Goal: Task Accomplishment & Management: Complete application form

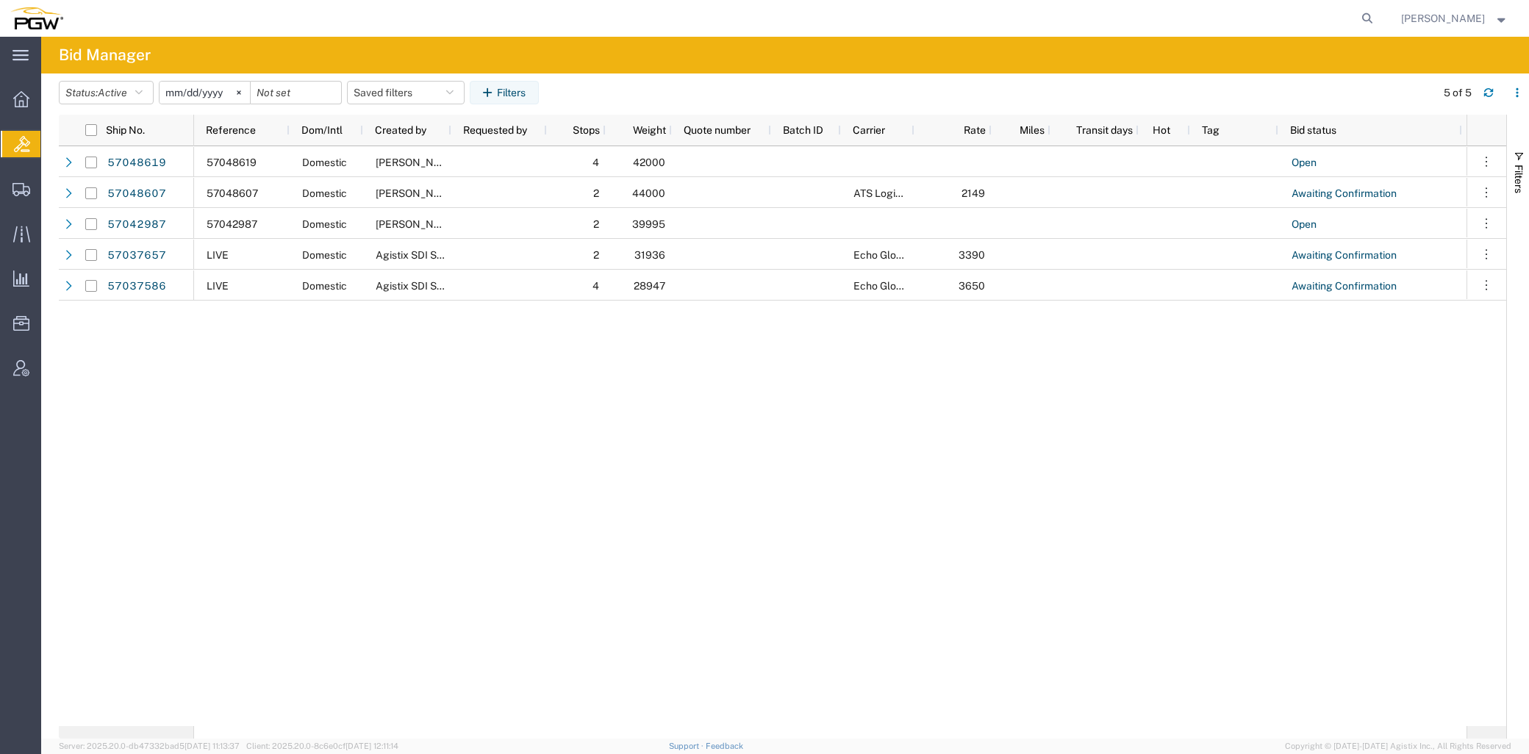
drag, startPoint x: 1100, startPoint y: 650, endPoint x: 1042, endPoint y: 584, distance: 87.5
click at [1006, 460] on div "42000 57048619 Domestic [PERSON_NAME] 4 Open 0 ATS Logistics 2149 44000 5704860…" at bounding box center [830, 436] width 1272 height 580
click at [0, 0] on span "Create from Template" at bounding box center [0, 0] width 0 height 0
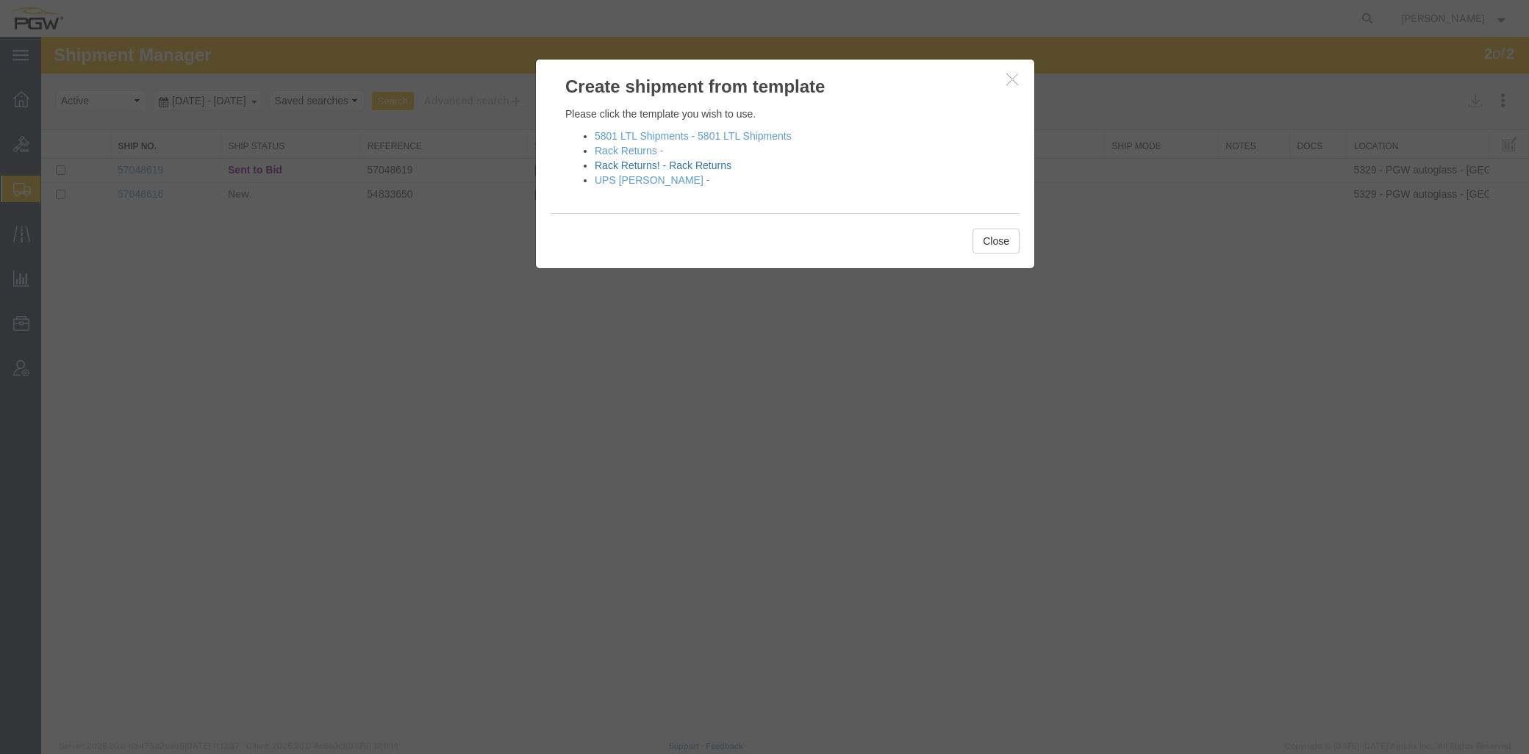
click at [694, 169] on link "Rack Returns! - Rack Returns" at bounding box center [663, 165] width 137 height 12
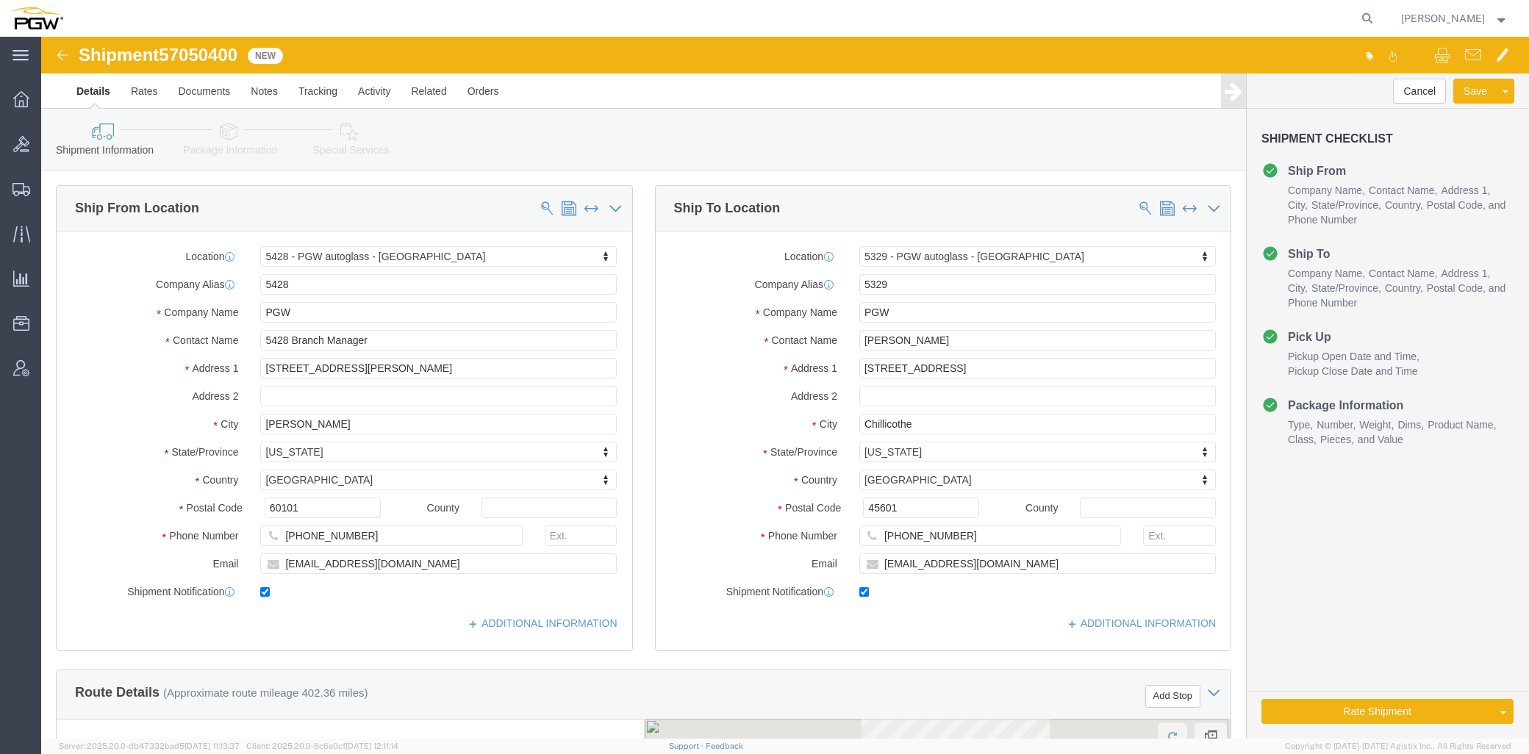
click div "Location 5428 - PGW autoglass - [GEOGRAPHIC_DATA] Select My Profile Location 53…"
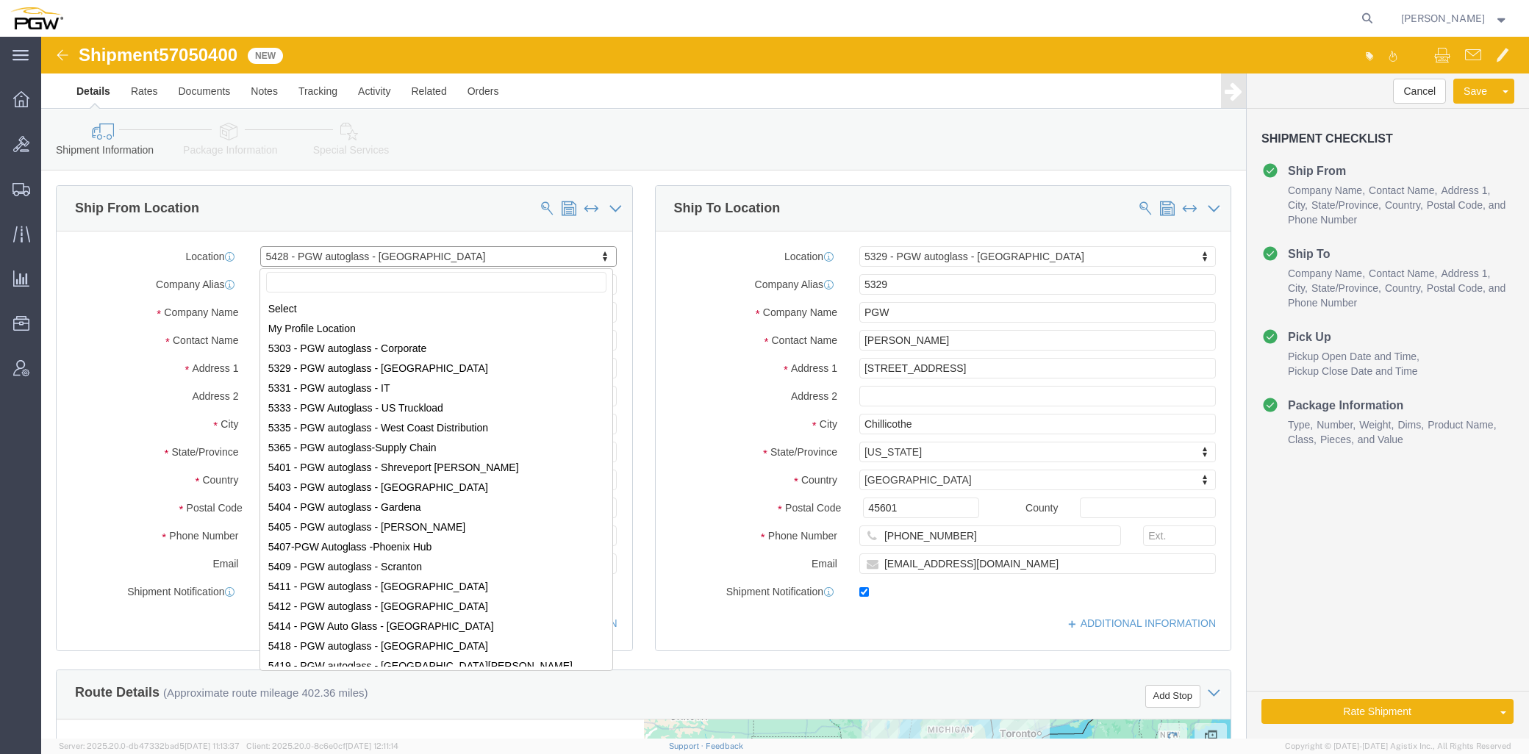
select select "28281"
select select "28253"
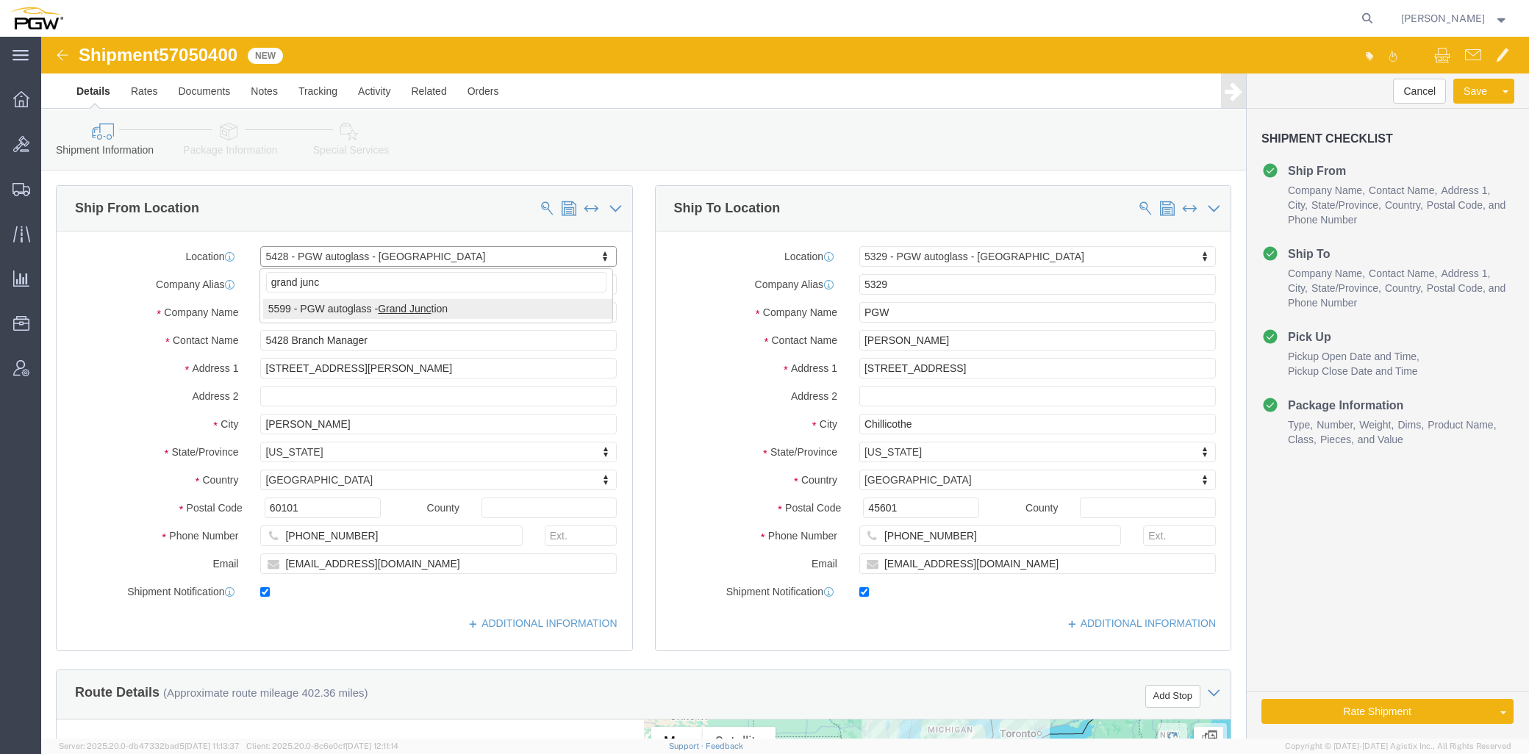
type input "grand junc"
select select "28399"
type input "5599"
type input "5599 Branch Manager"
type input "[STREET_ADDRESS]"
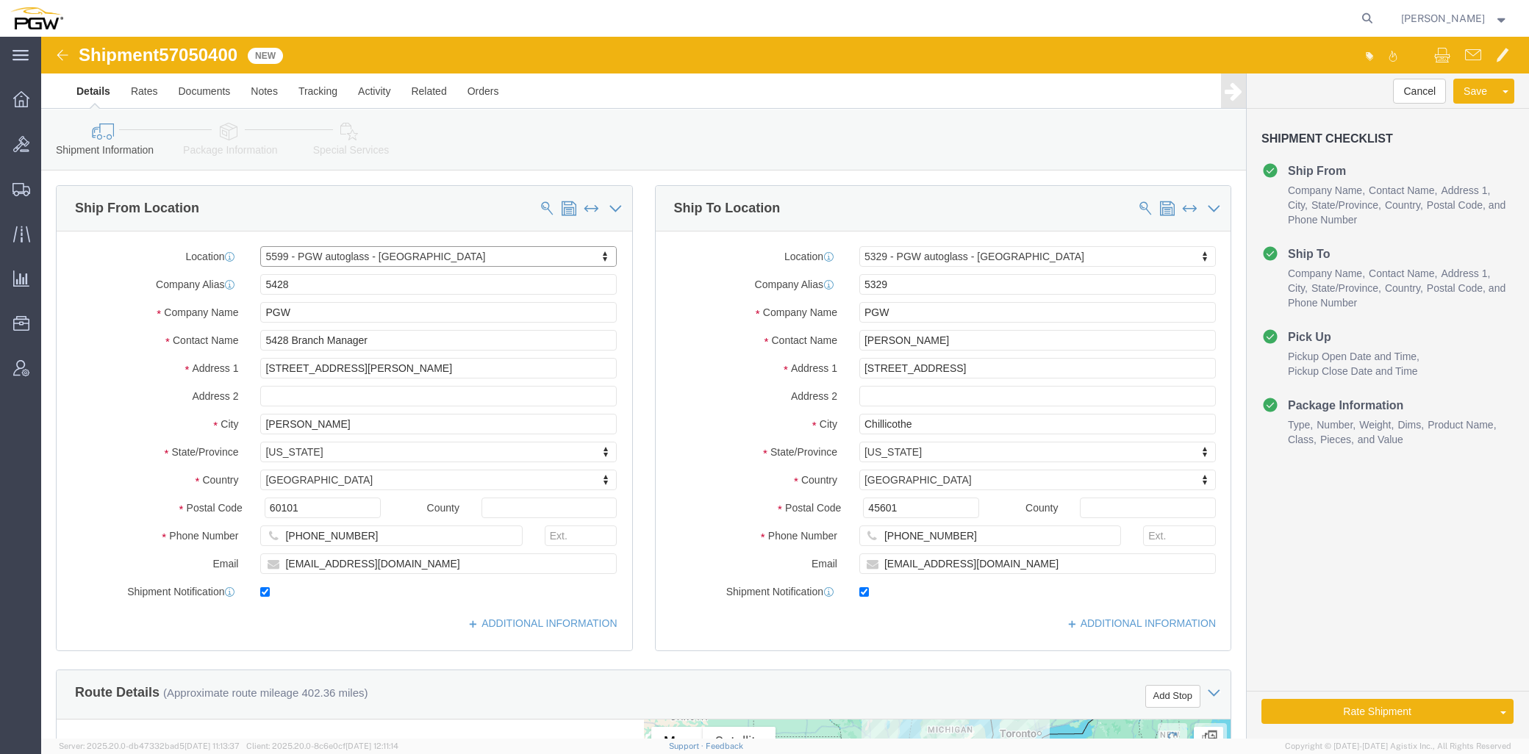
type input "[GEOGRAPHIC_DATA]"
type input "81501"
type input "[PHONE_NUMBER]"
type input "[EMAIL_ADDRESS][DOMAIN_NAME]"
select select "CO"
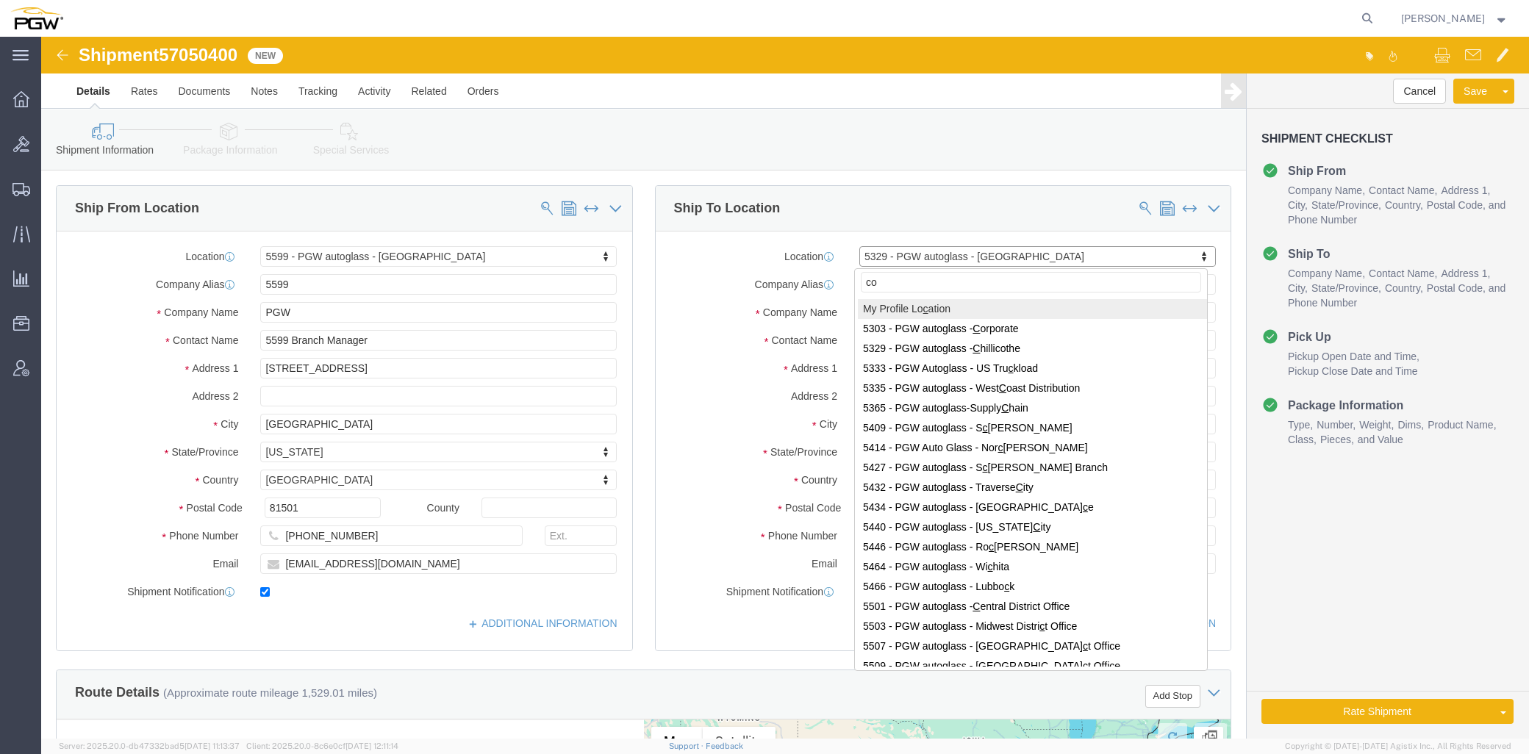
type input "c"
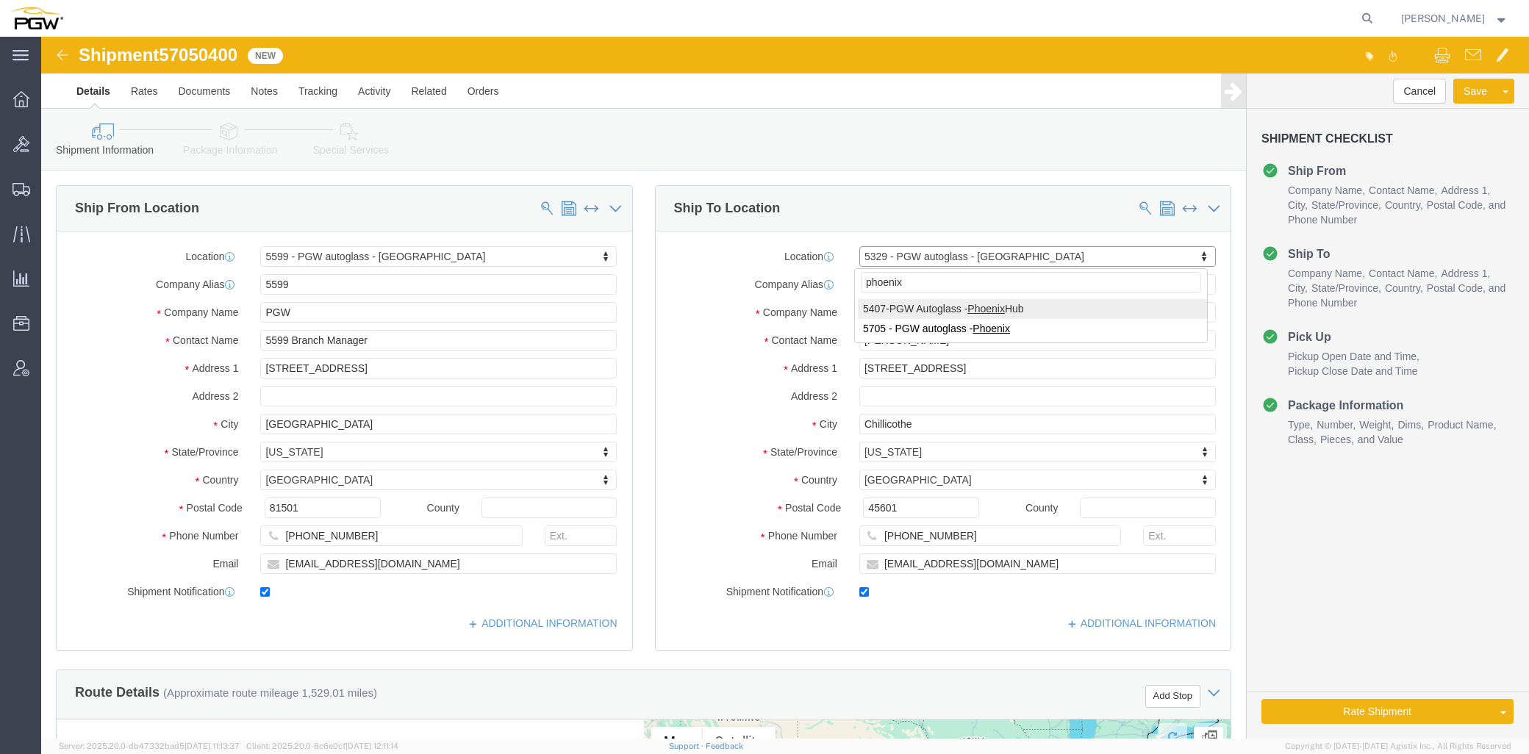
type input "phoenix"
select select "62351"
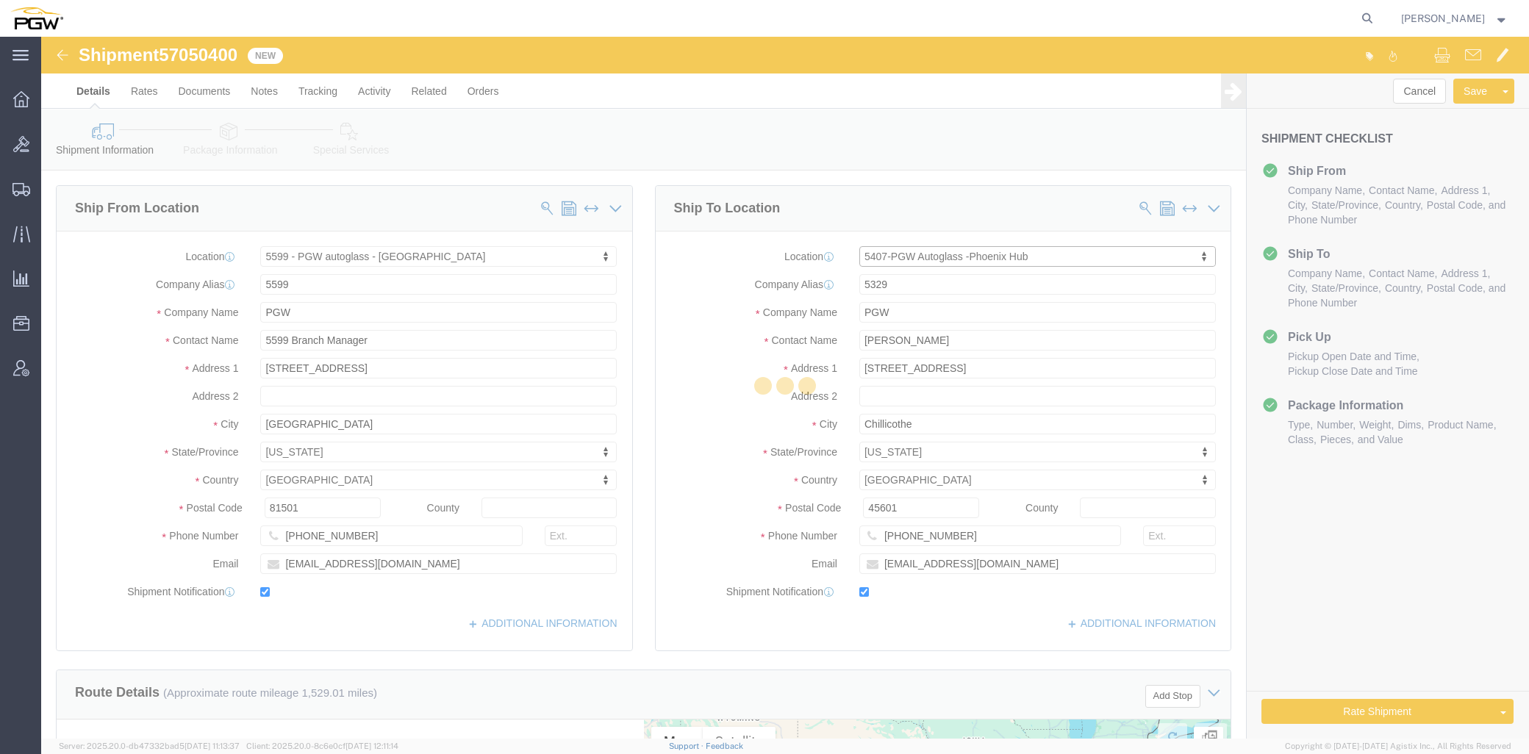
type input "5407"
type input "5407 Branch Manager"
type input "[STREET_ADDRESS]"
type input "[GEOGRAPHIC_DATA]"
type input "85307"
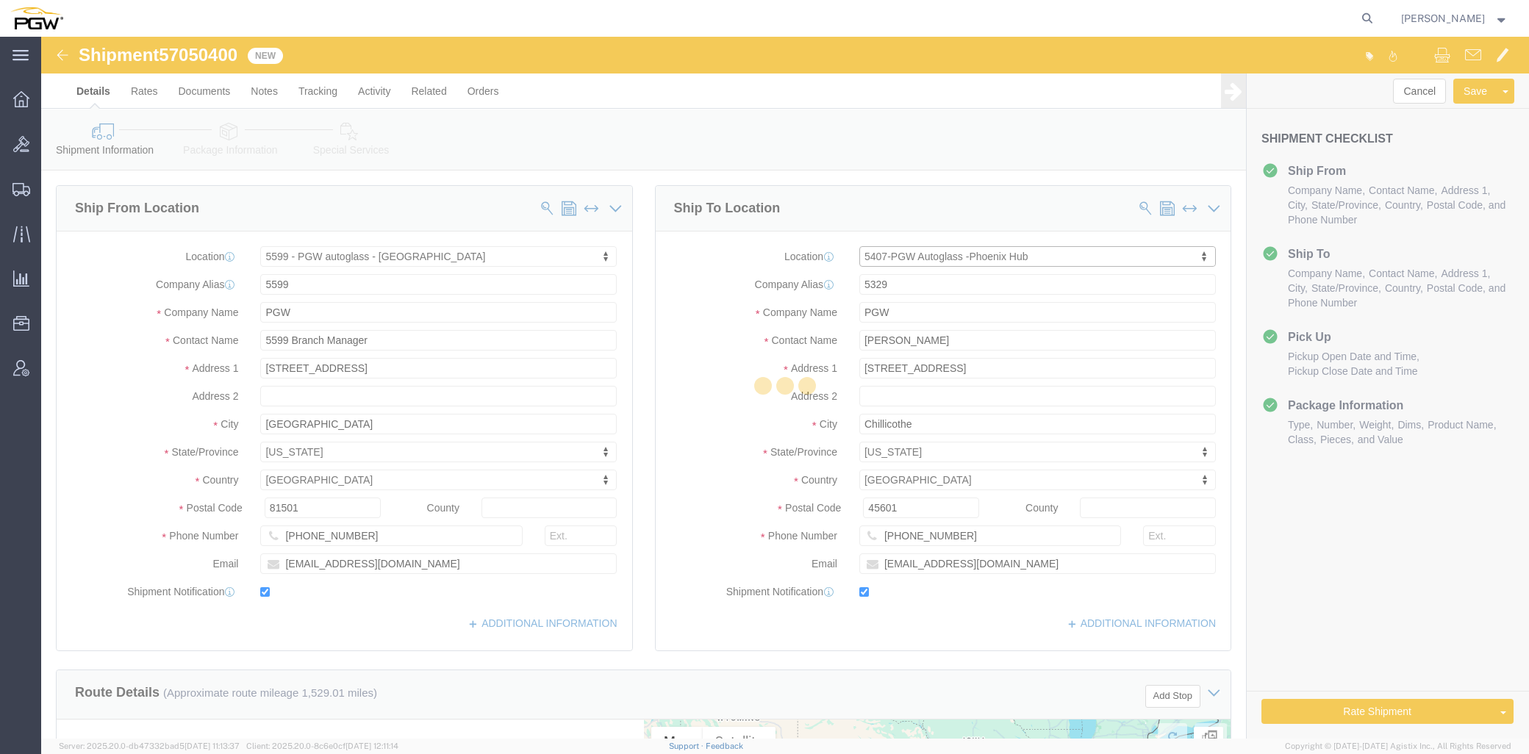
type input "[PHONE_NUMBER]"
type input "[EMAIL_ADDRESS][DOMAIN_NAME]"
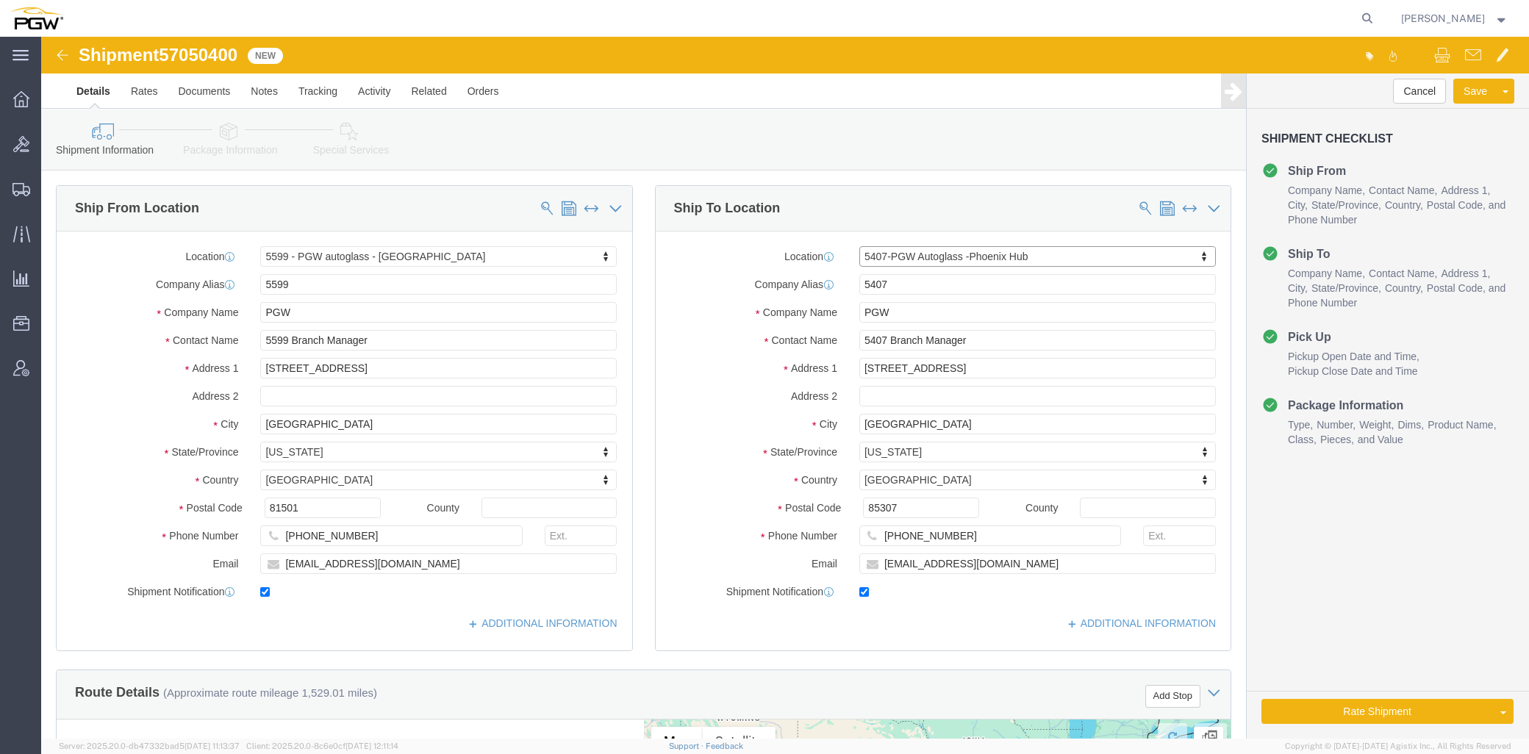
select select "AZ"
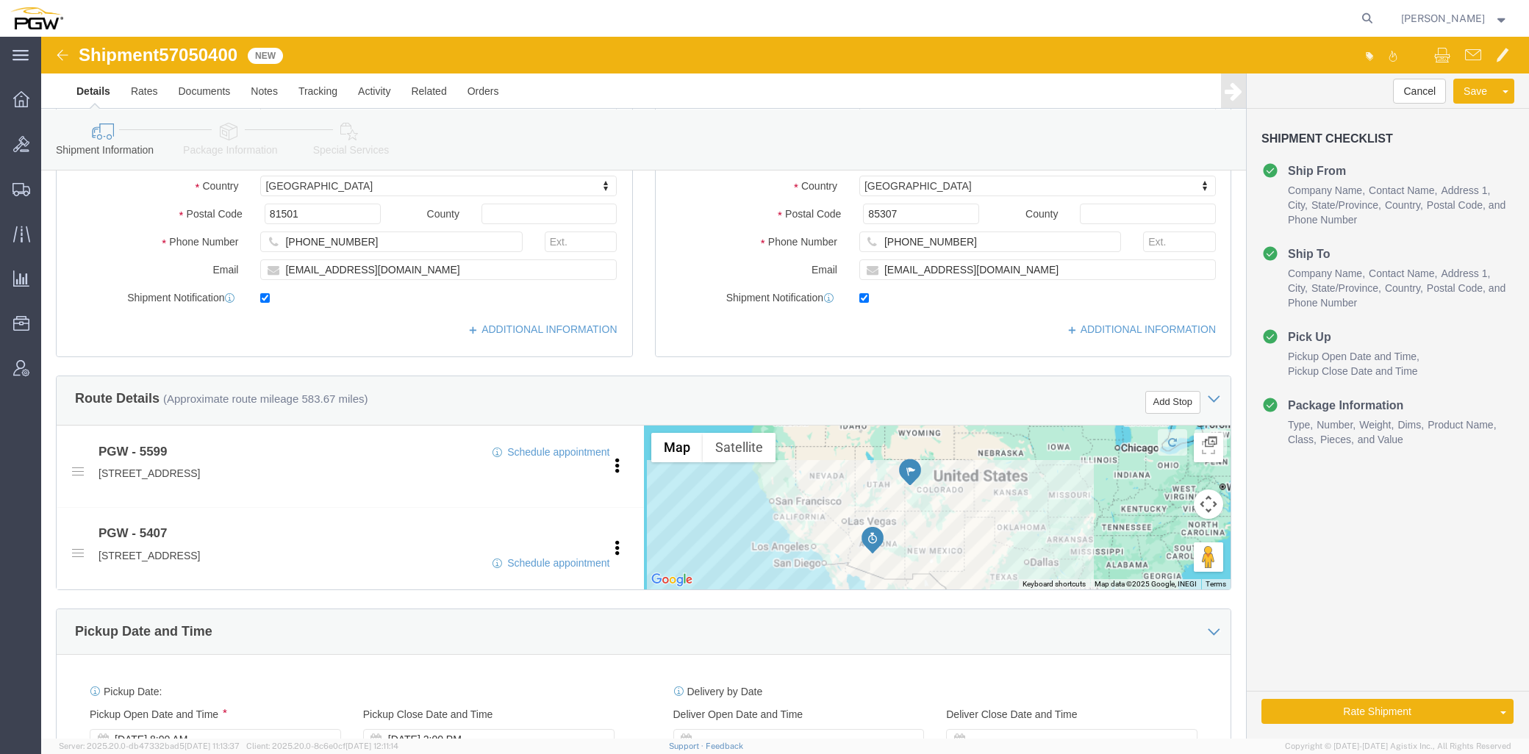
scroll to position [326, 0]
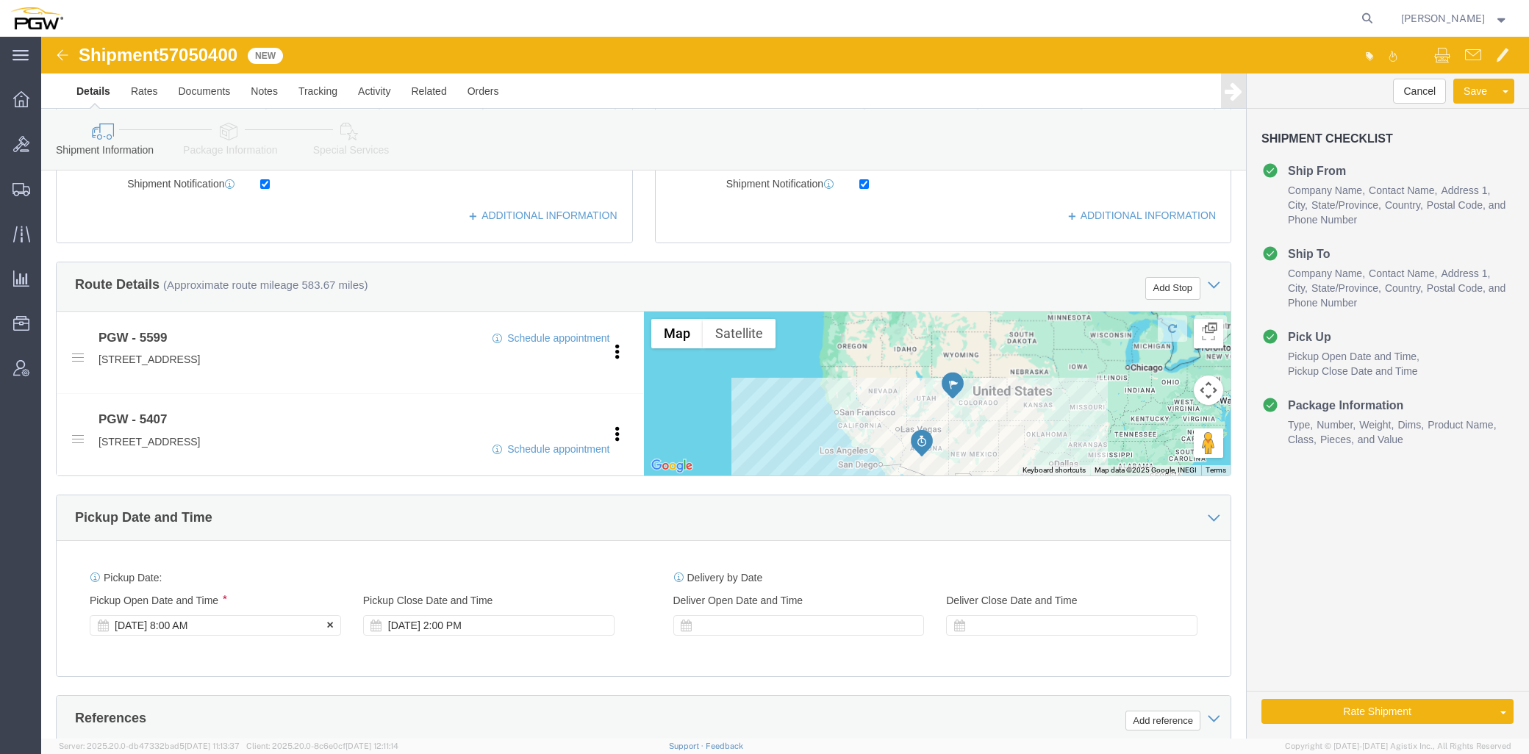
click div "[DATE] 8:00 AM"
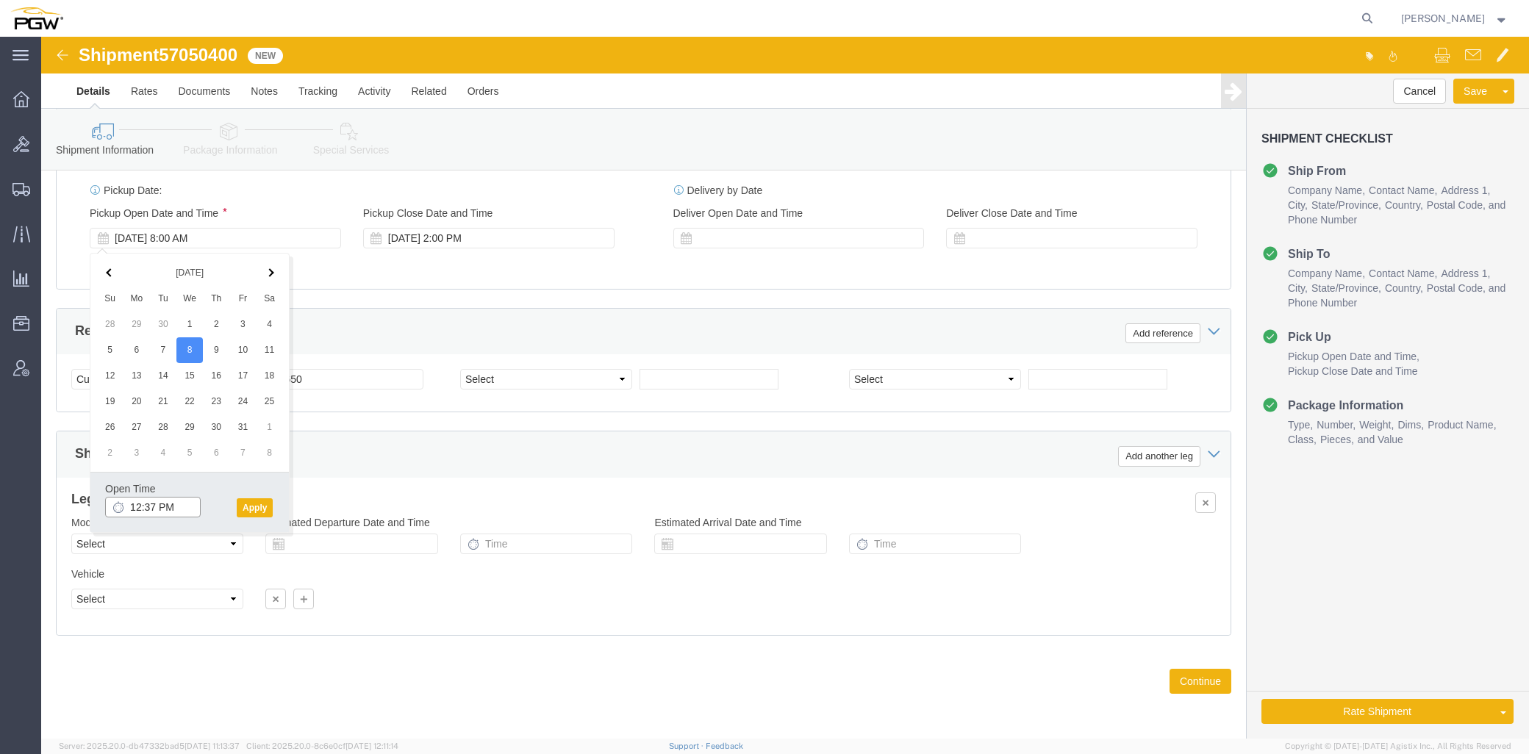
click input "12:37 PM"
type input "8:00 AM"
click button "Apply"
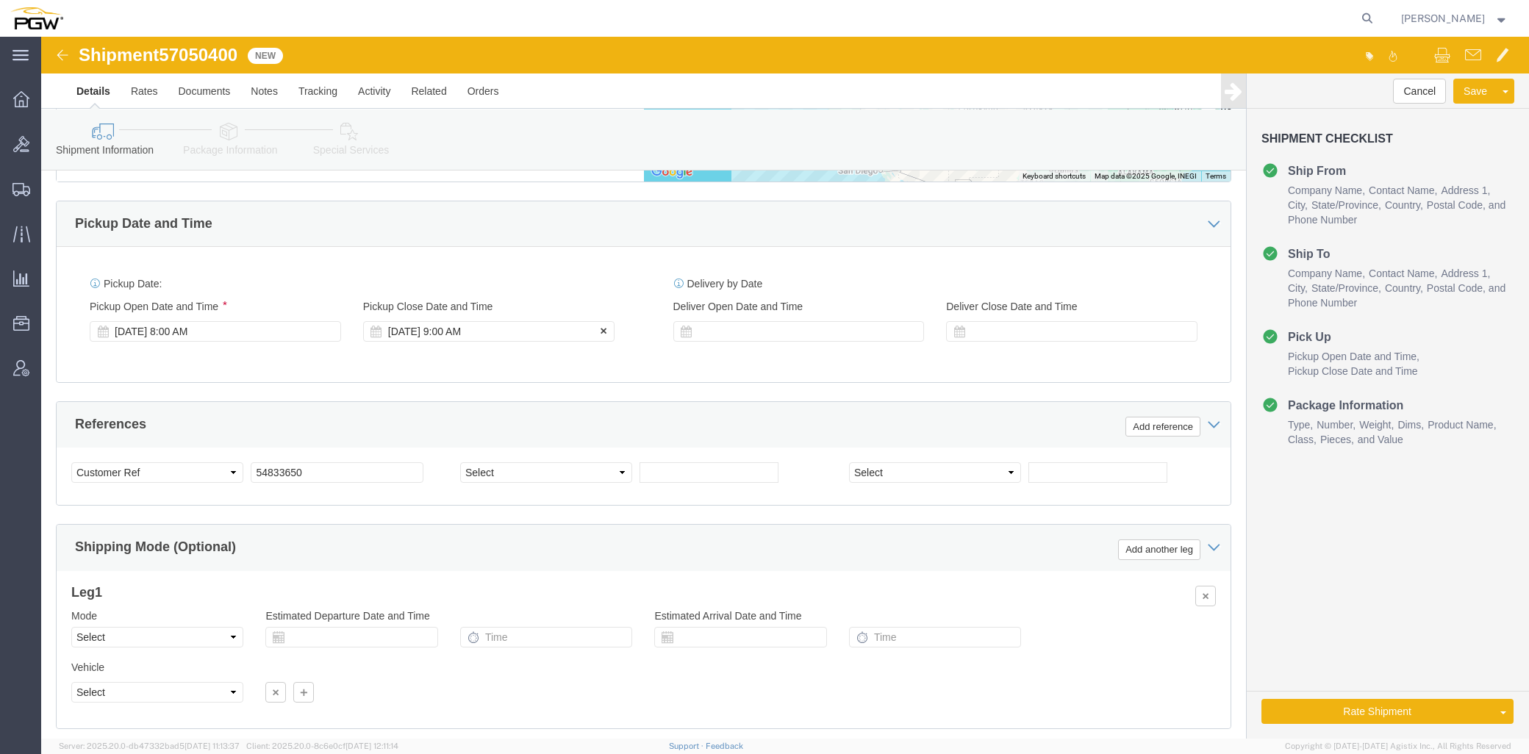
scroll to position [553, 0]
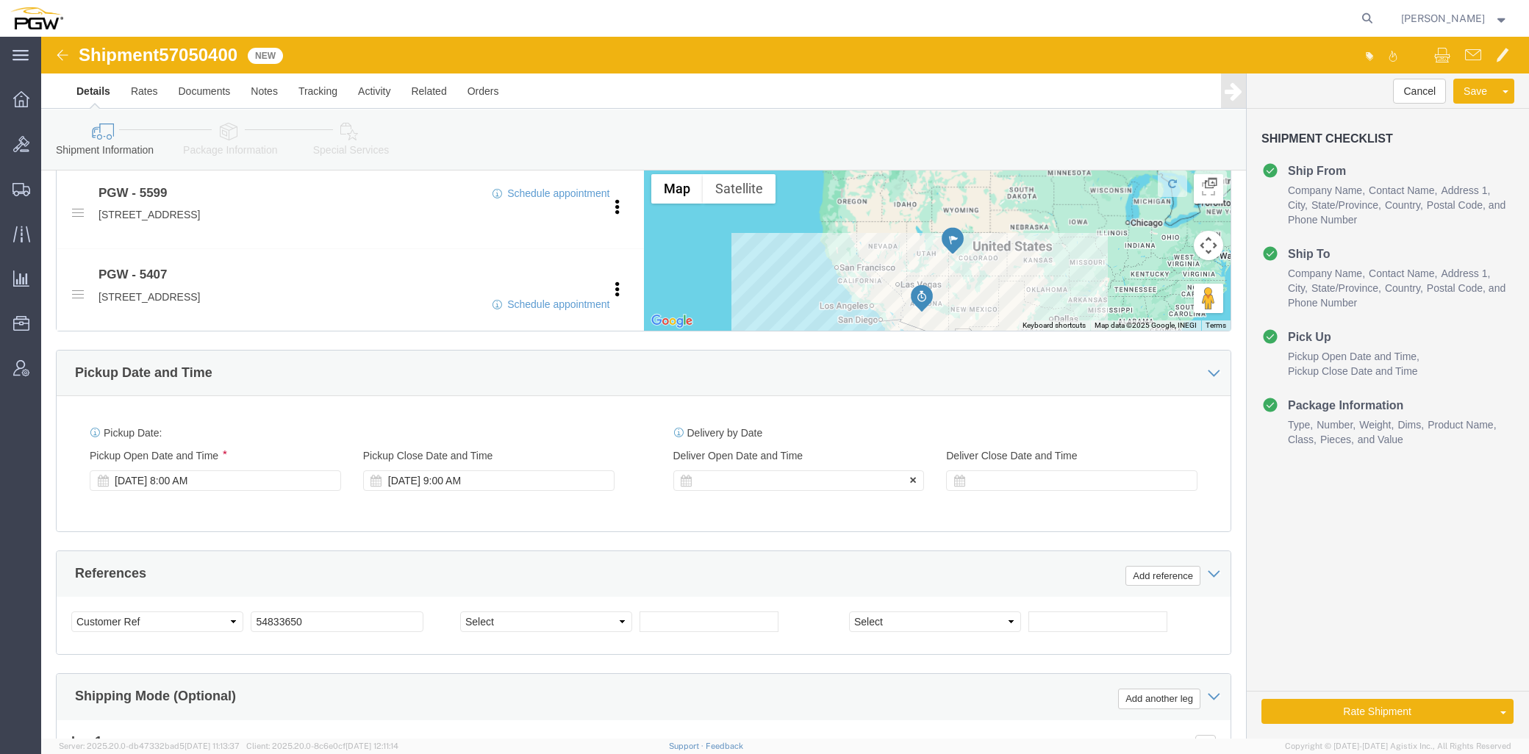
click div
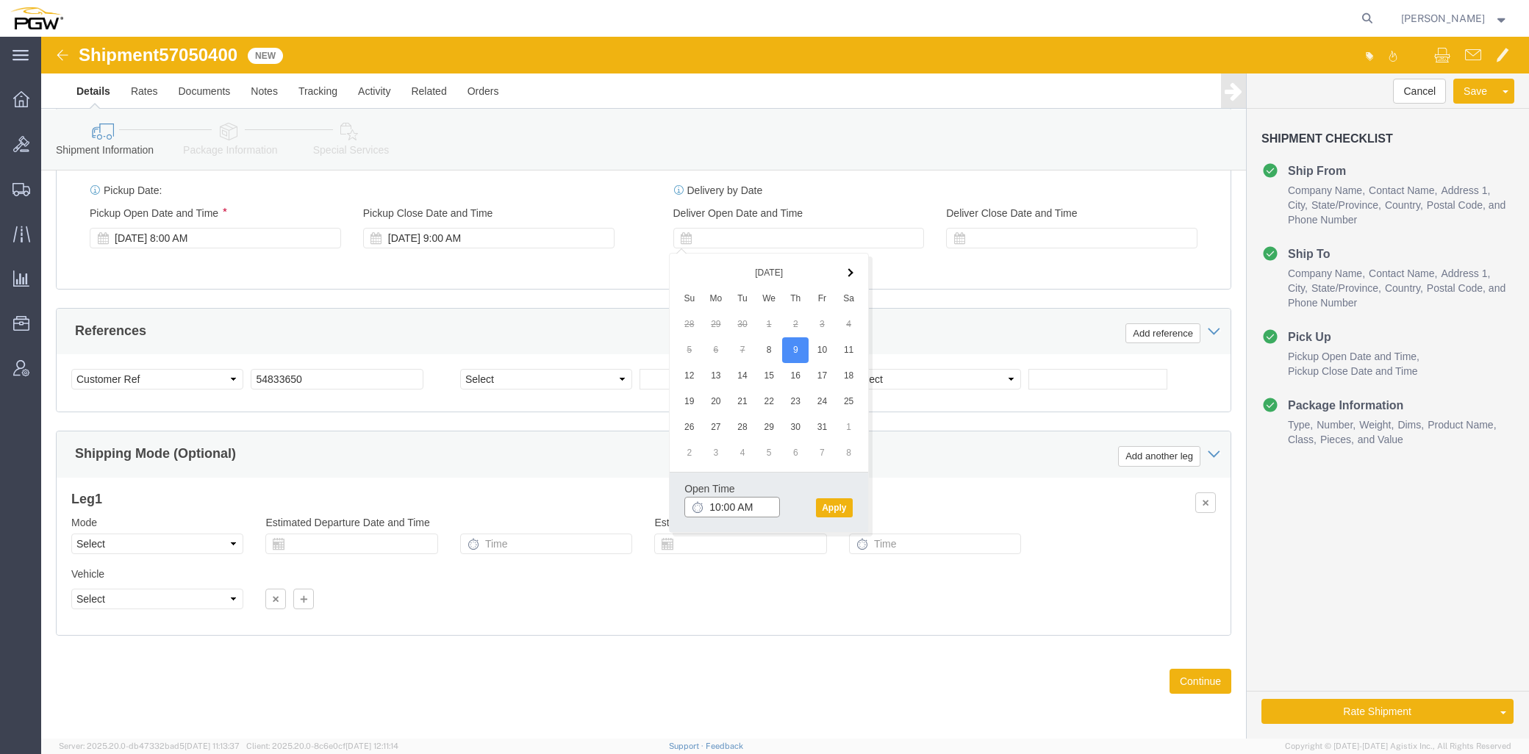
click input "10:00 AM"
type input "11:30 AM"
click div "Open Time 11:30 AM [DATE] 10:00 AM - [DATE] 10:00 AM Cancel Apply"
drag, startPoint x: 791, startPoint y: 470, endPoint x: 786, endPoint y: 459, distance: 12.6
click button "Apply"
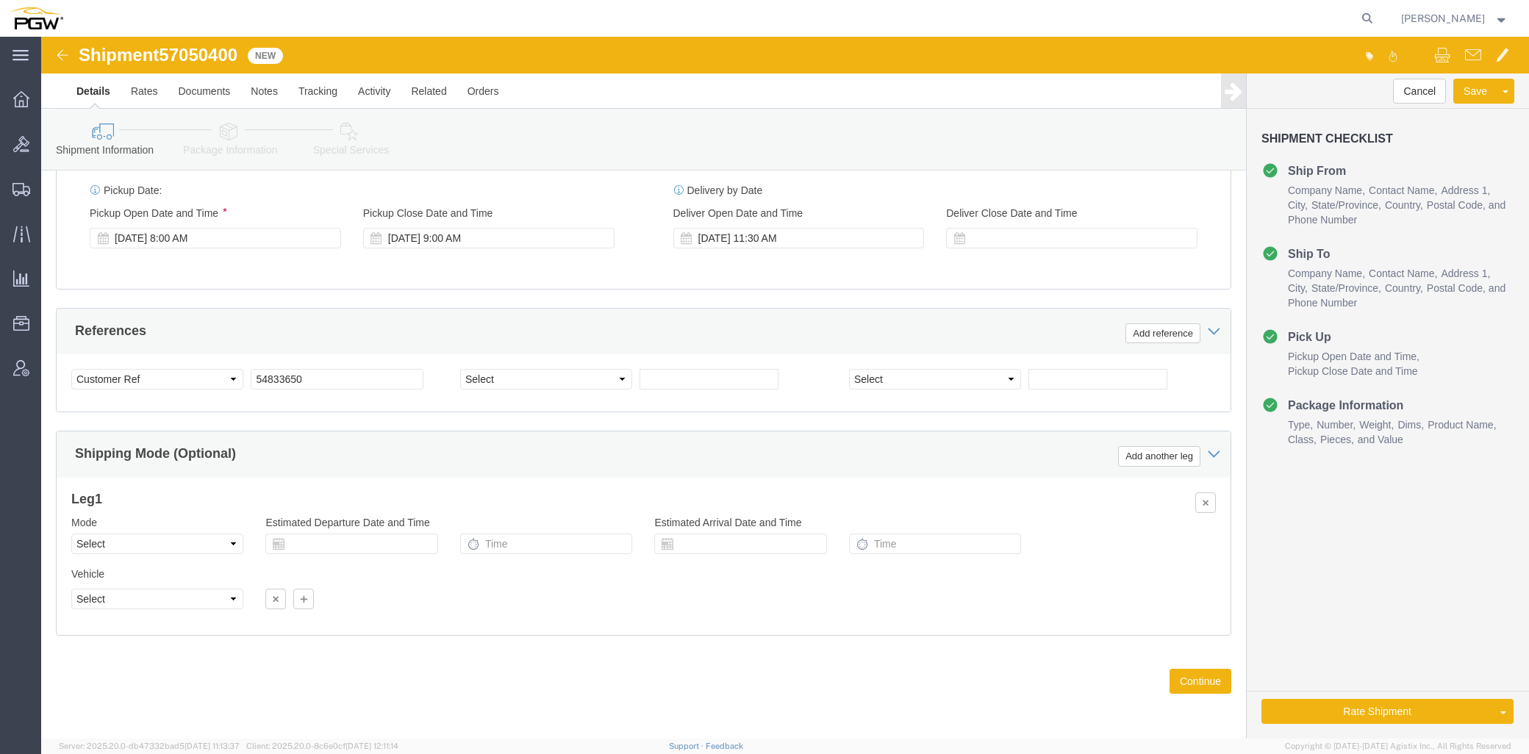
click span "57050400"
copy span "57050400"
click div "Select Account Type Activity ID Airline Appointment Number ASN Batch Request # …"
drag, startPoint x: 291, startPoint y: 340, endPoint x: 176, endPoint y: 340, distance: 114.7
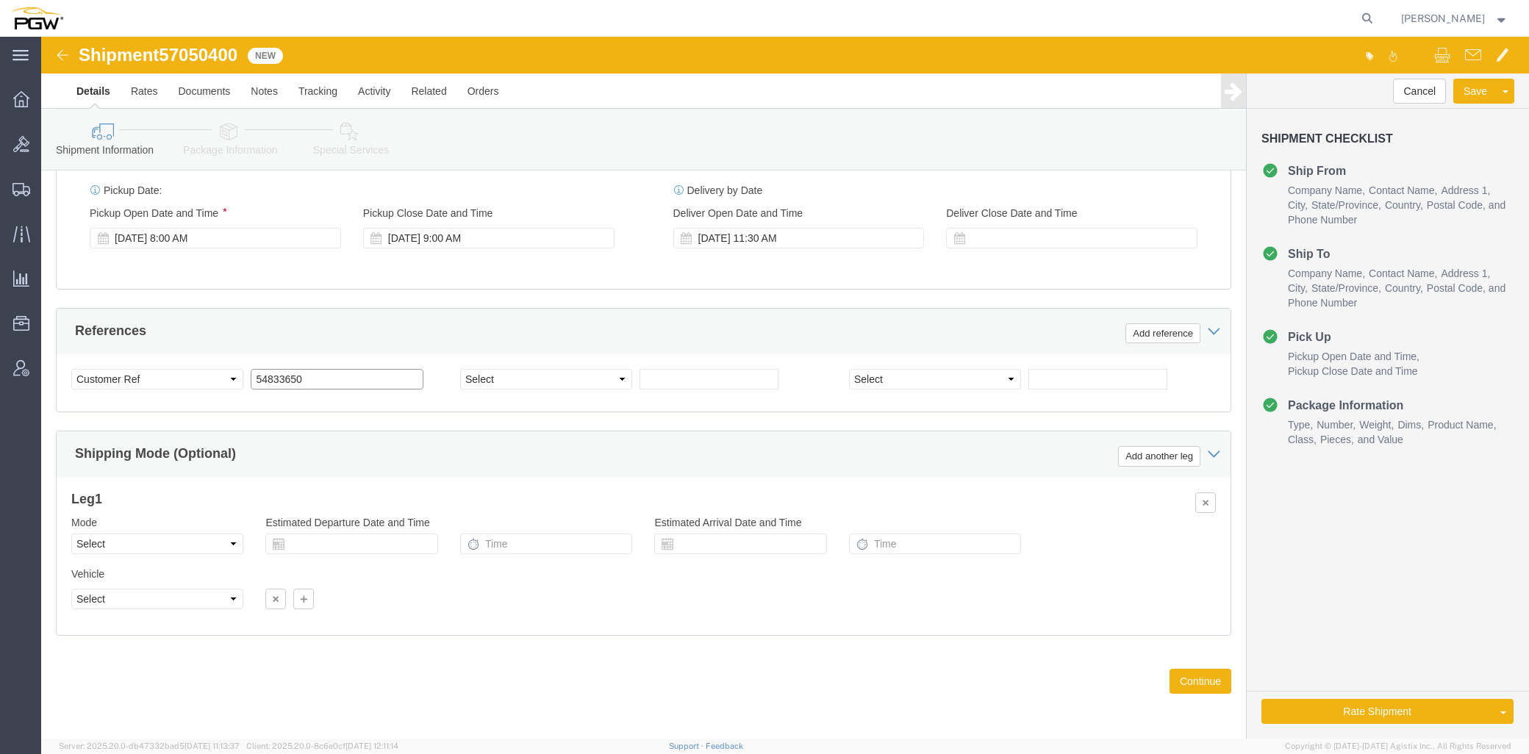
click div "Select Account Type Activity ID Airline Appointment Number ASN Batch Request # …"
paste input "705040"
click input "57050400"
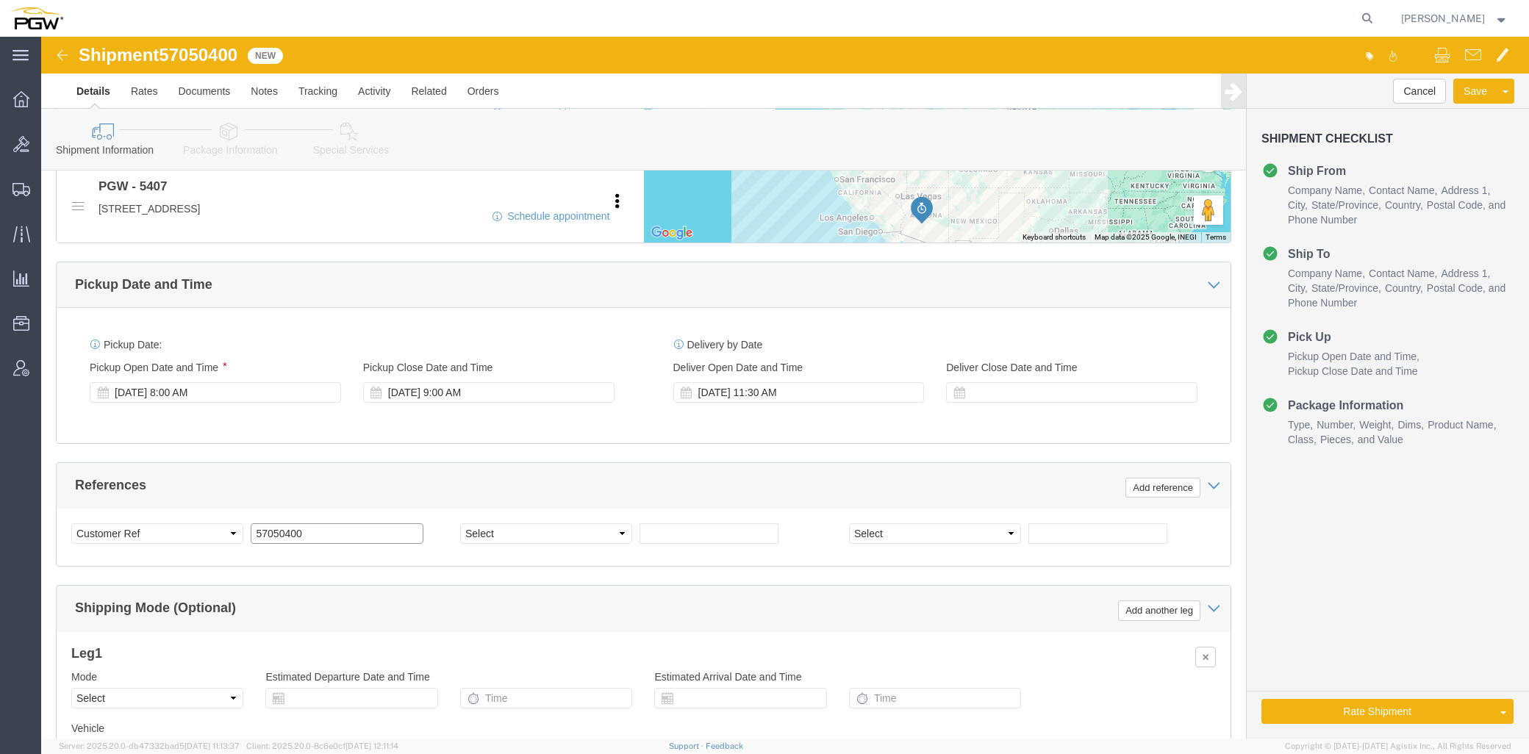
scroll to position [634, 0]
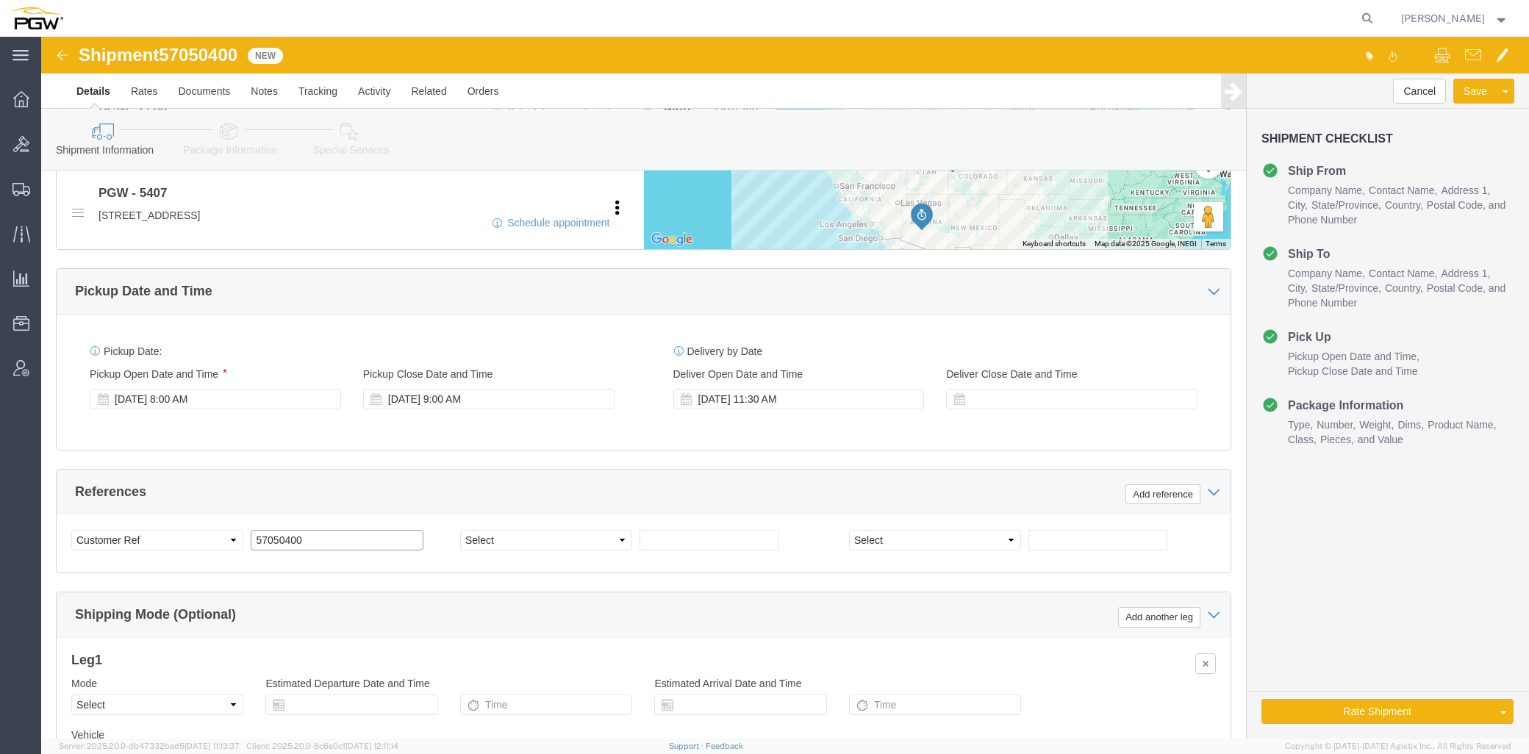
type input "57050400"
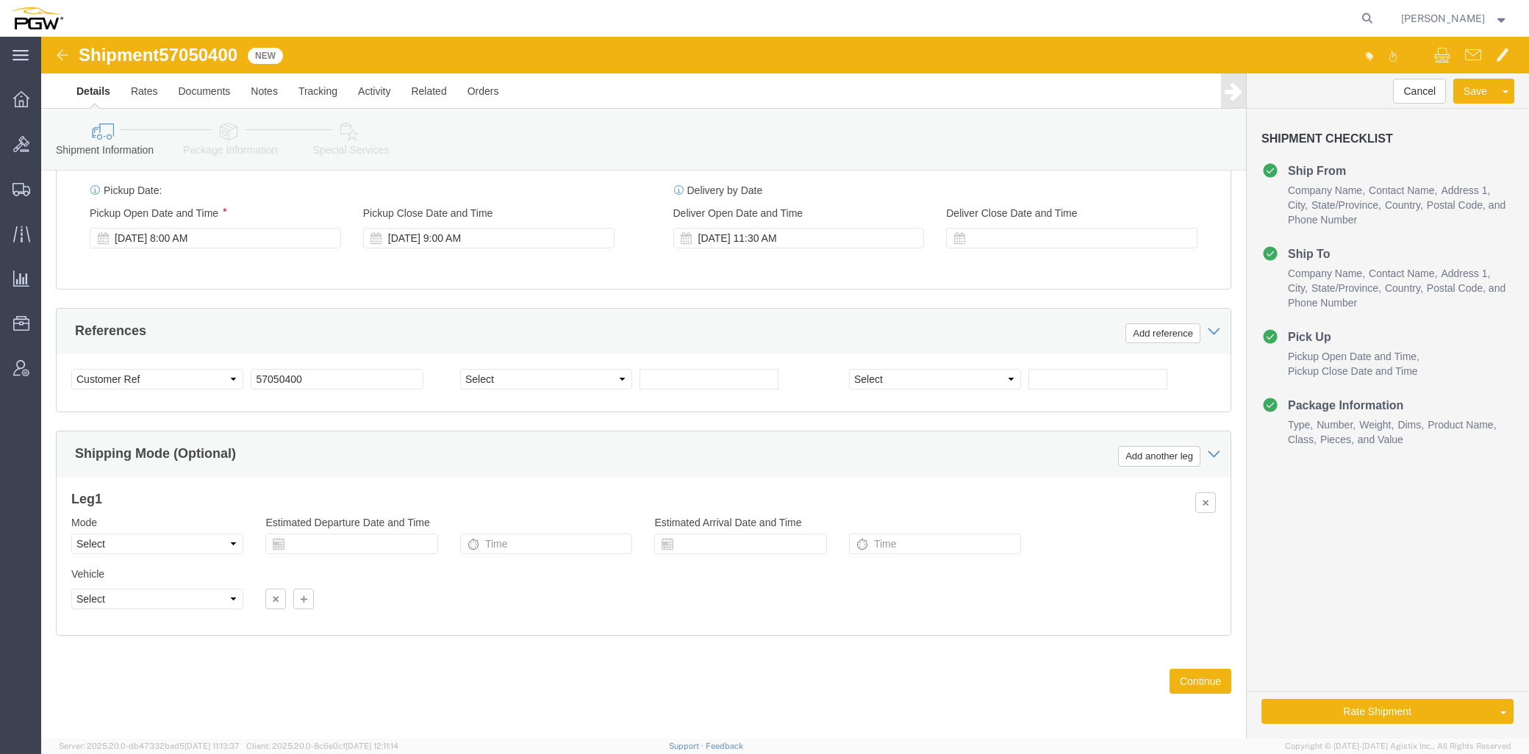
scroll to position [226, 0]
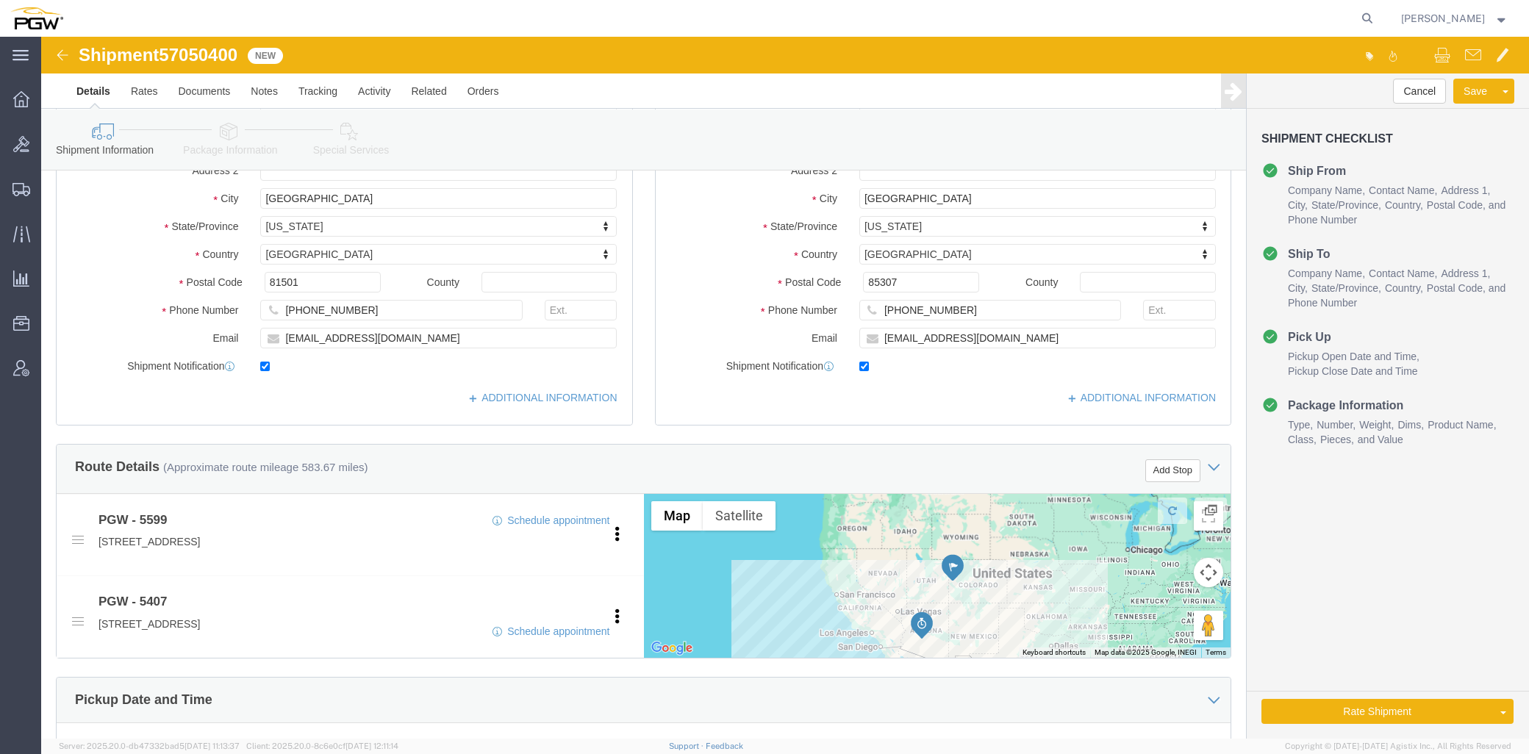
click icon
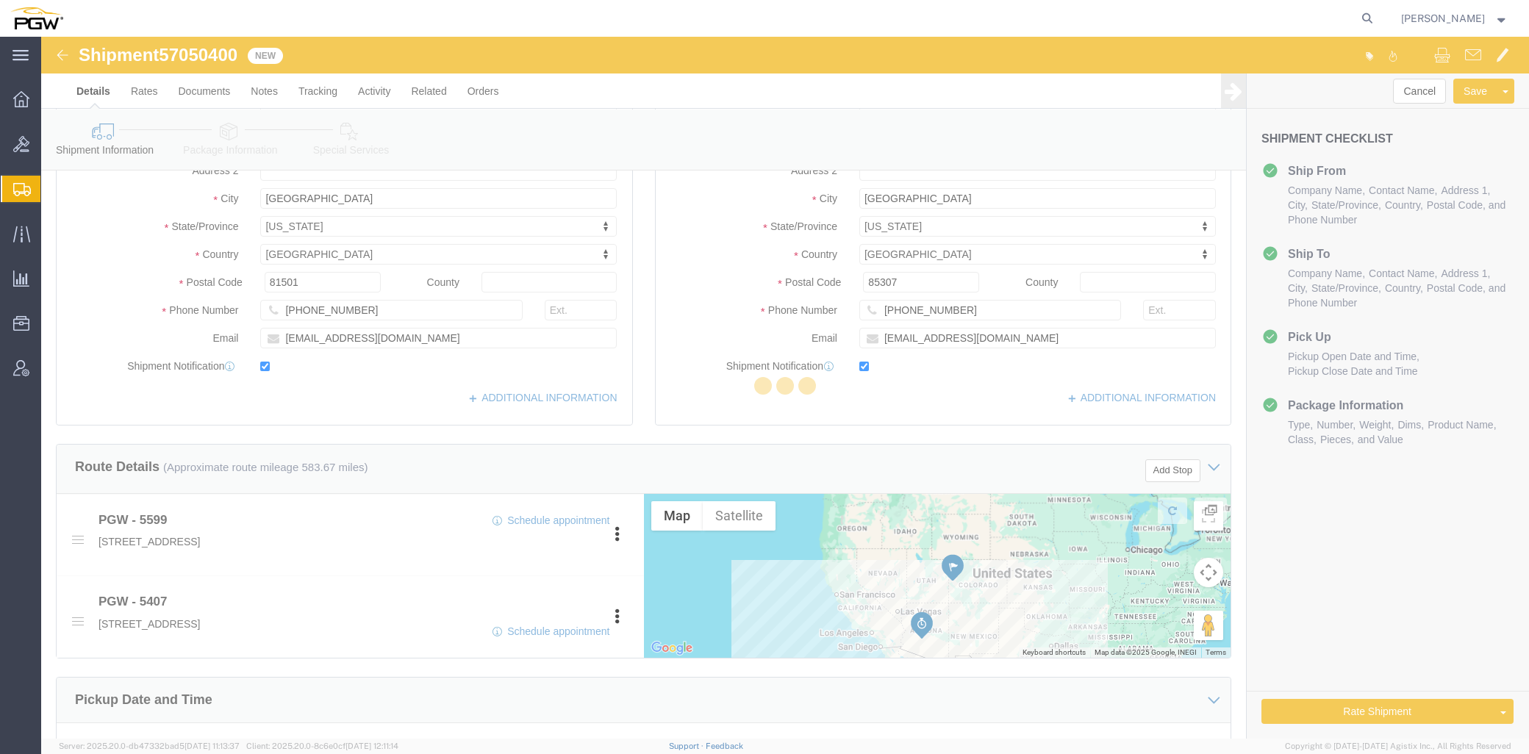
select select
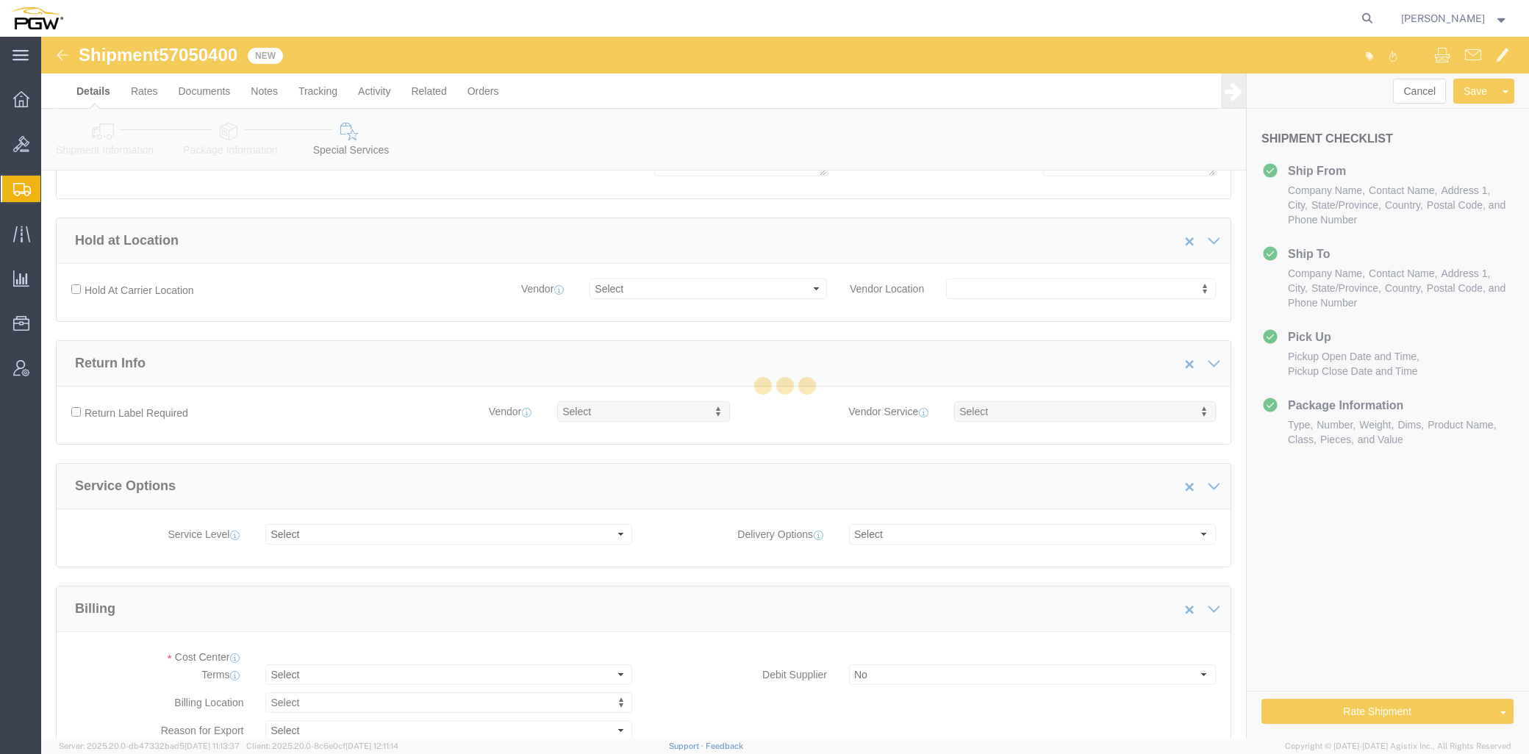
select select "COSTCENTER"
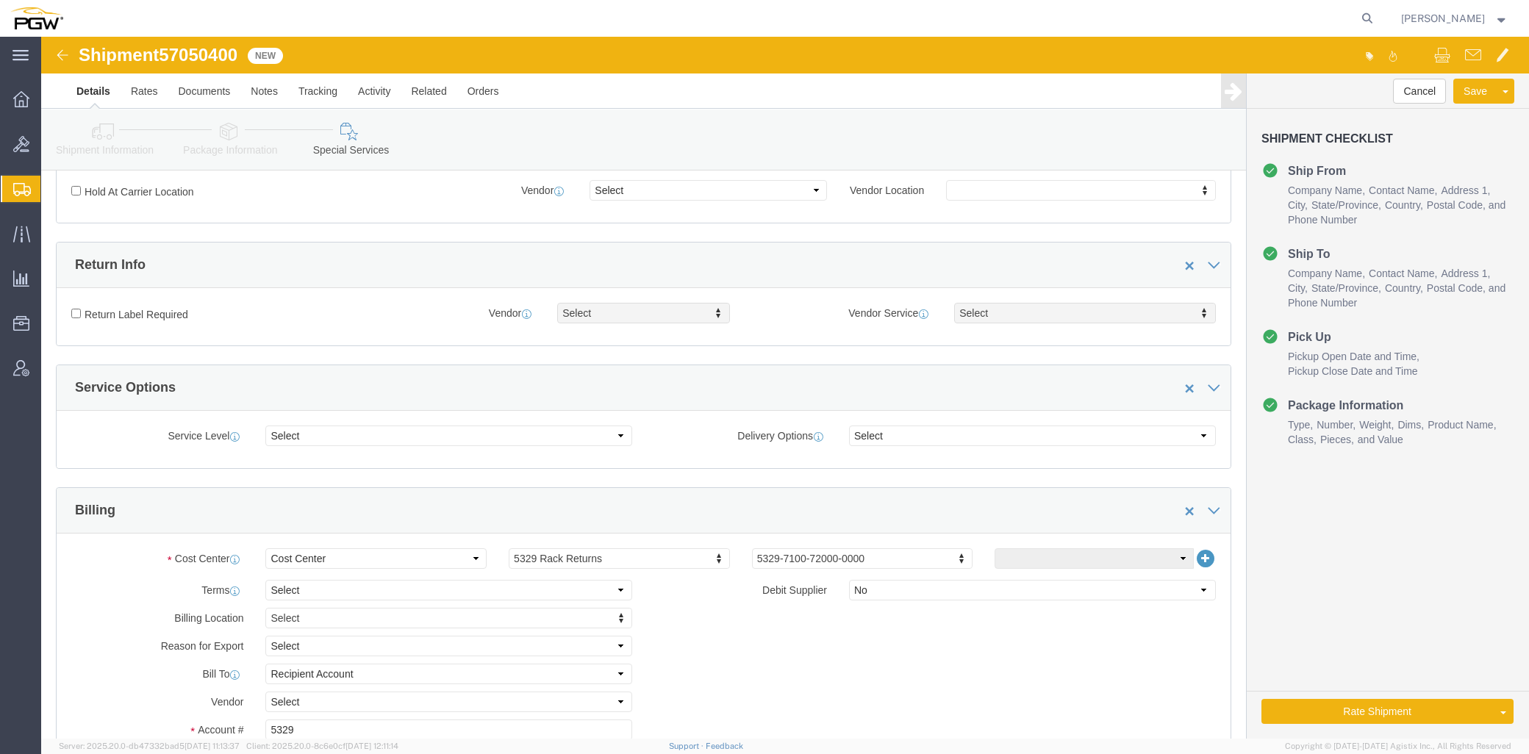
scroll to position [408, 0]
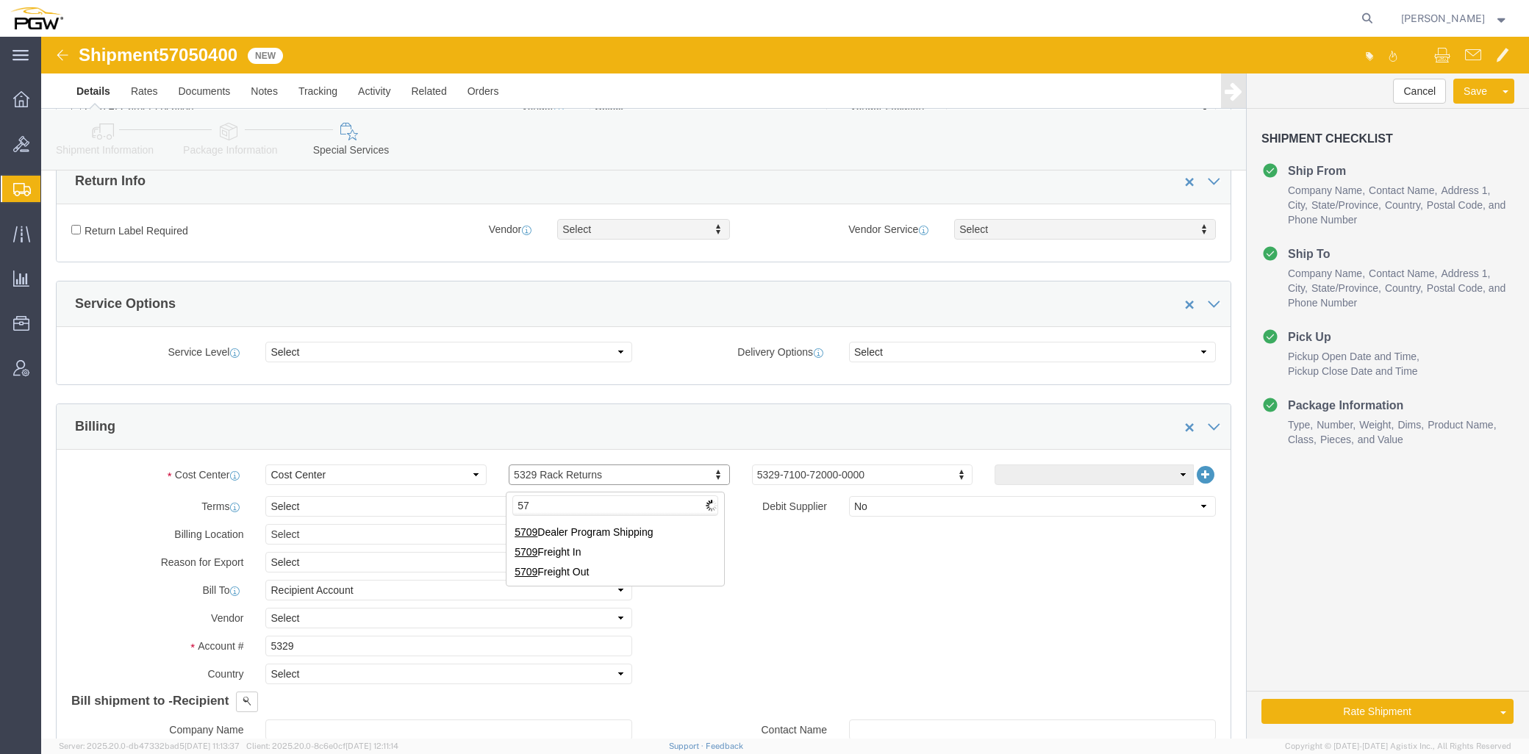
type input "5"
type input "5407"
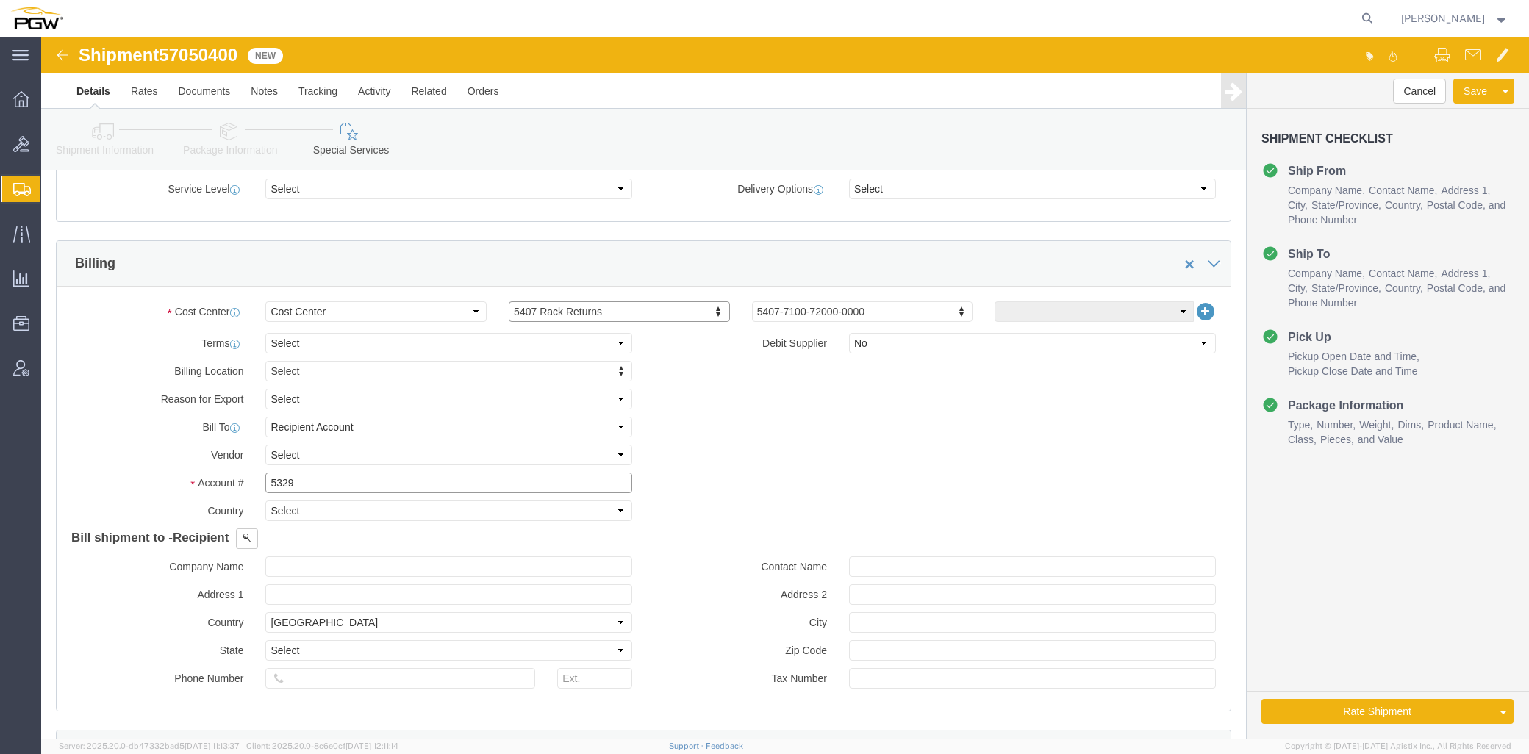
drag, startPoint x: 295, startPoint y: 451, endPoint x: 321, endPoint y: 451, distance: 26.5
click input "5329"
drag, startPoint x: 179, startPoint y: 456, endPoint x: 146, endPoint y: 454, distance: 33.8
click div "Account # 5329"
type input "4"
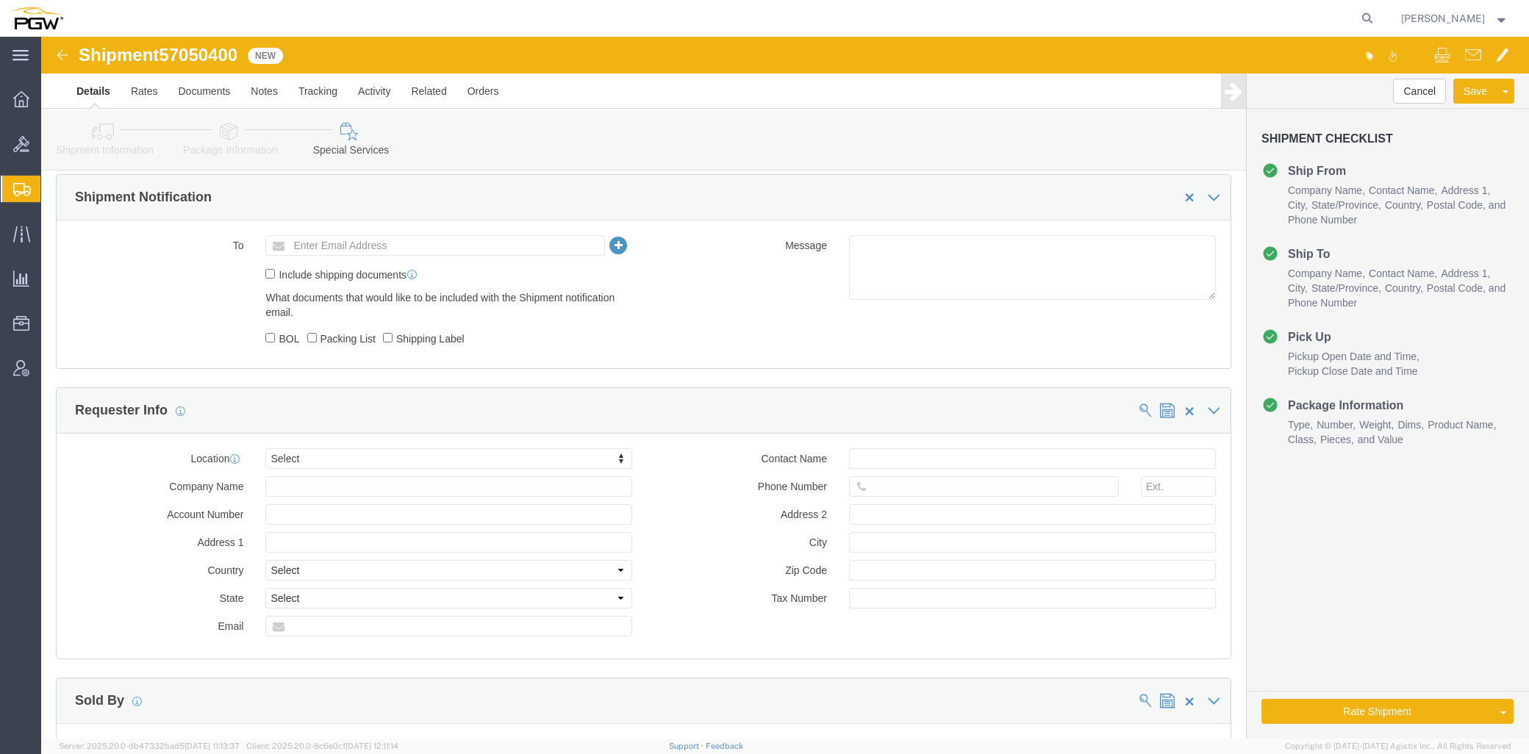
scroll to position [1143, 0]
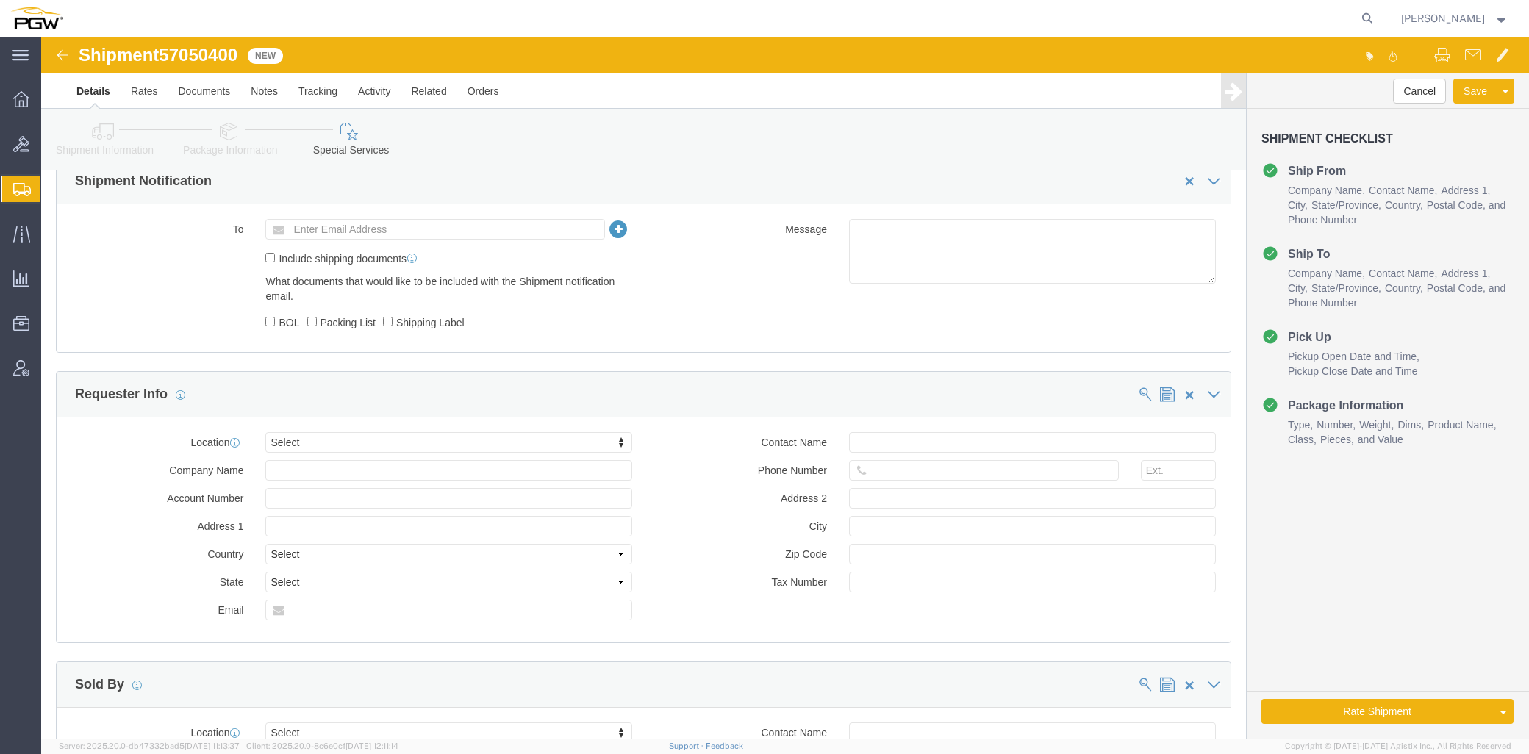
type input "5407"
click div "To Enter Email Address Include shipping documents What documents that would lik…"
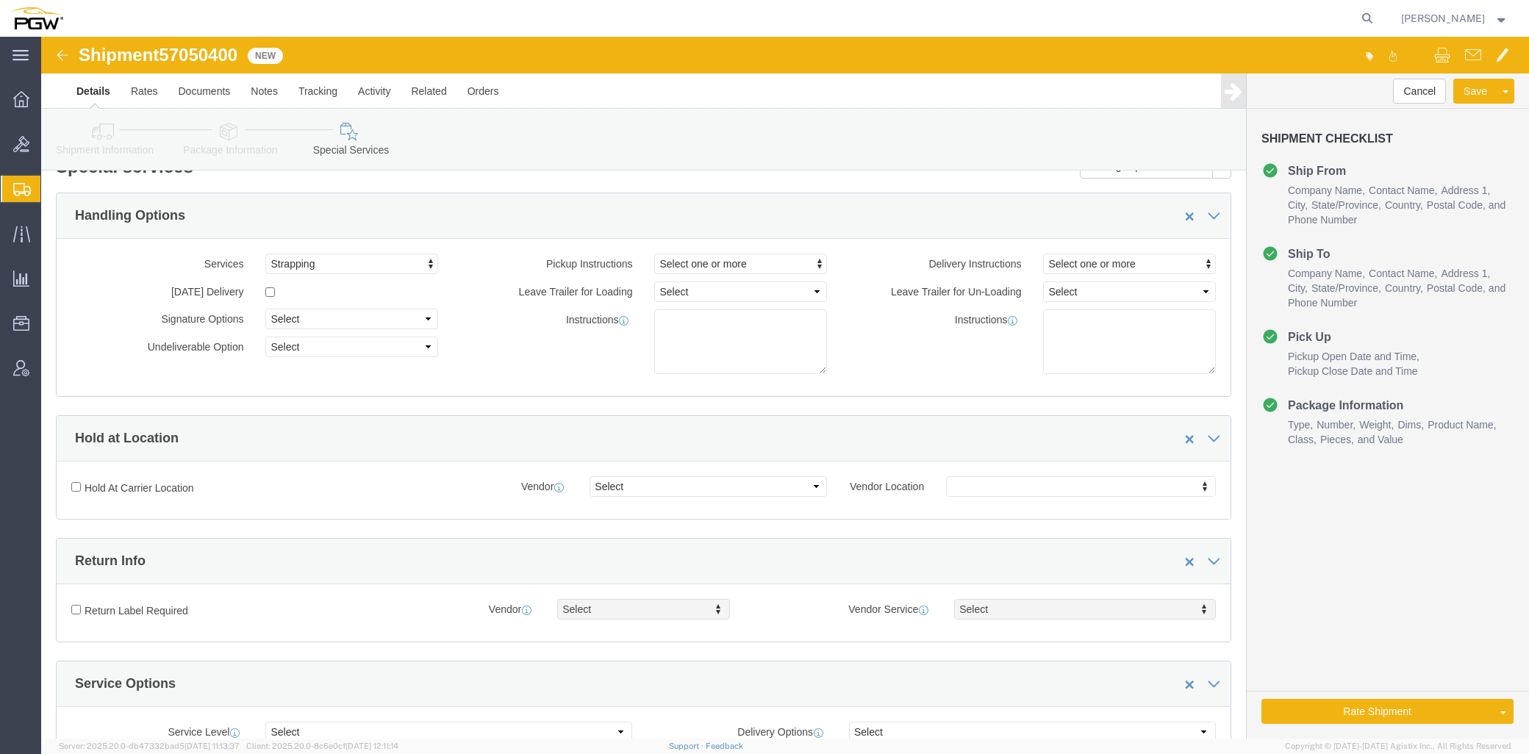
scroll to position [0, 0]
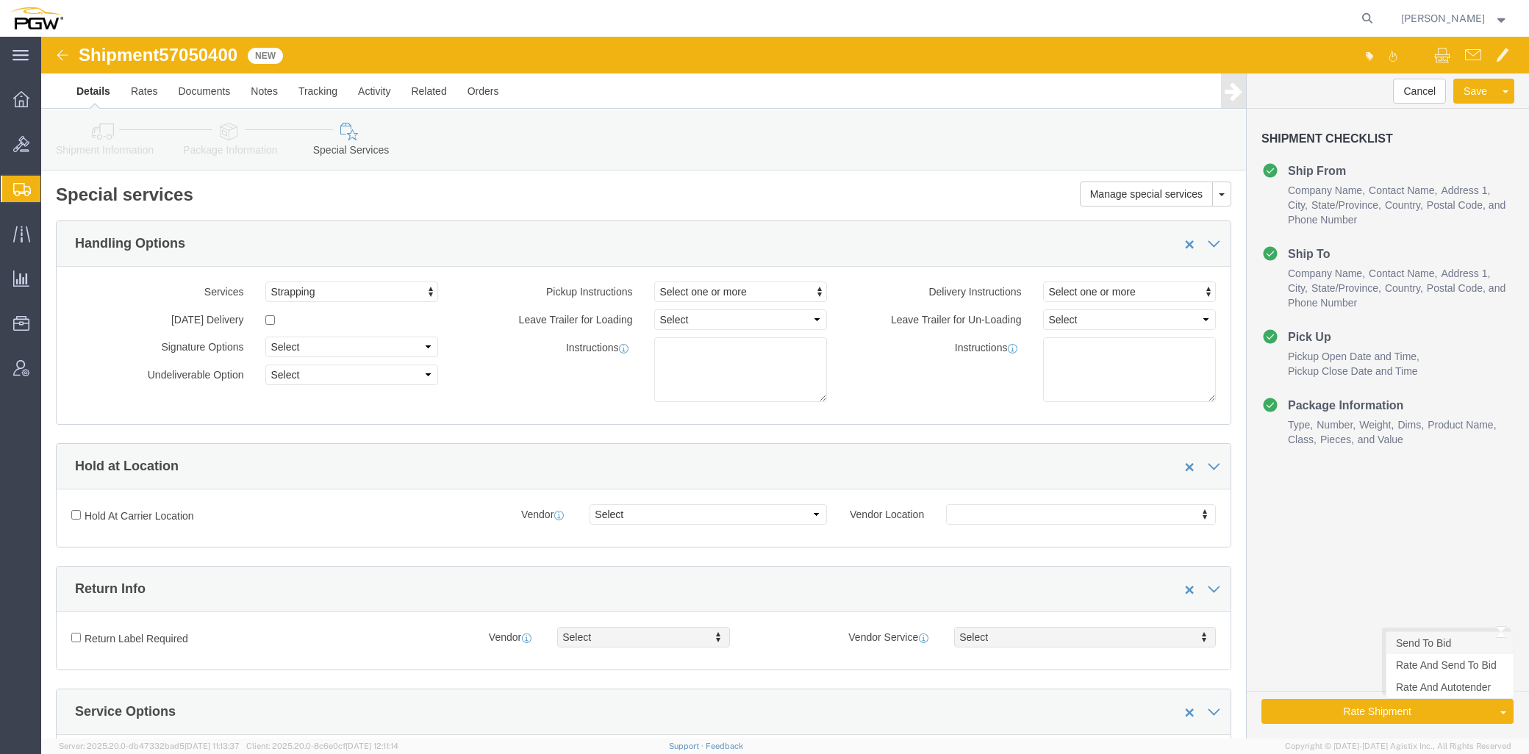
click link "Send To Bid"
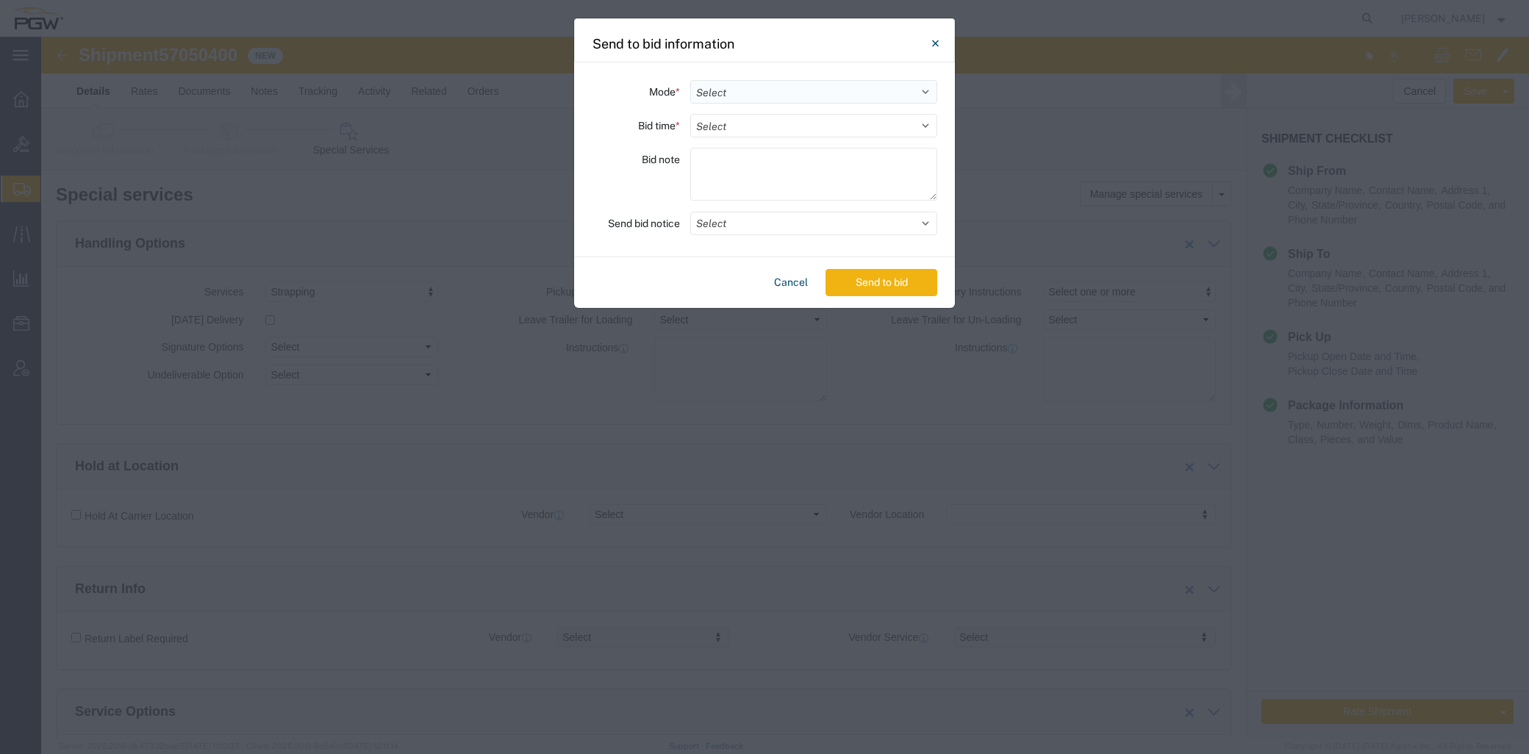
click at [725, 89] on select "Select Small Parcel Truckload Air Rail Less than Truckload Ocean Freight Multi-…" at bounding box center [813, 92] width 247 height 24
select select "TL"
click at [690, 80] on select "Select Small Parcel Truckload Air Rail Less than Truckload Ocean Freight Multi-…" at bounding box center [813, 92] width 247 height 24
click at [728, 126] on select "Select 30 Min (Rush) 1 Hour (Rush) 2 Hours (Rush) 4 Hours (Rush) 8 Hours (Rush)…" at bounding box center [813, 126] width 247 height 24
select select "24"
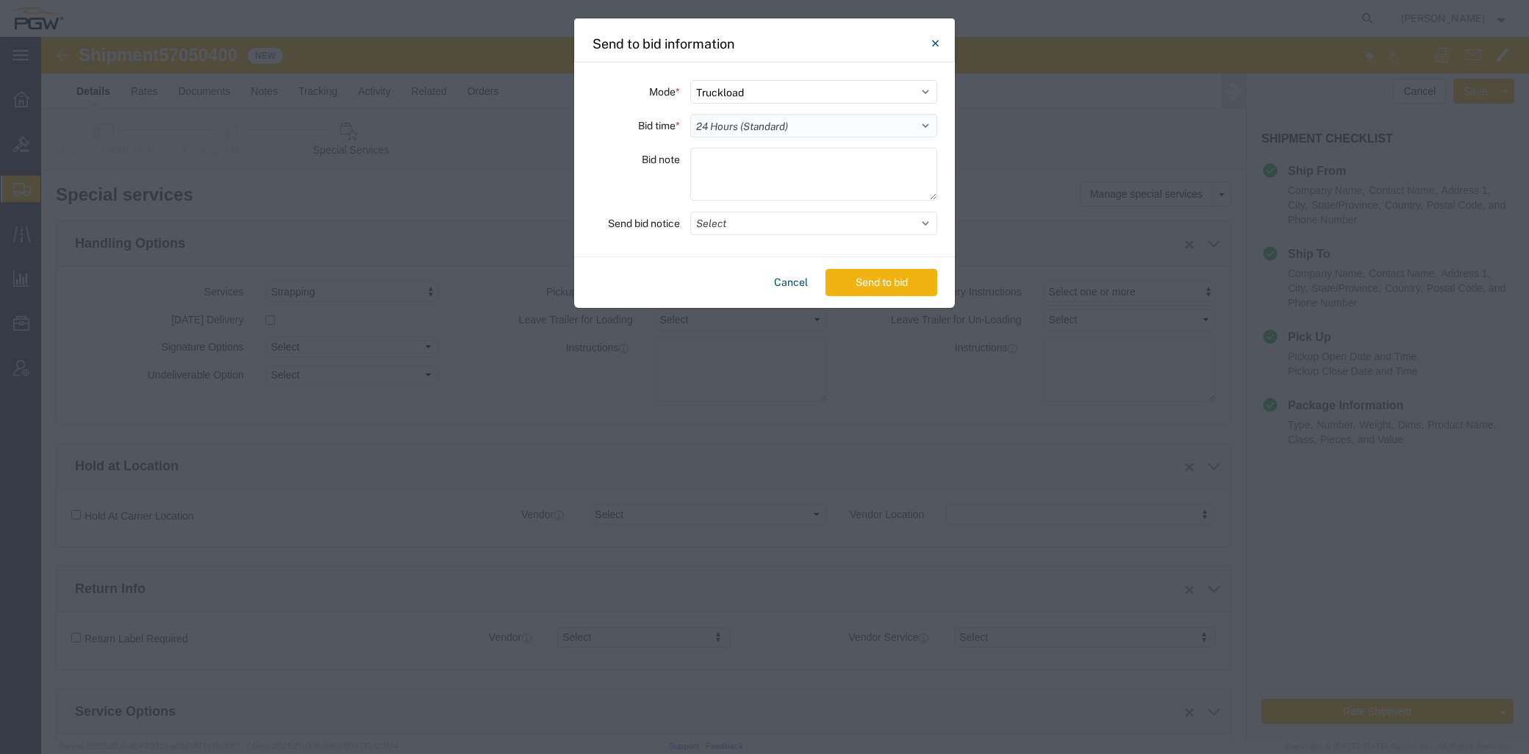
click at [690, 114] on select "Select 30 Min (Rush) 1 Hour (Rush) 2 Hours (Rush) 4 Hours (Rush) 8 Hours (Rush)…" at bounding box center [813, 126] width 247 height 24
click at [760, 223] on button "Select" at bounding box center [813, 224] width 247 height 24
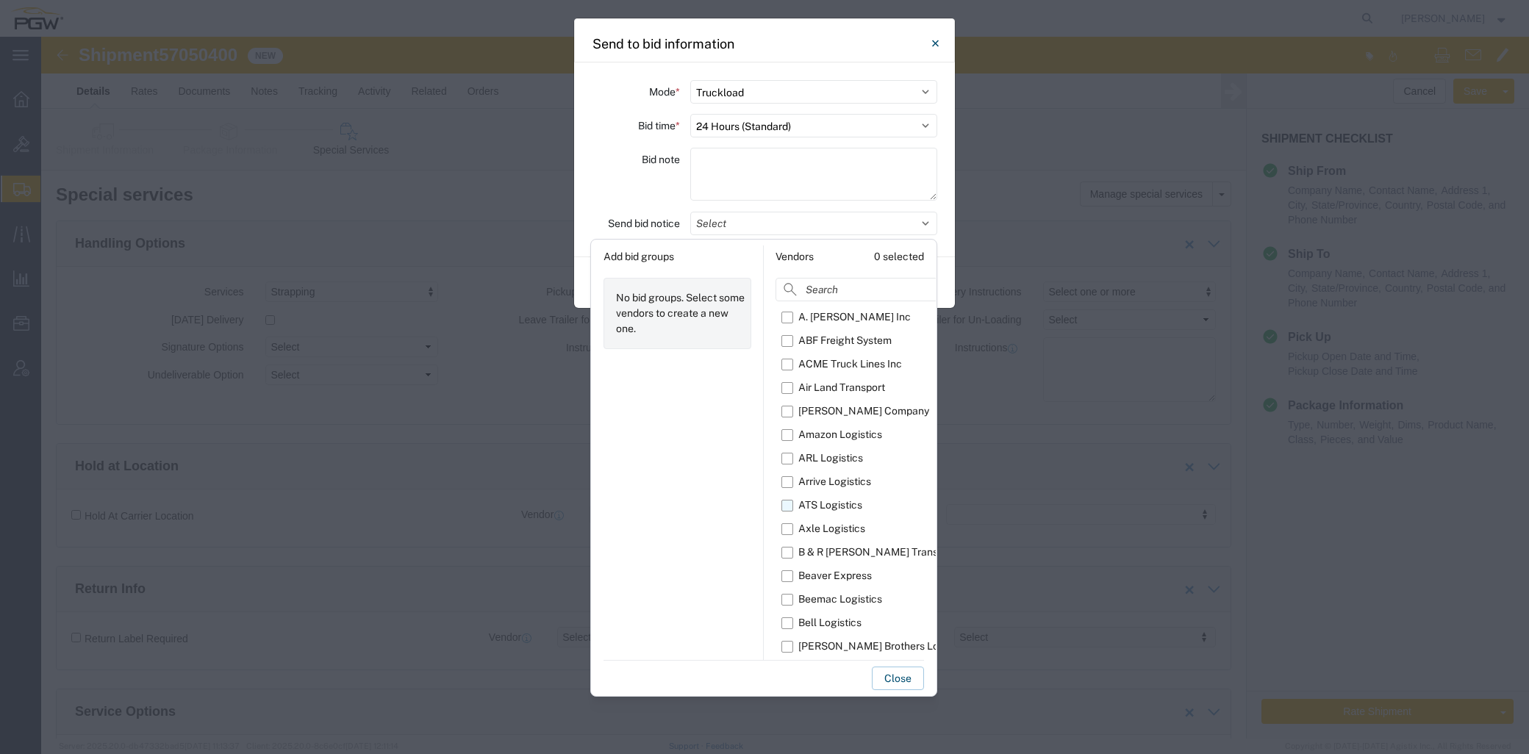
click at [789, 460] on label "ATS Logistics" at bounding box center [894, 506] width 226 height 24
click at [0, 0] on input "ATS Logistics" at bounding box center [0, 0] width 0 height 0
click at [777, 460] on div "Close" at bounding box center [763, 675] width 320 height 30
click at [886, 460] on button "Close" at bounding box center [898, 679] width 52 height 24
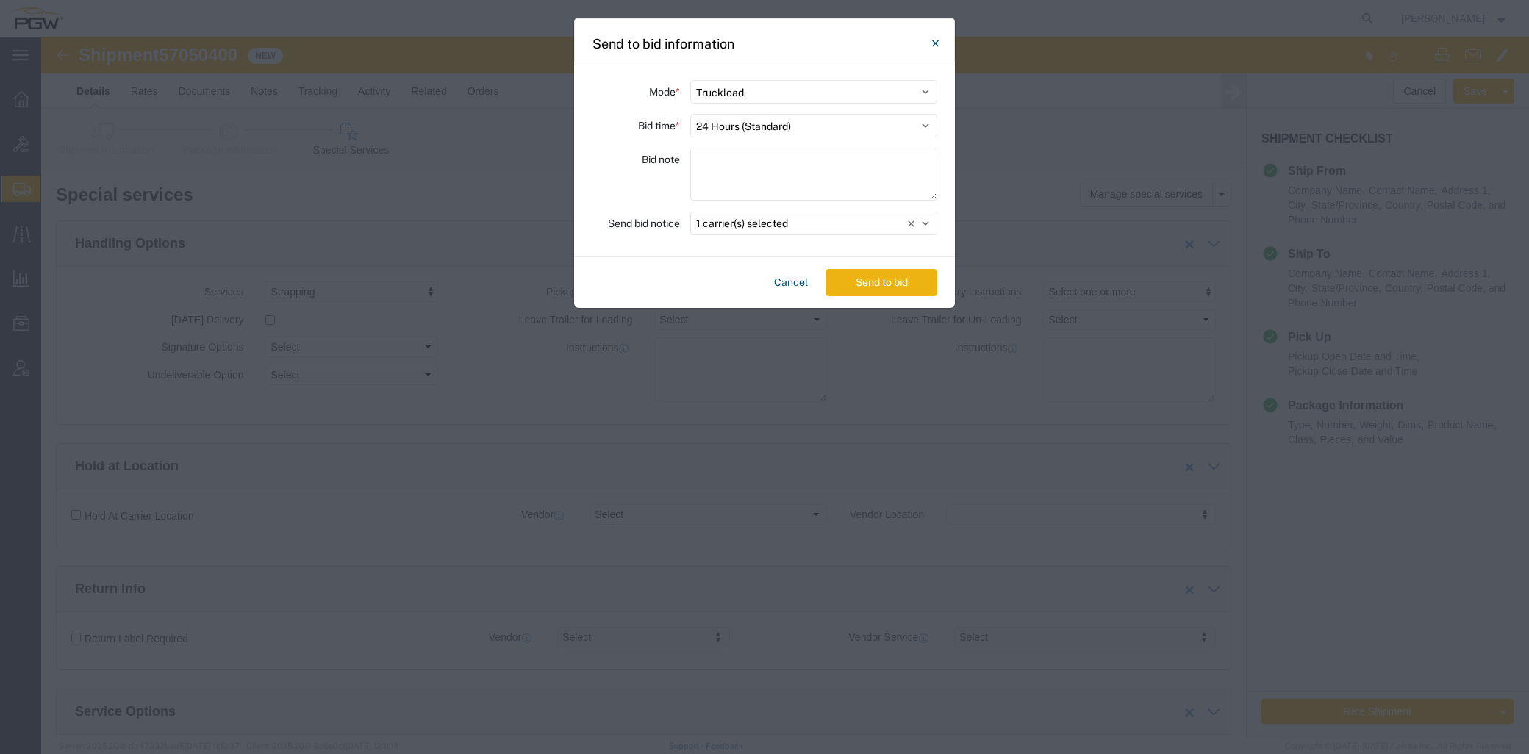
click at [884, 276] on button "Send to bid" at bounding box center [881, 282] width 112 height 27
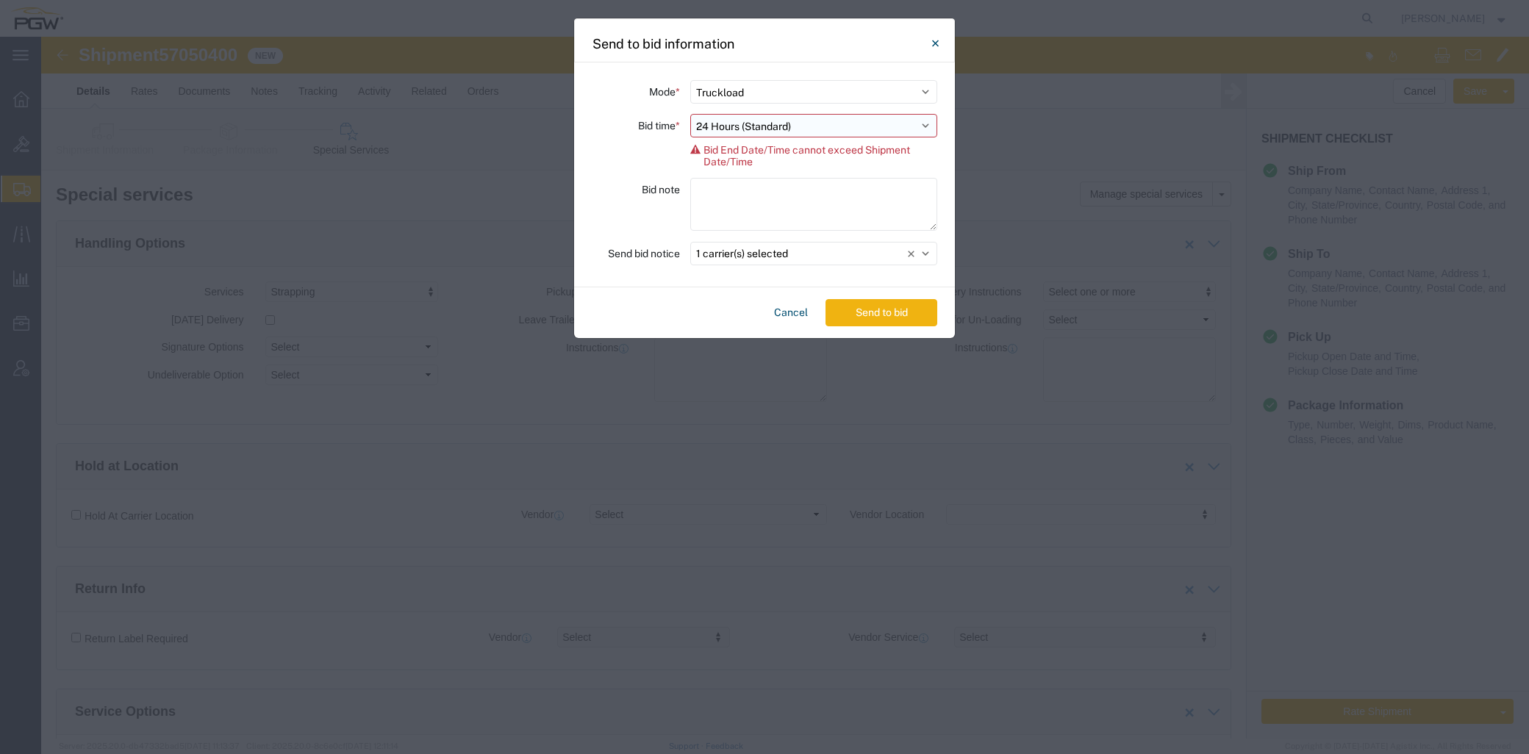
click at [895, 123] on select "Select 30 Min (Rush) 1 Hour (Rush) 2 Hours (Rush) 4 Hours (Rush) 8 Hours (Rush)…" at bounding box center [813, 126] width 247 height 24
click at [938, 50] on button "Close" at bounding box center [934, 43] width 29 height 29
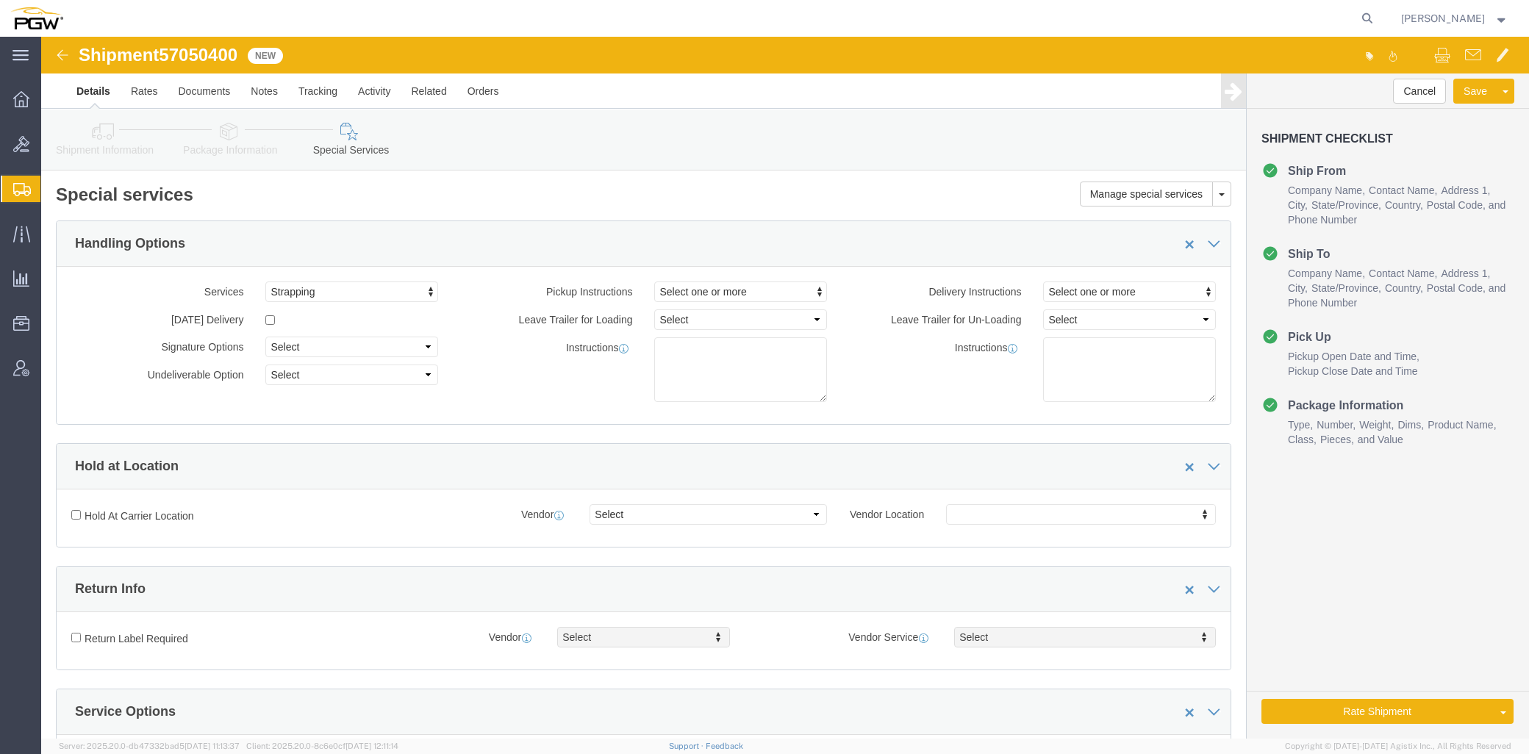
click icon
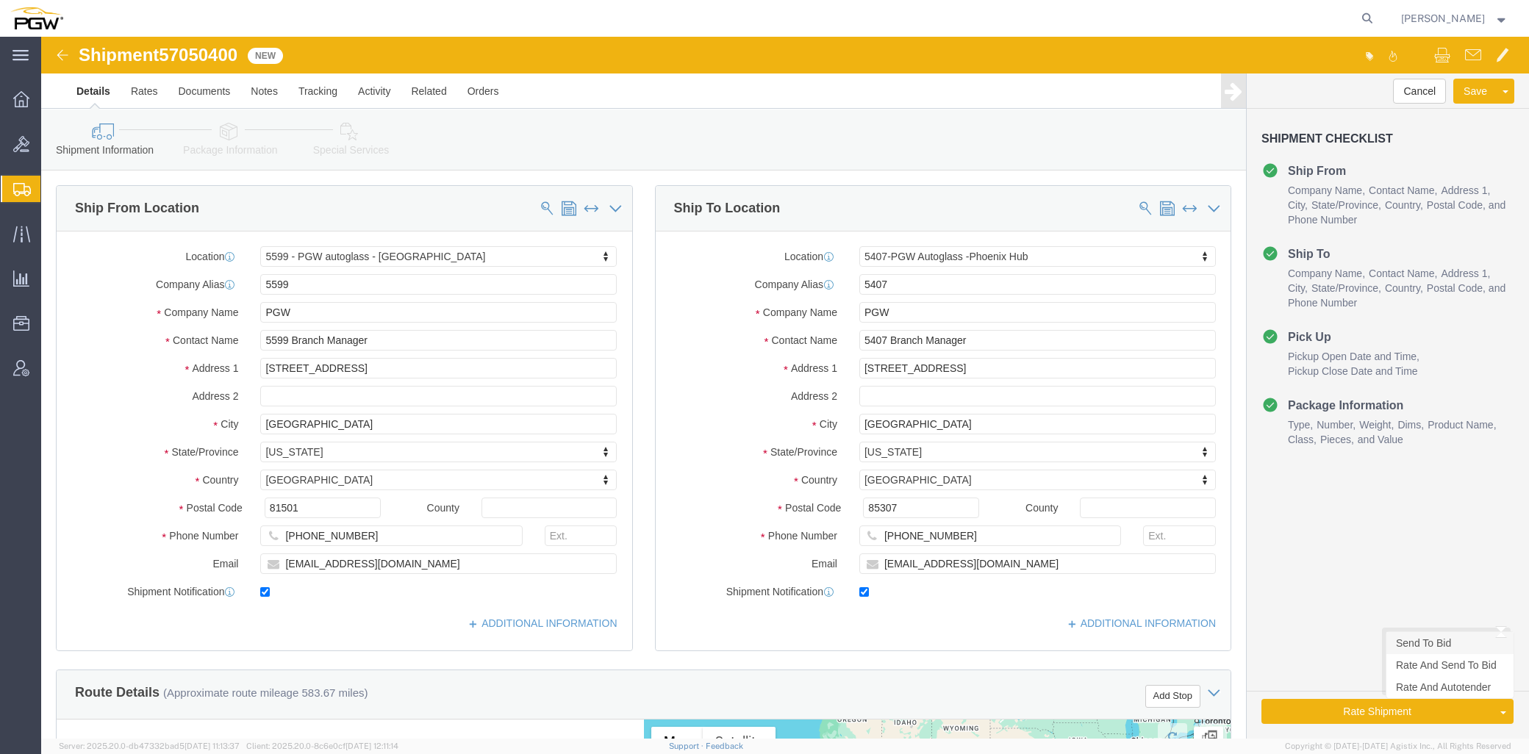
click link "Send To Bid"
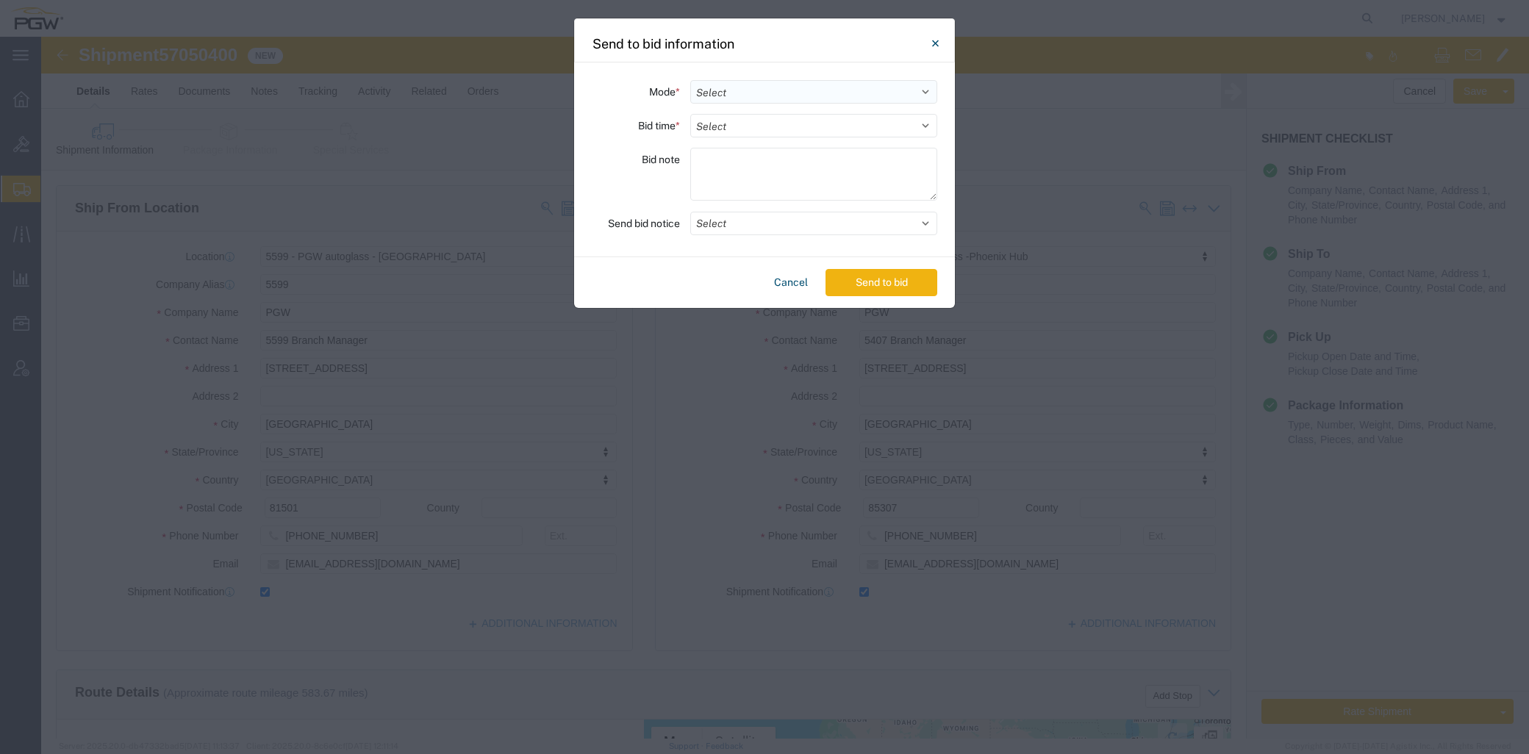
click at [746, 96] on select "Select Small Parcel Truckload Air Rail Less than Truckload Ocean Freight Multi-…" at bounding box center [813, 92] width 247 height 24
select select "TL"
click at [690, 80] on select "Select Small Parcel Truckload Air Rail Less than Truckload Ocean Freight Multi-…" at bounding box center [813, 92] width 247 height 24
drag, startPoint x: 729, startPoint y: 120, endPoint x: 740, endPoint y: 138, distance: 21.4
click at [729, 120] on select "Select 30 Min (Rush) 1 Hour (Rush) 2 Hours (Rush) 4 Hours (Rush) 8 Hours (Rush)…" at bounding box center [813, 126] width 247 height 24
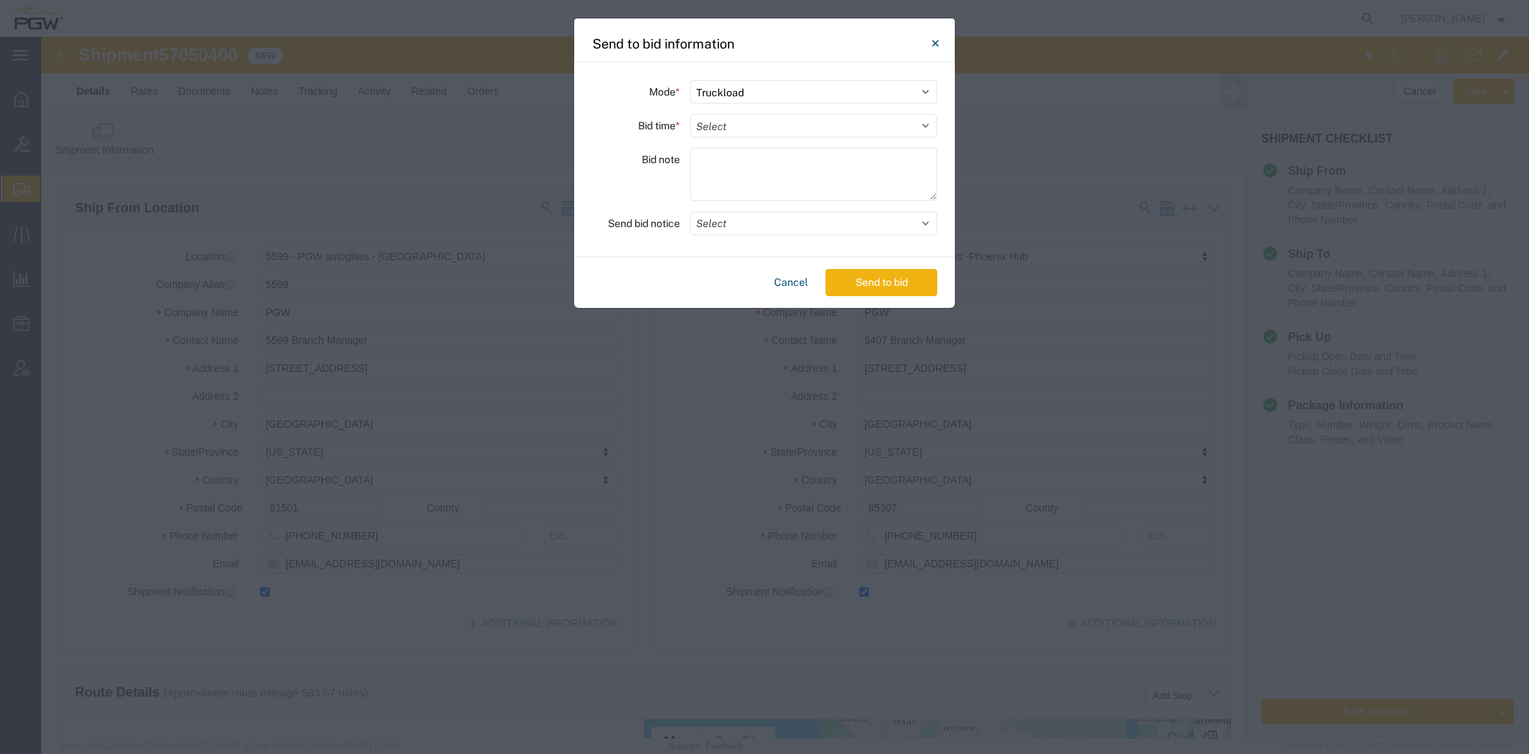
select select "20"
click at [690, 114] on select "Select 30 Min (Rush) 1 Hour (Rush) 2 Hours (Rush) 4 Hours (Rush) 8 Hours (Rush)…" at bounding box center [813, 126] width 247 height 24
click at [761, 224] on button "Select" at bounding box center [813, 224] width 247 height 24
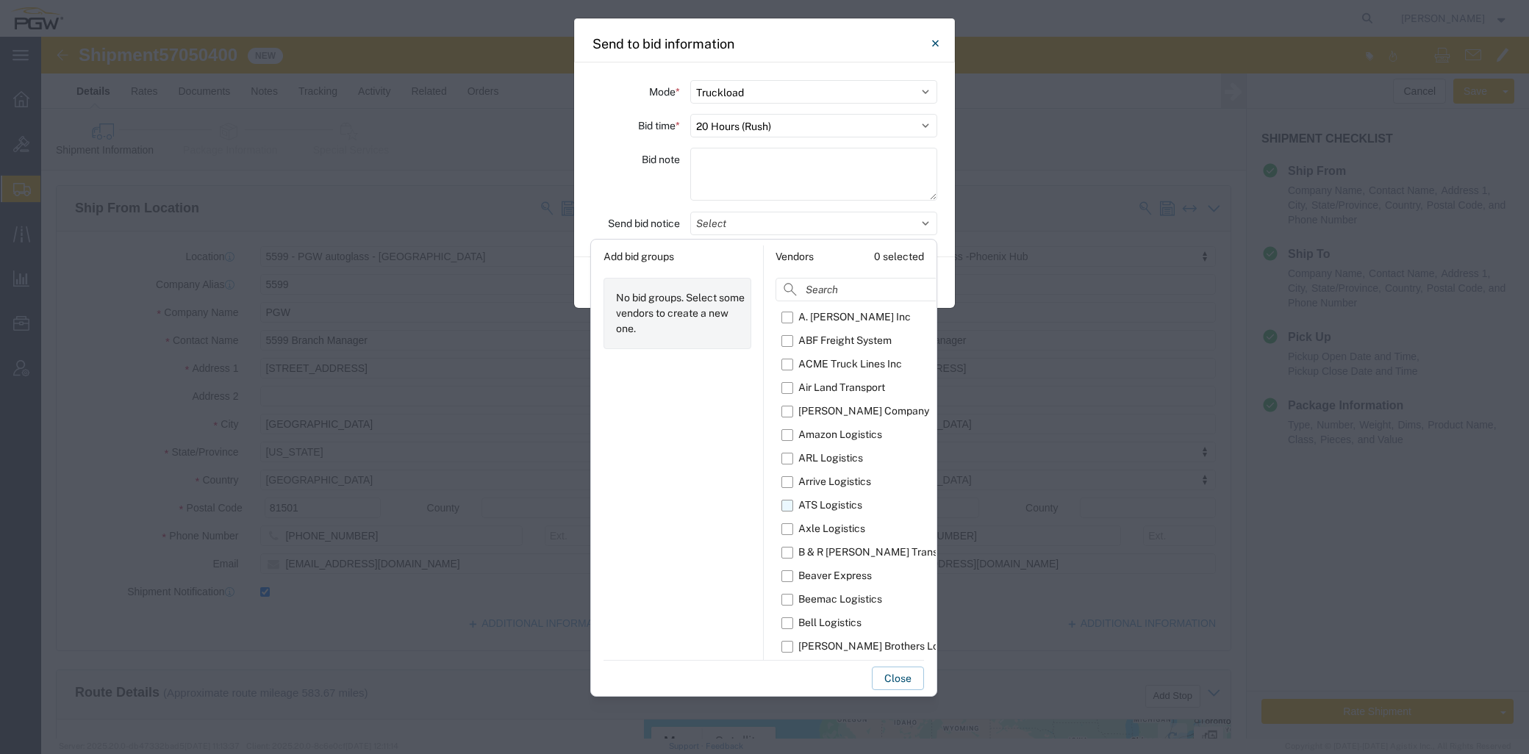
click at [789, 460] on label "ATS Logistics" at bounding box center [894, 506] width 226 height 24
click at [0, 0] on input "ATS Logistics" at bounding box center [0, 0] width 0 height 0
click at [792, 460] on div "Close" at bounding box center [763, 675] width 320 height 30
click at [886, 460] on button "Close" at bounding box center [898, 679] width 52 height 24
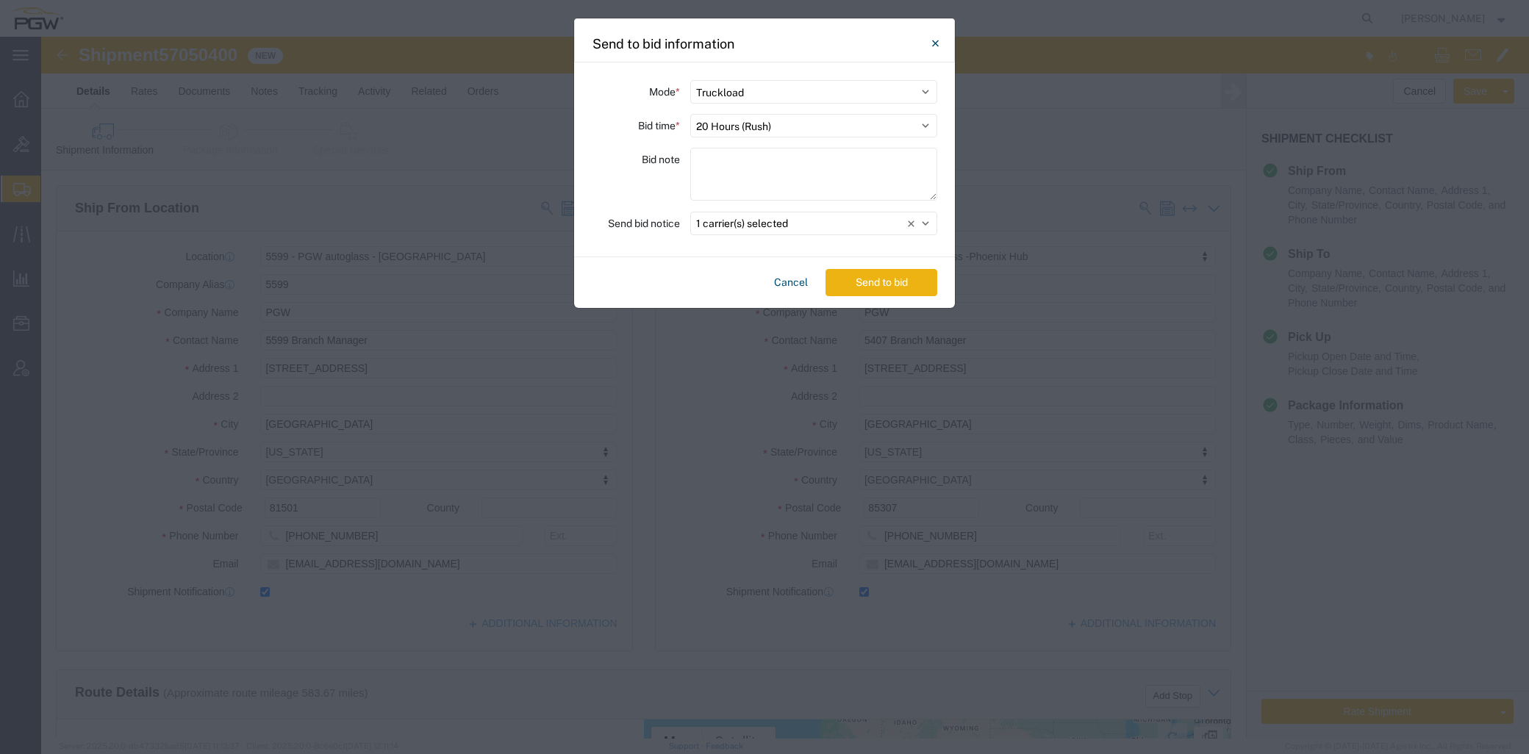
click at [867, 289] on button "Send to bid" at bounding box center [881, 282] width 112 height 27
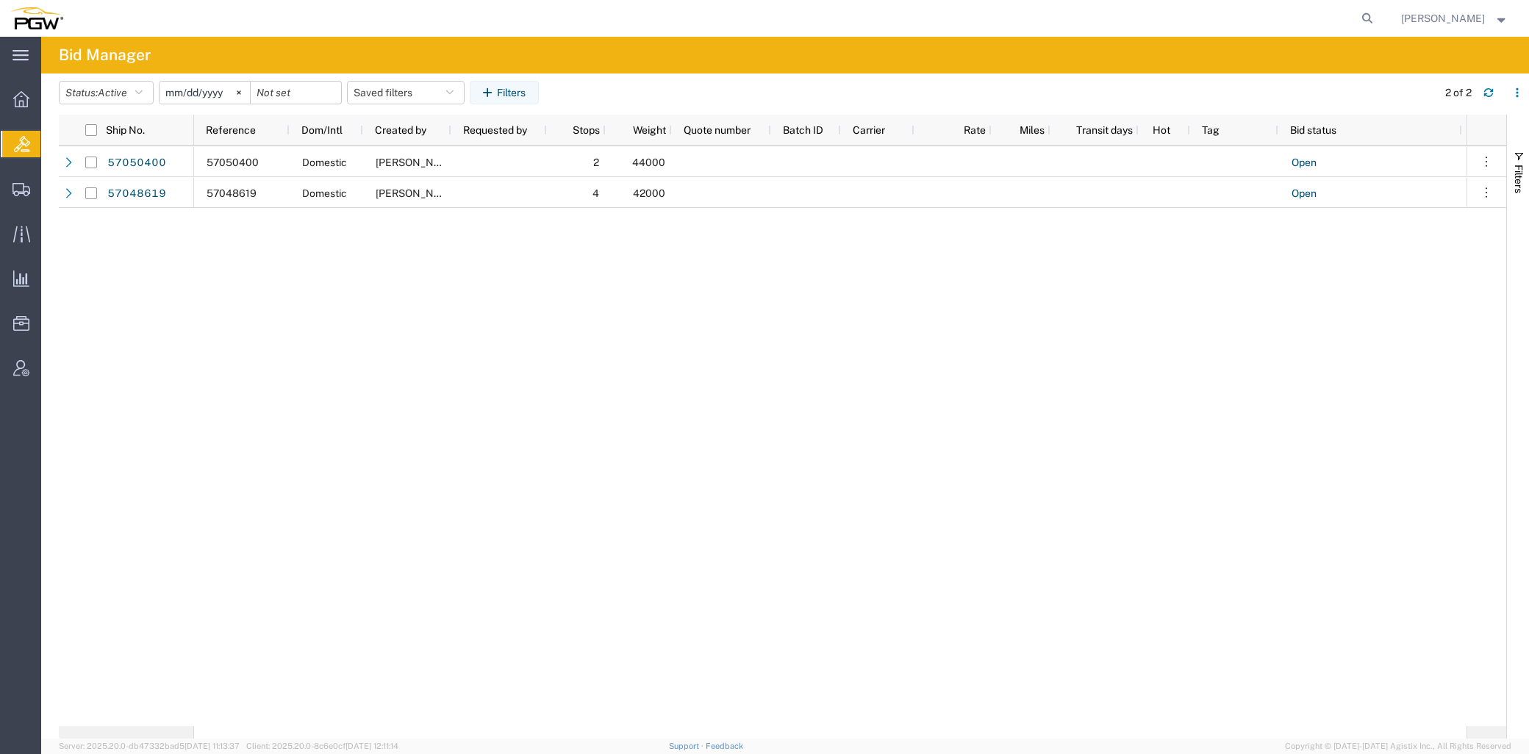
click at [717, 460] on div "57050400 Domestic [PERSON_NAME] 2 44000 Open 0 57048619 Domestic [PERSON_NAME] …" at bounding box center [830, 436] width 1272 height 580
click at [51, 189] on span "Shipments" at bounding box center [45, 188] width 10 height 29
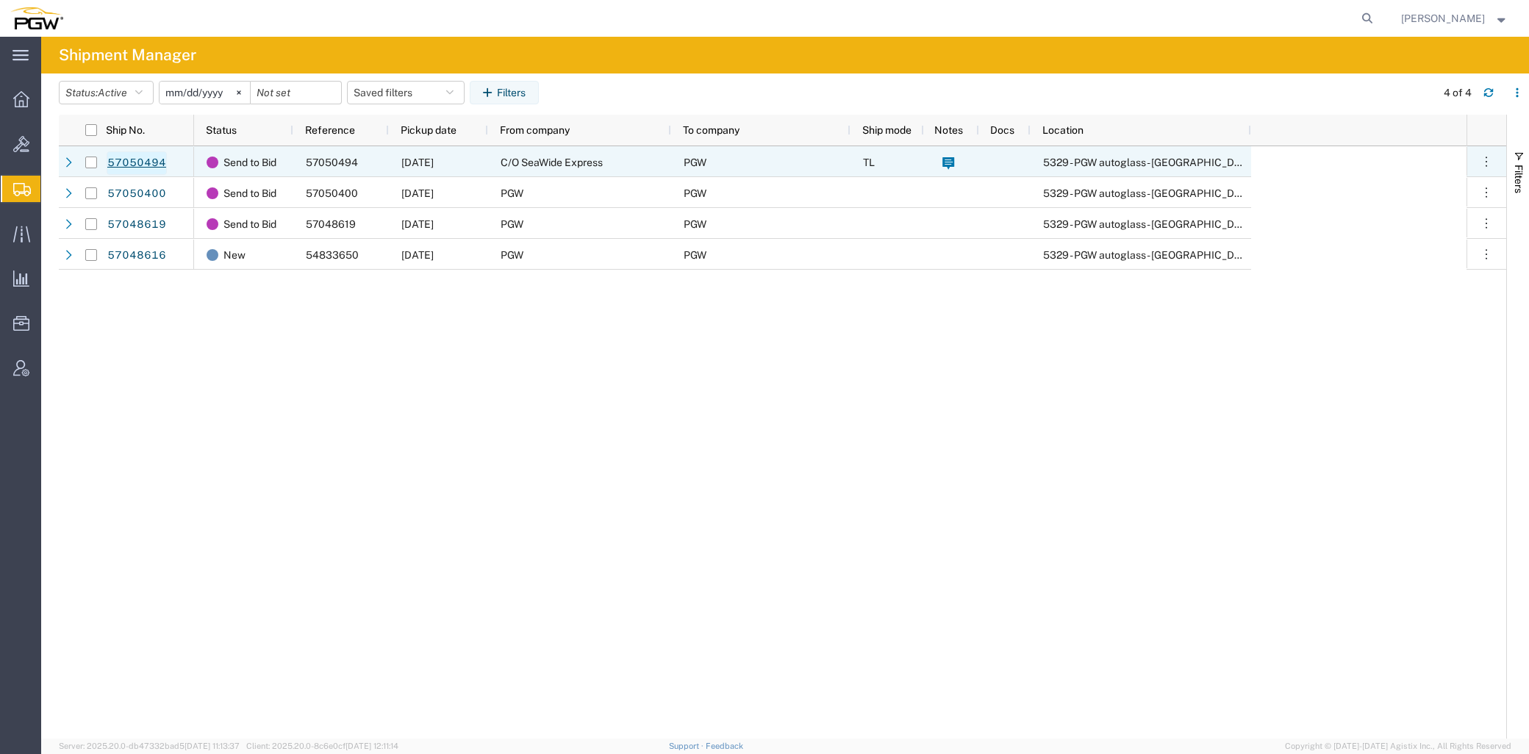
click at [149, 159] on link "57050494" at bounding box center [137, 163] width 60 height 24
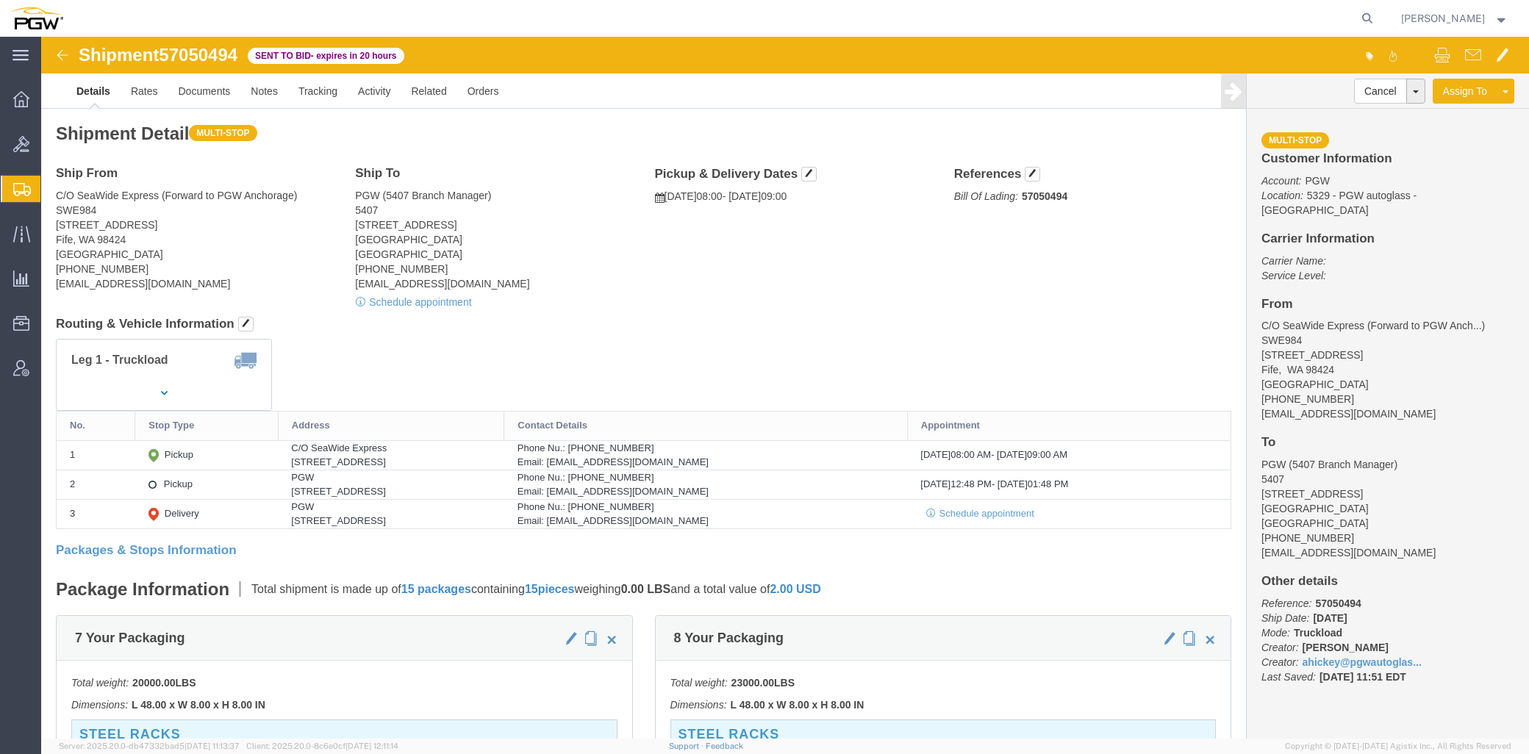
click span "57050494"
copy span "57050494"
click at [1006, 23] on agx-global-search at bounding box center [1144, 18] width 470 height 37
click at [1006, 22] on icon at bounding box center [1367, 18] width 21 height 21
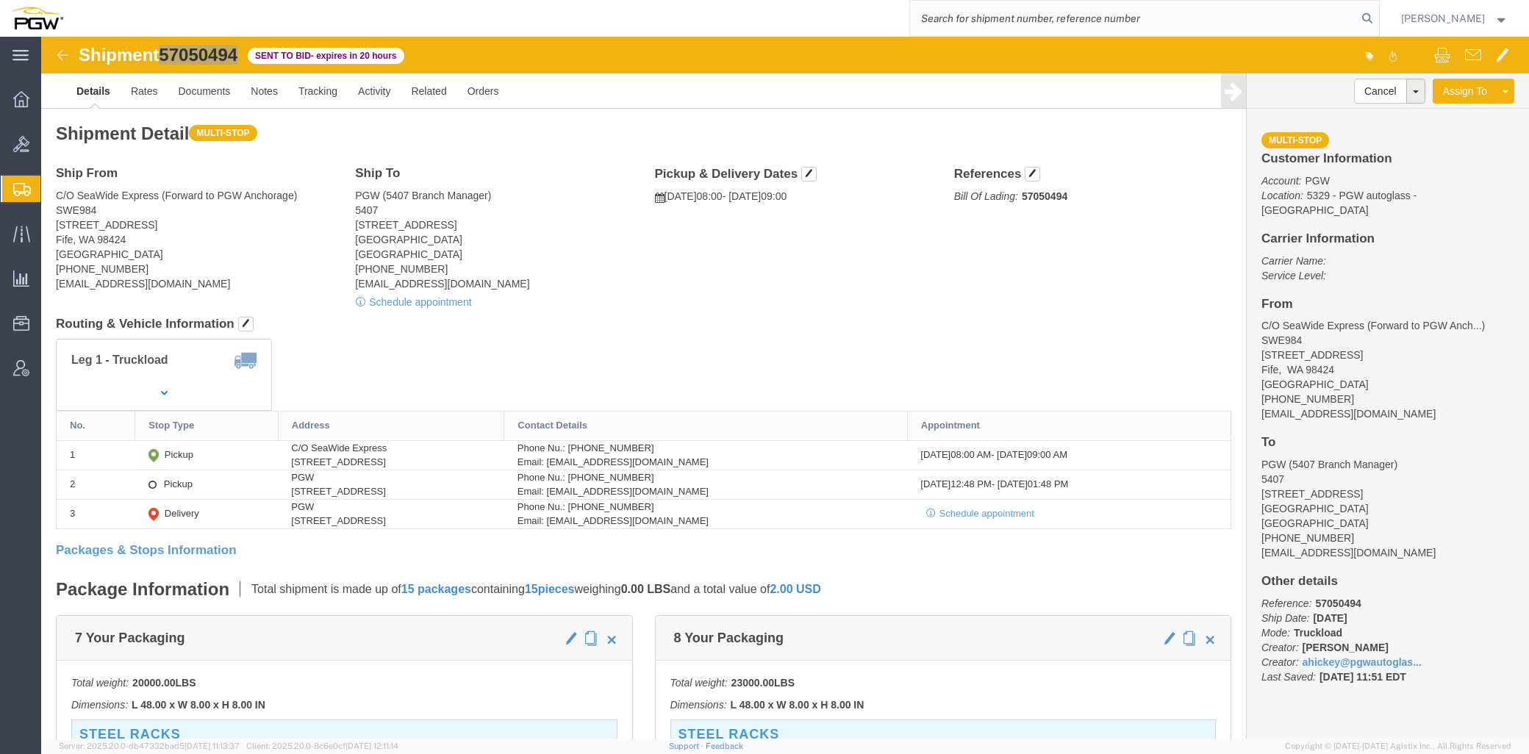
paste input "57048615"
type input "57048615"
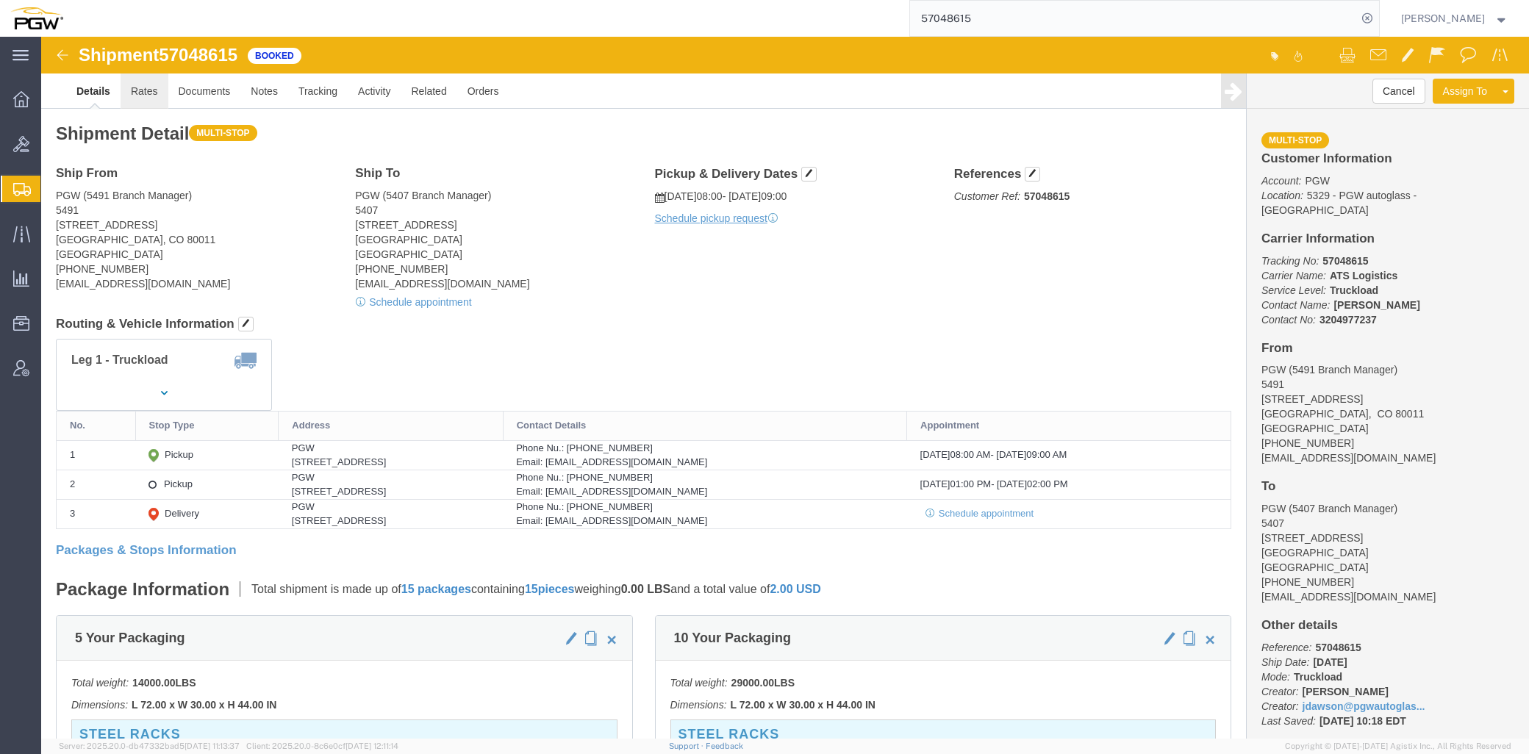
click link "Rates"
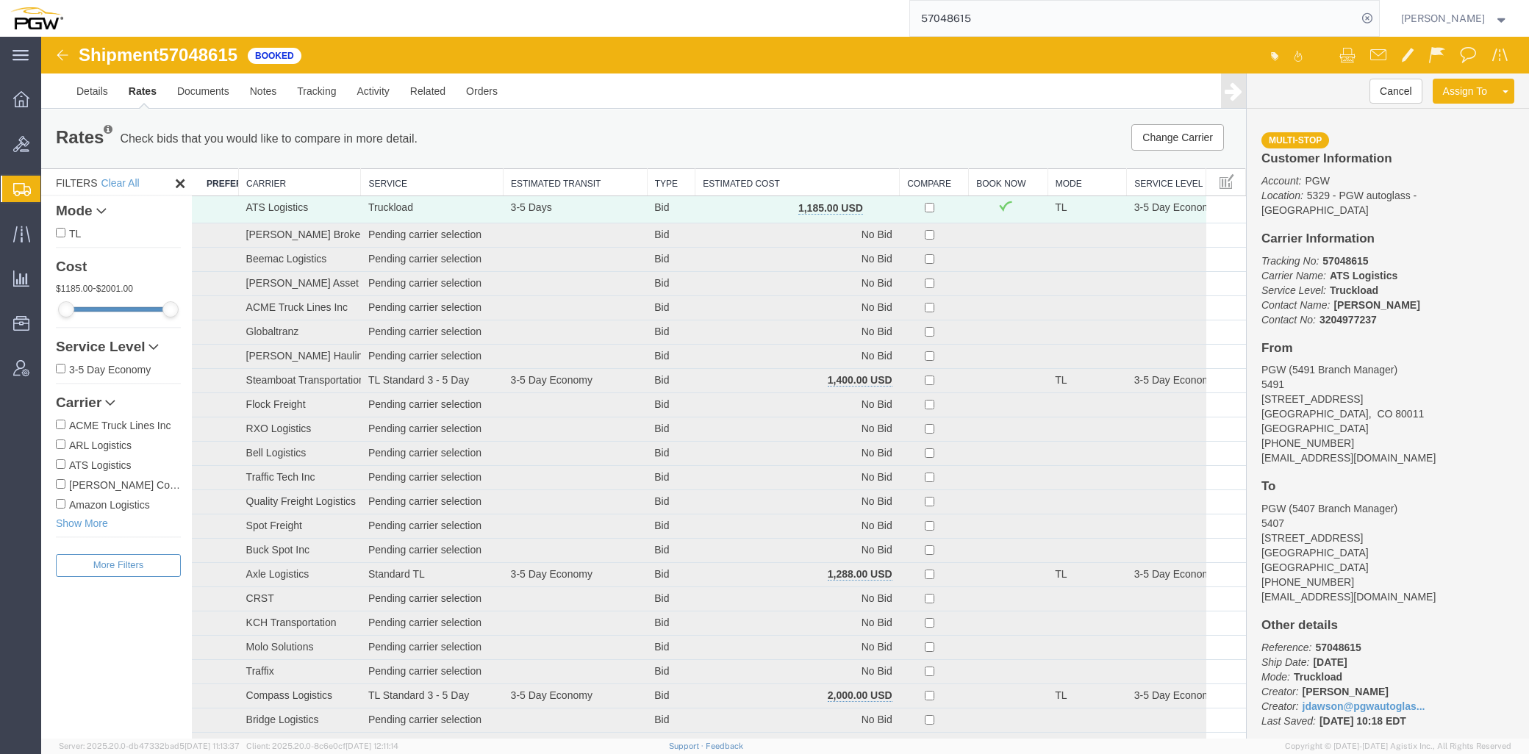
click at [743, 179] on th "Estimated Cost" at bounding box center [797, 182] width 204 height 27
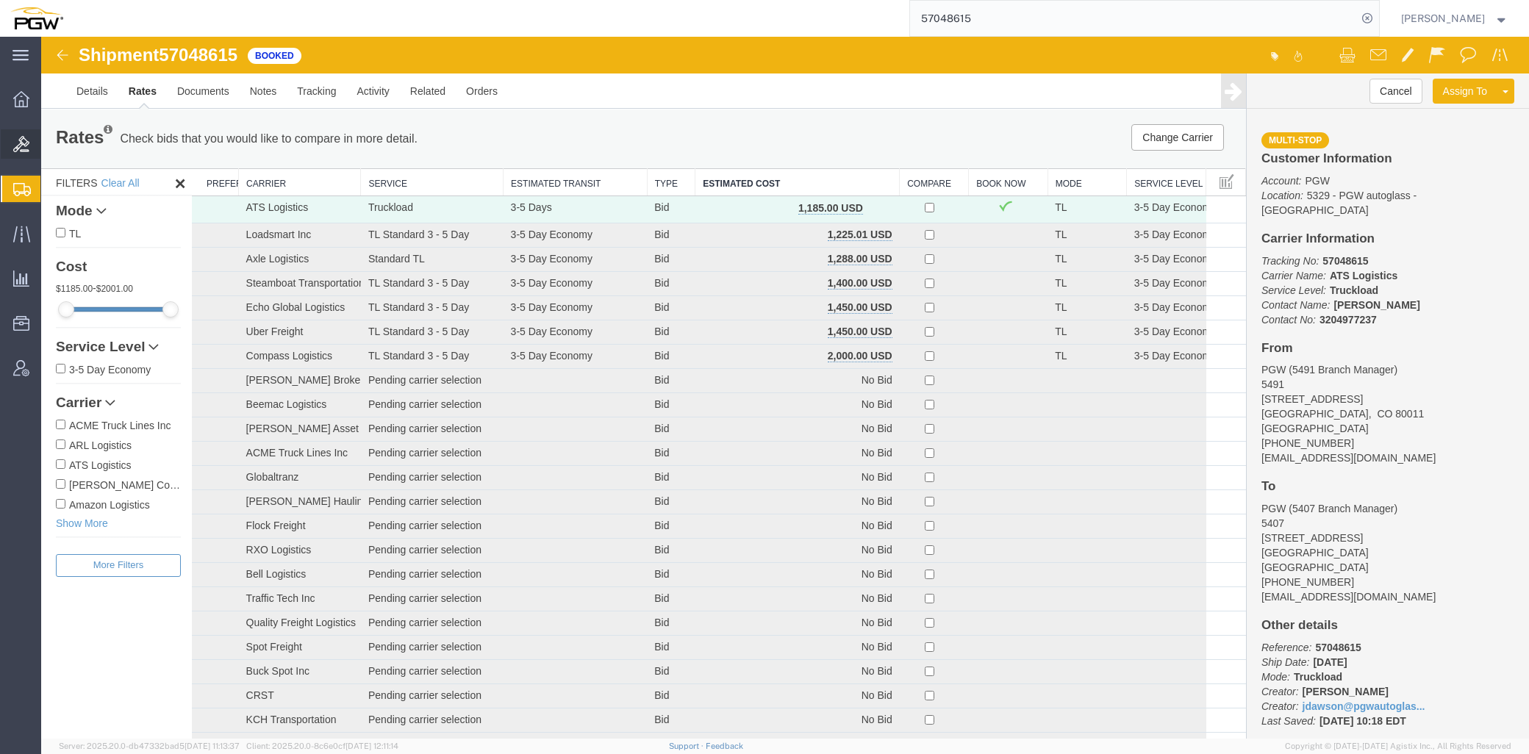
click at [51, 144] on span "Bids" at bounding box center [45, 143] width 10 height 29
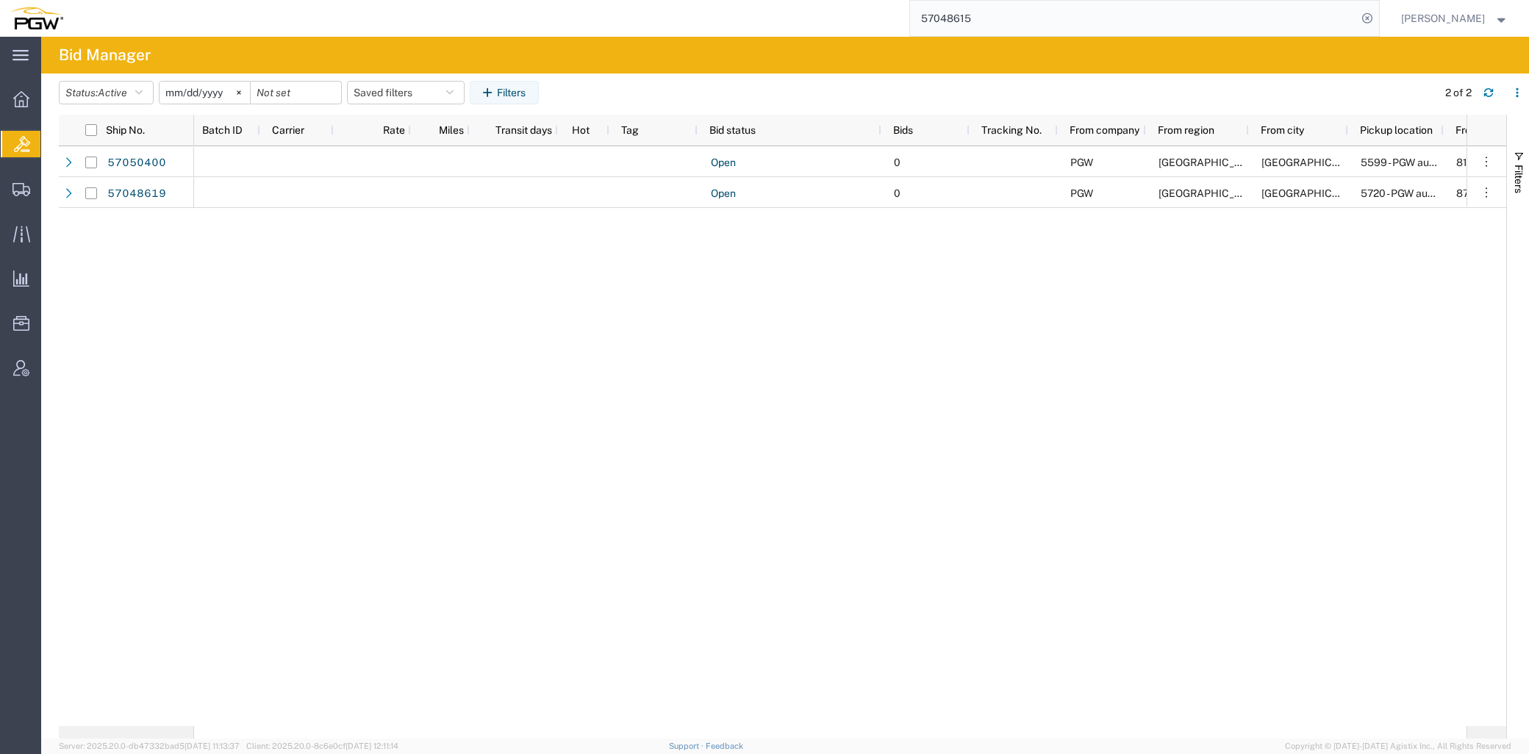
scroll to position [0, 474]
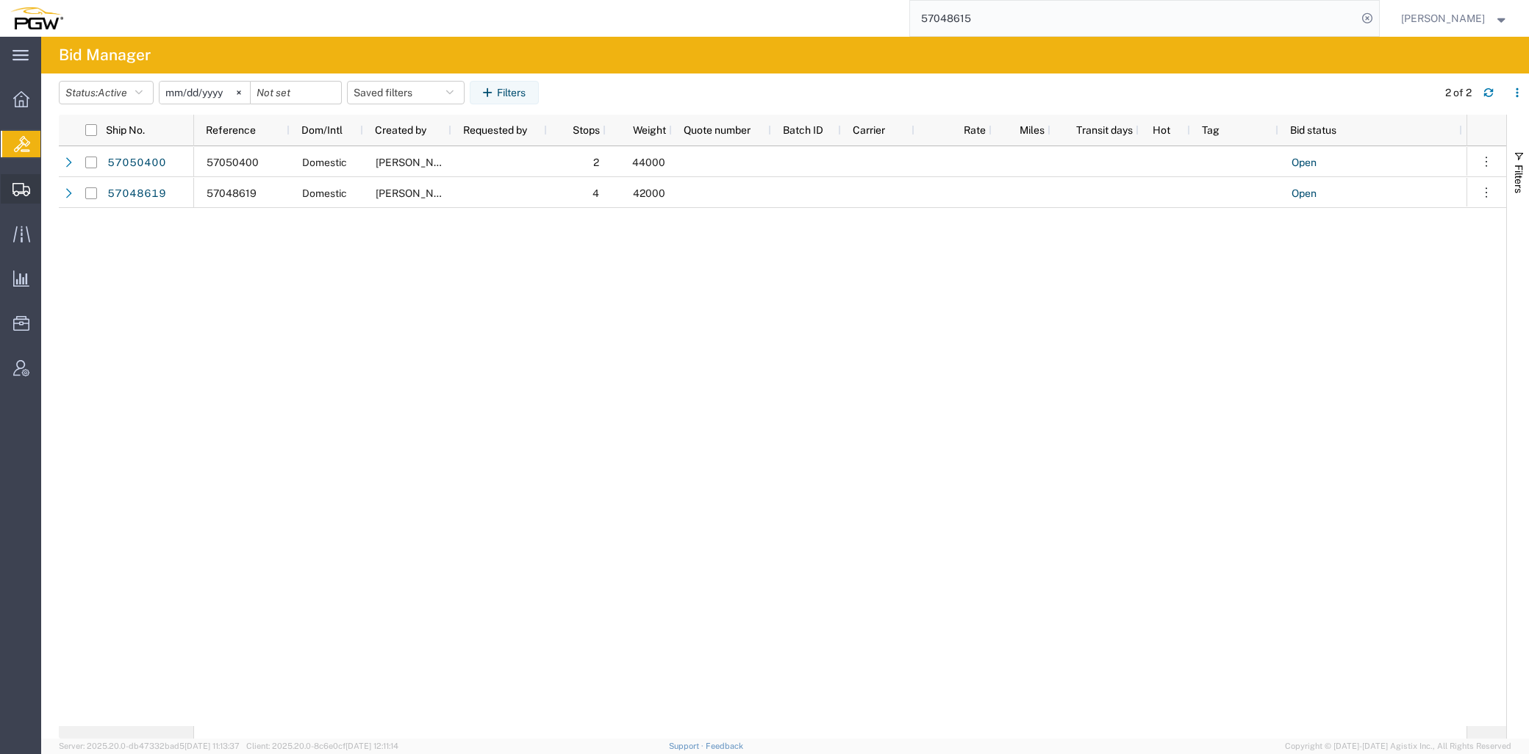
click at [0, 0] on span "Create from Template" at bounding box center [0, 0] width 0 height 0
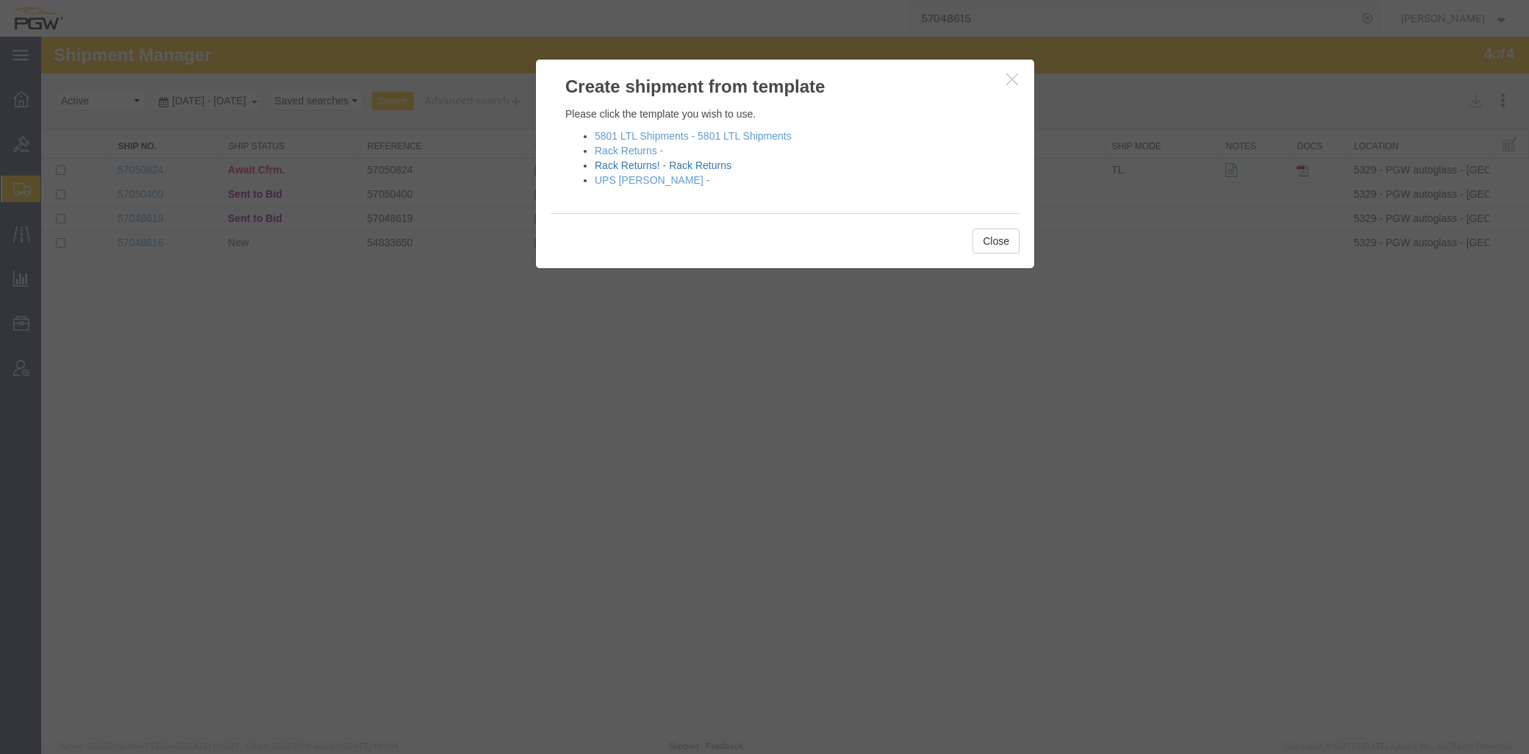
click at [697, 162] on link "Rack Returns! - Rack Returns" at bounding box center [663, 165] width 137 height 12
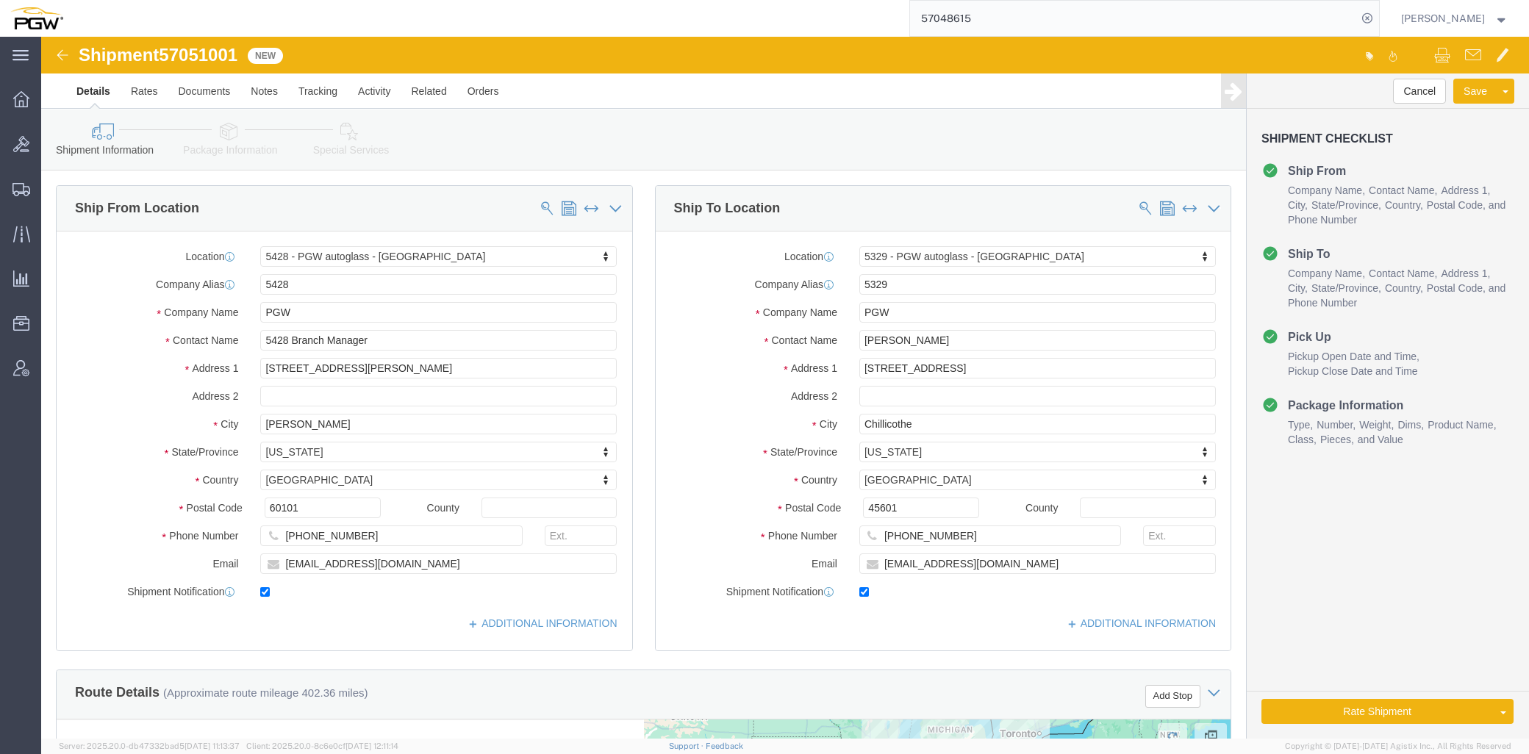
select select "28281"
select select "28253"
type input "misso"
select select "28421"
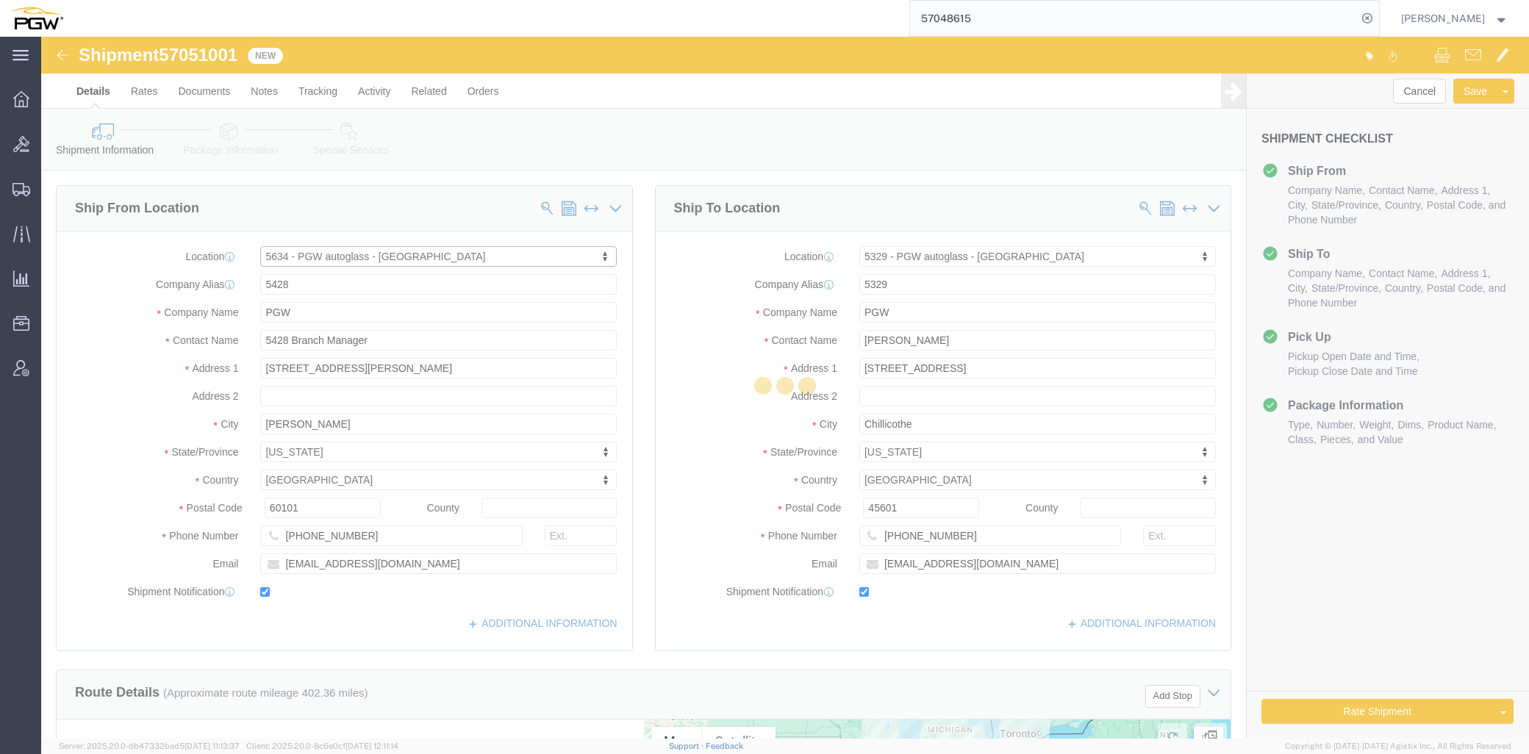
type input "5634"
type input "5634 Branch Manager"
type input "[STREET_ADDRESS]"
type input "Missoula"
type input "59808"
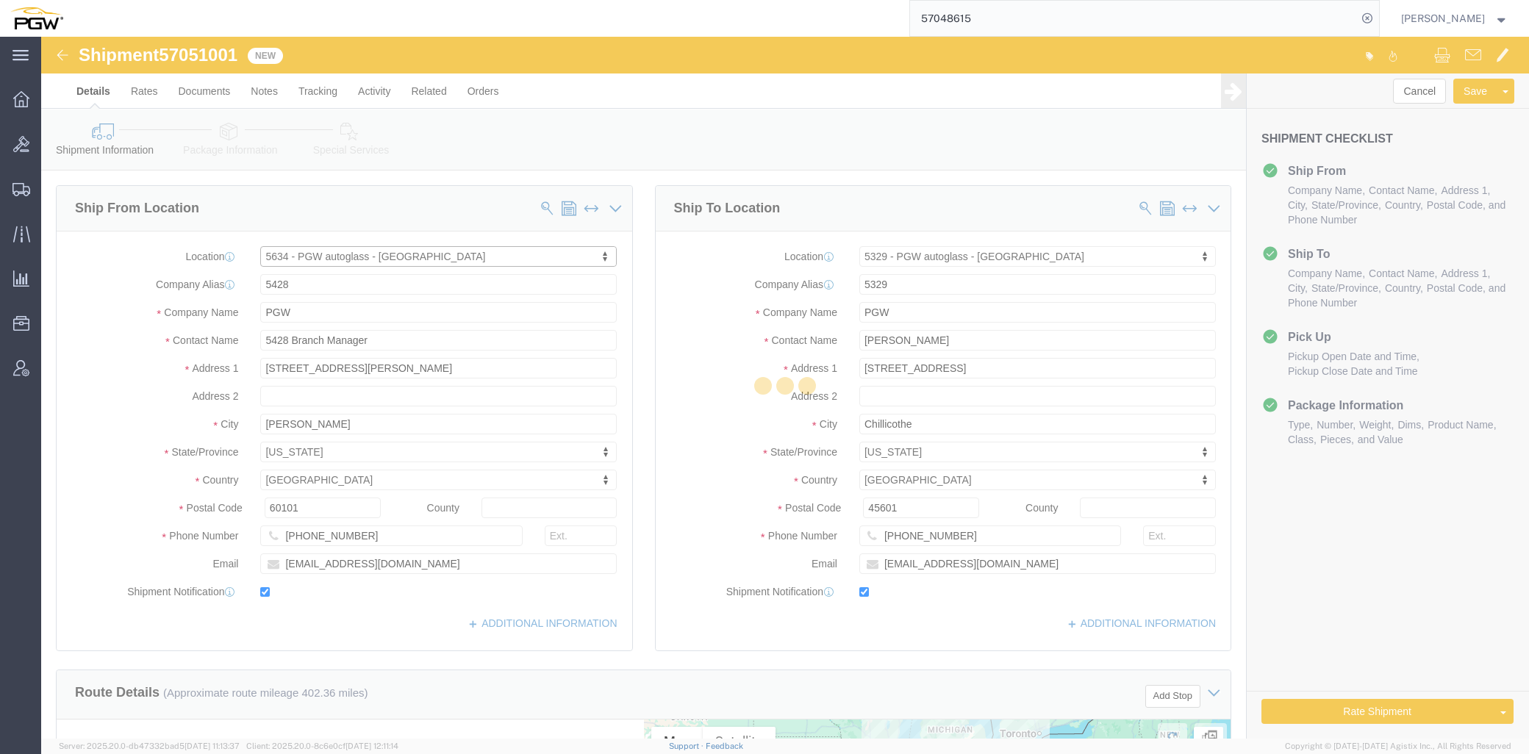
type input "[PHONE_NUMBER]"
type input "[EMAIL_ADDRESS][DOMAIN_NAME]"
select select "MT"
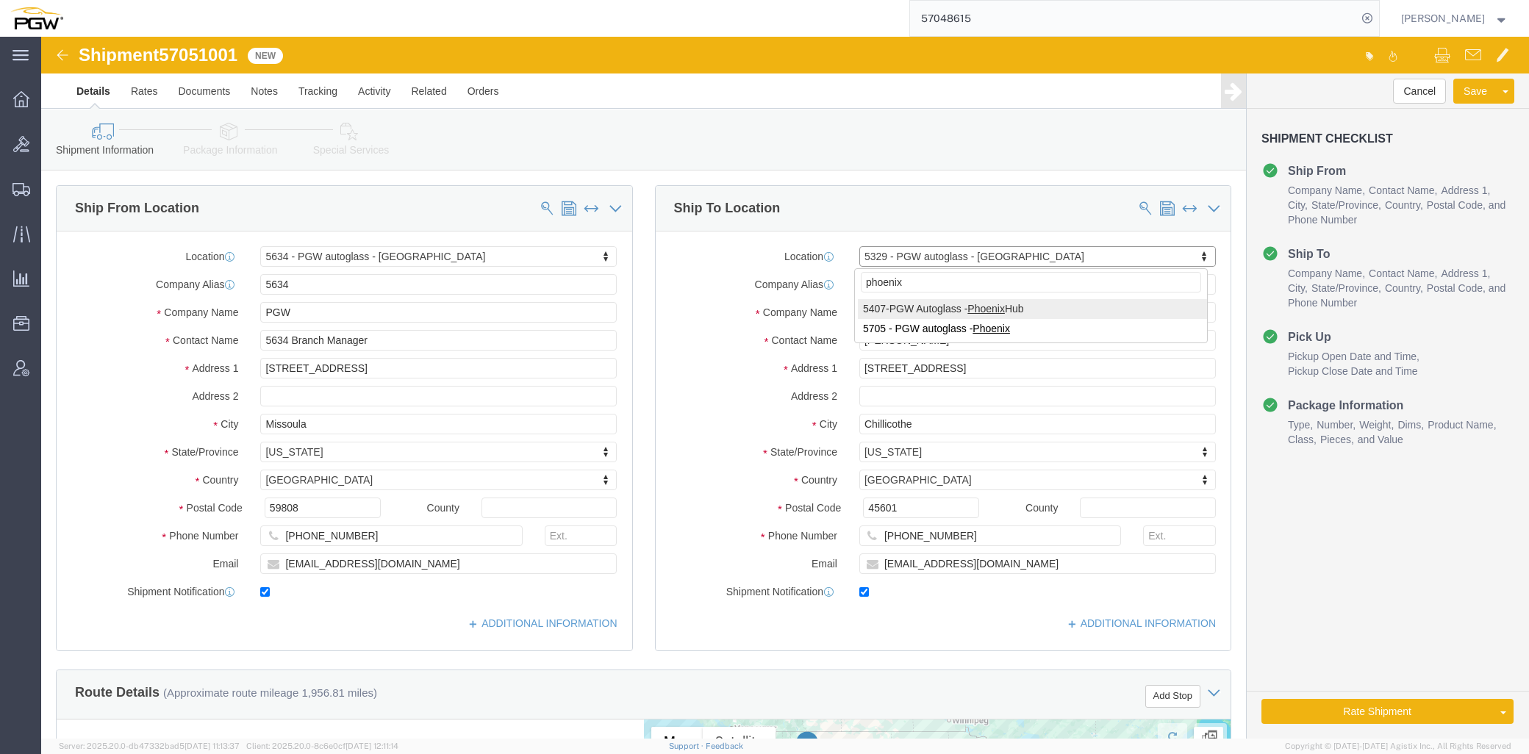
type input "phoenix"
select select "62351"
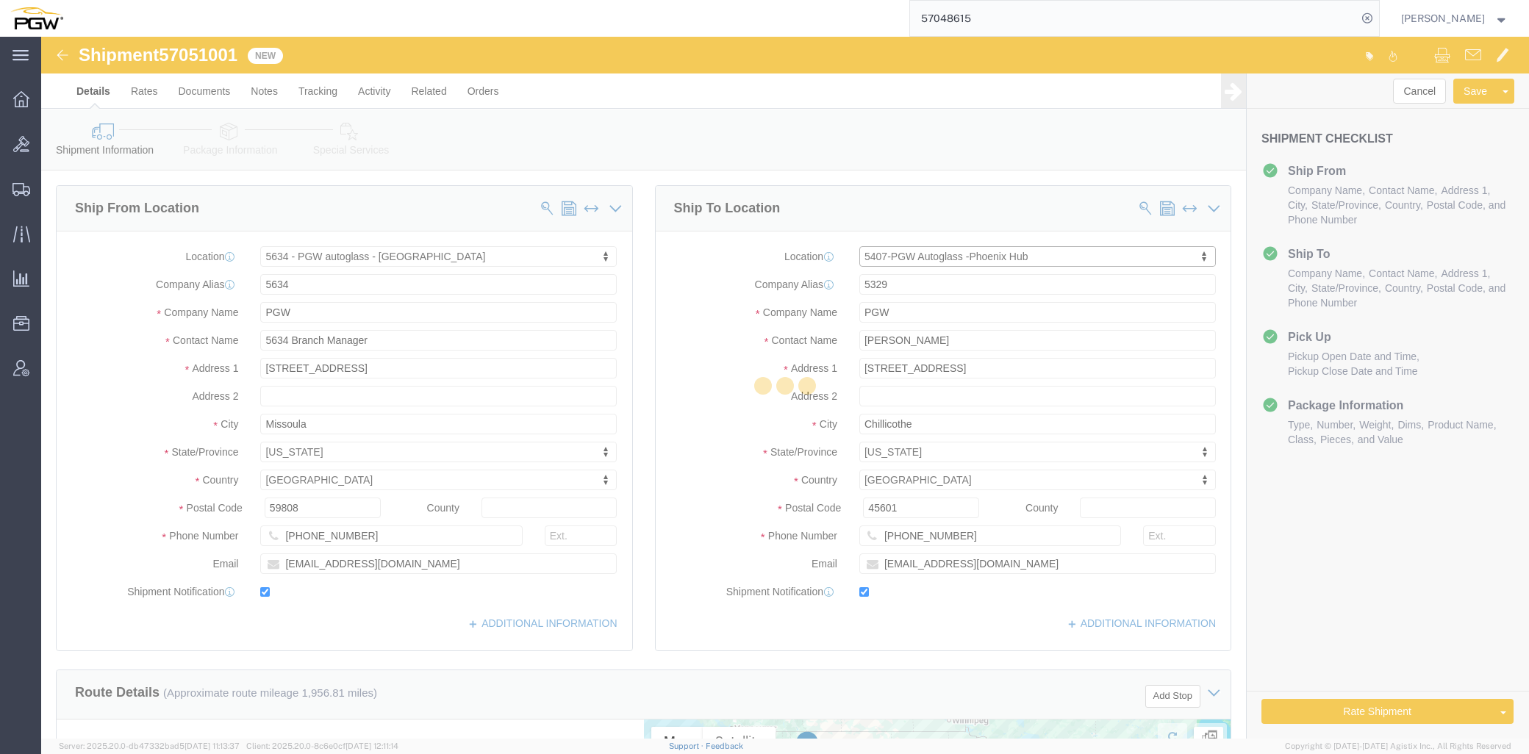
type input "5407"
type input "5407 Branch Manager"
type input "[STREET_ADDRESS]"
type input "[GEOGRAPHIC_DATA]"
type input "85307"
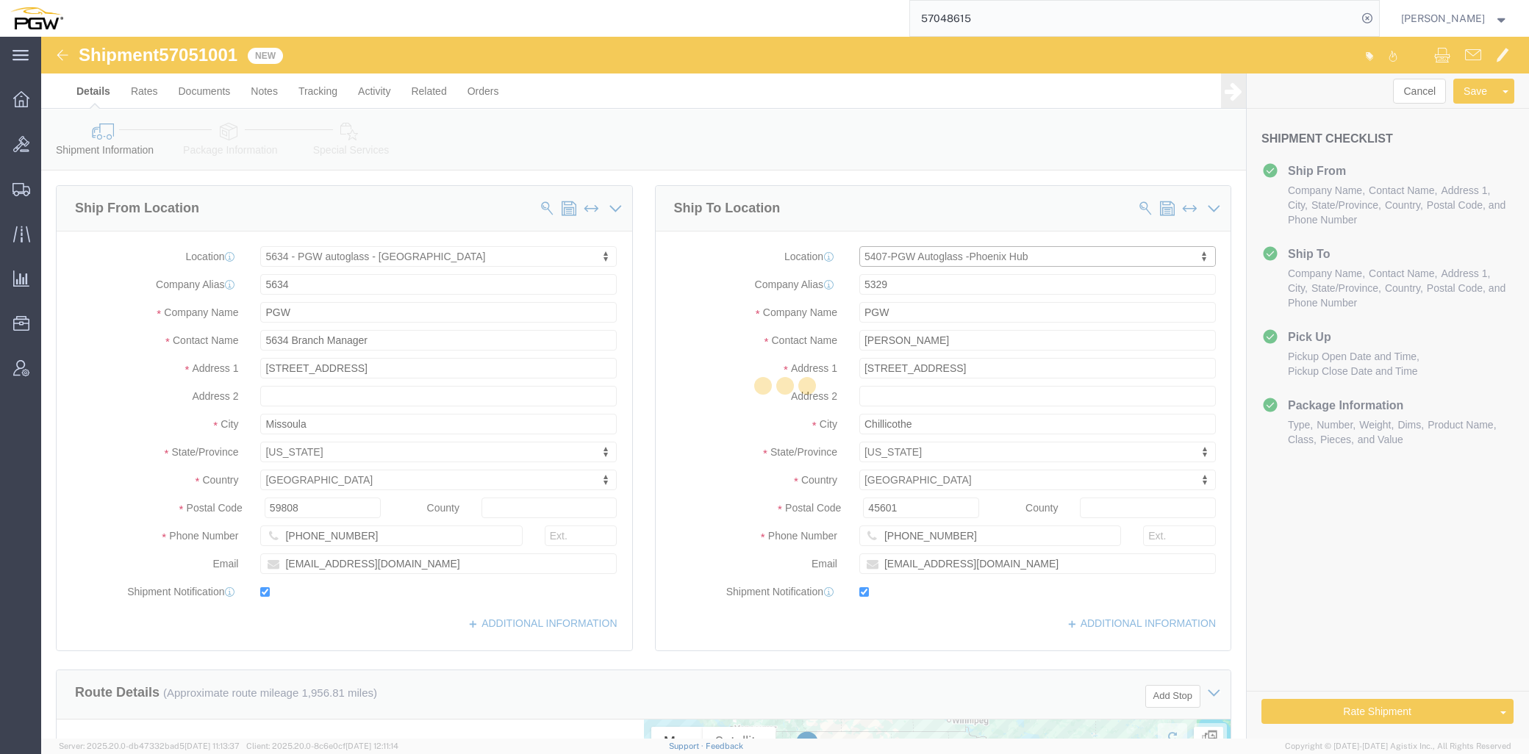
type input "[PHONE_NUMBER]"
type input "[EMAIL_ADDRESS][DOMAIN_NAME]"
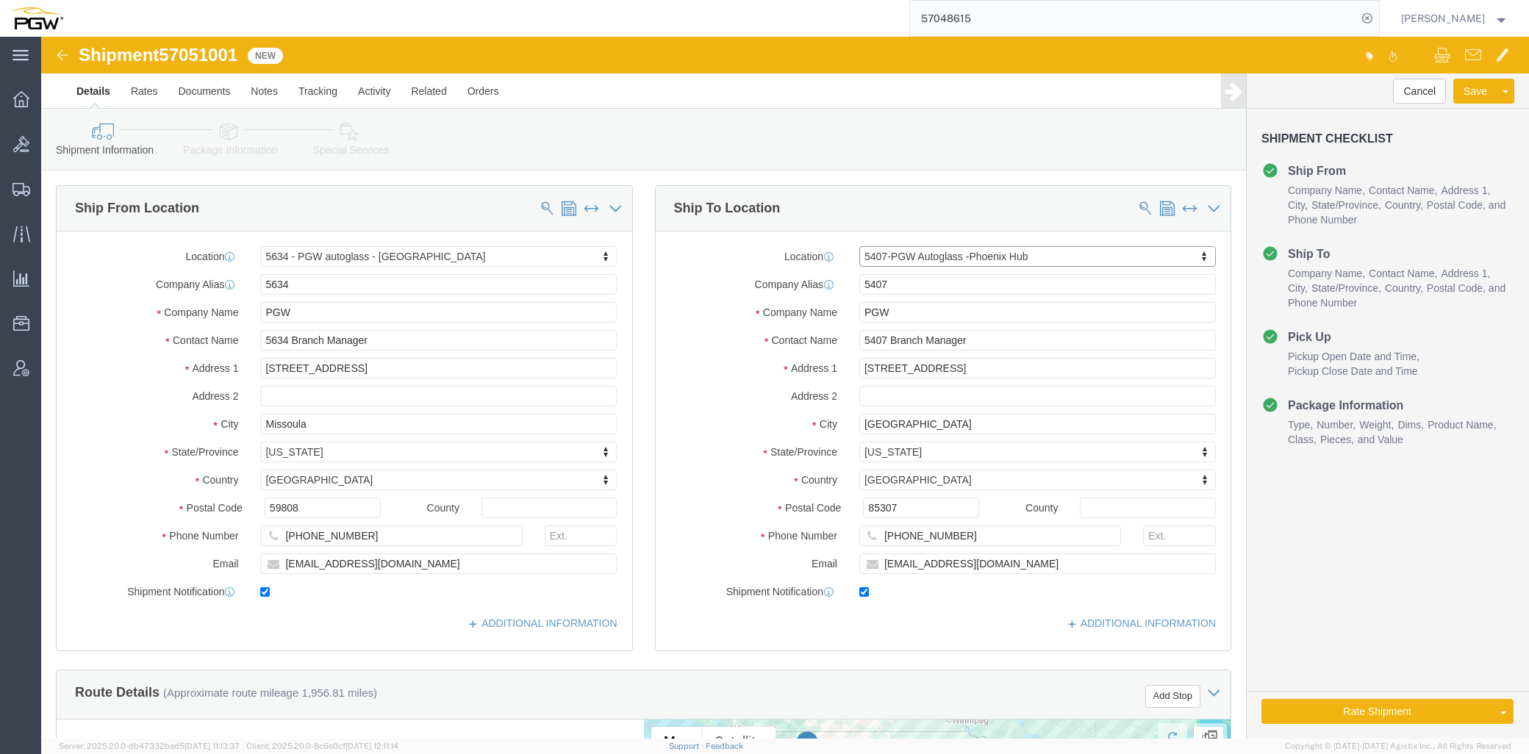
select select "AZ"
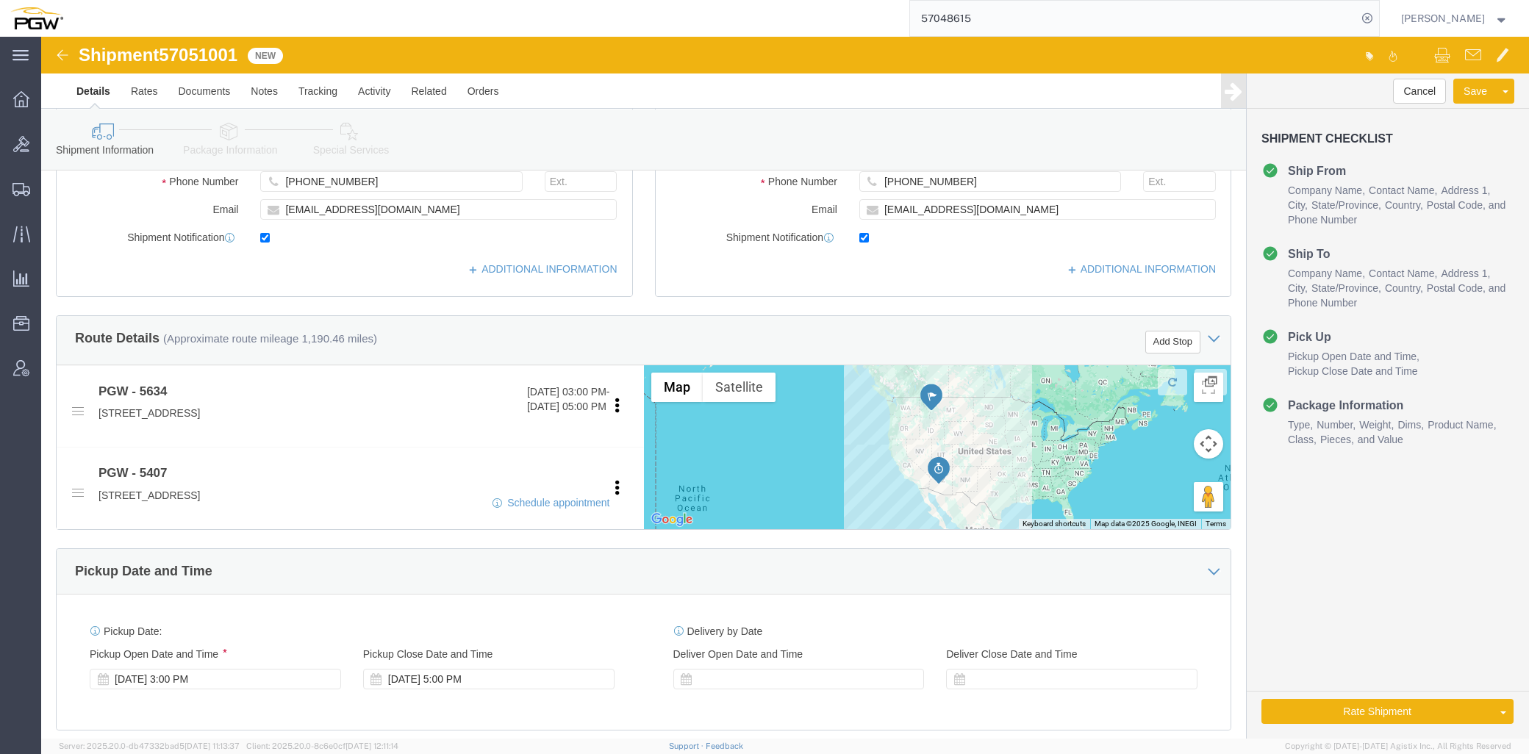
scroll to position [408, 0]
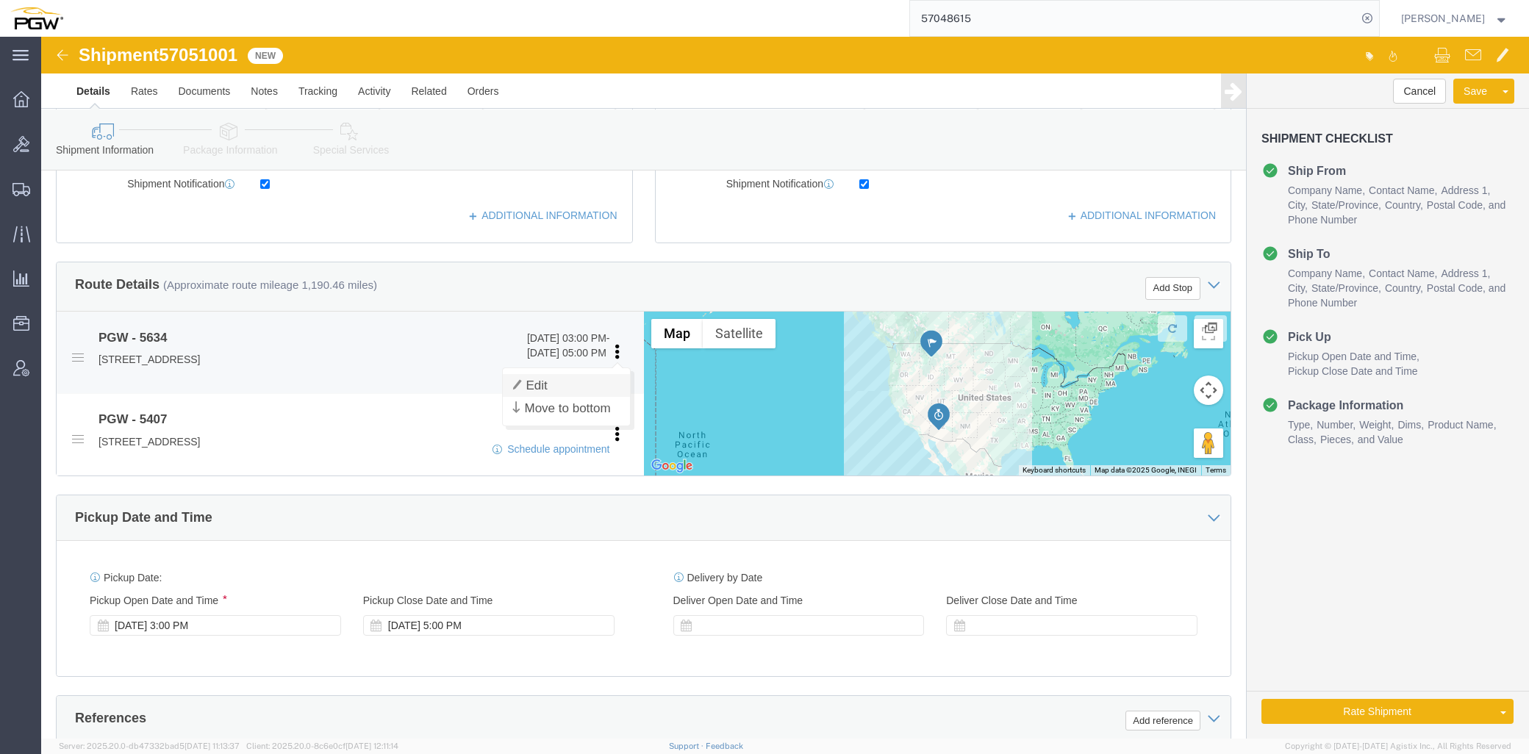
click link "Edit"
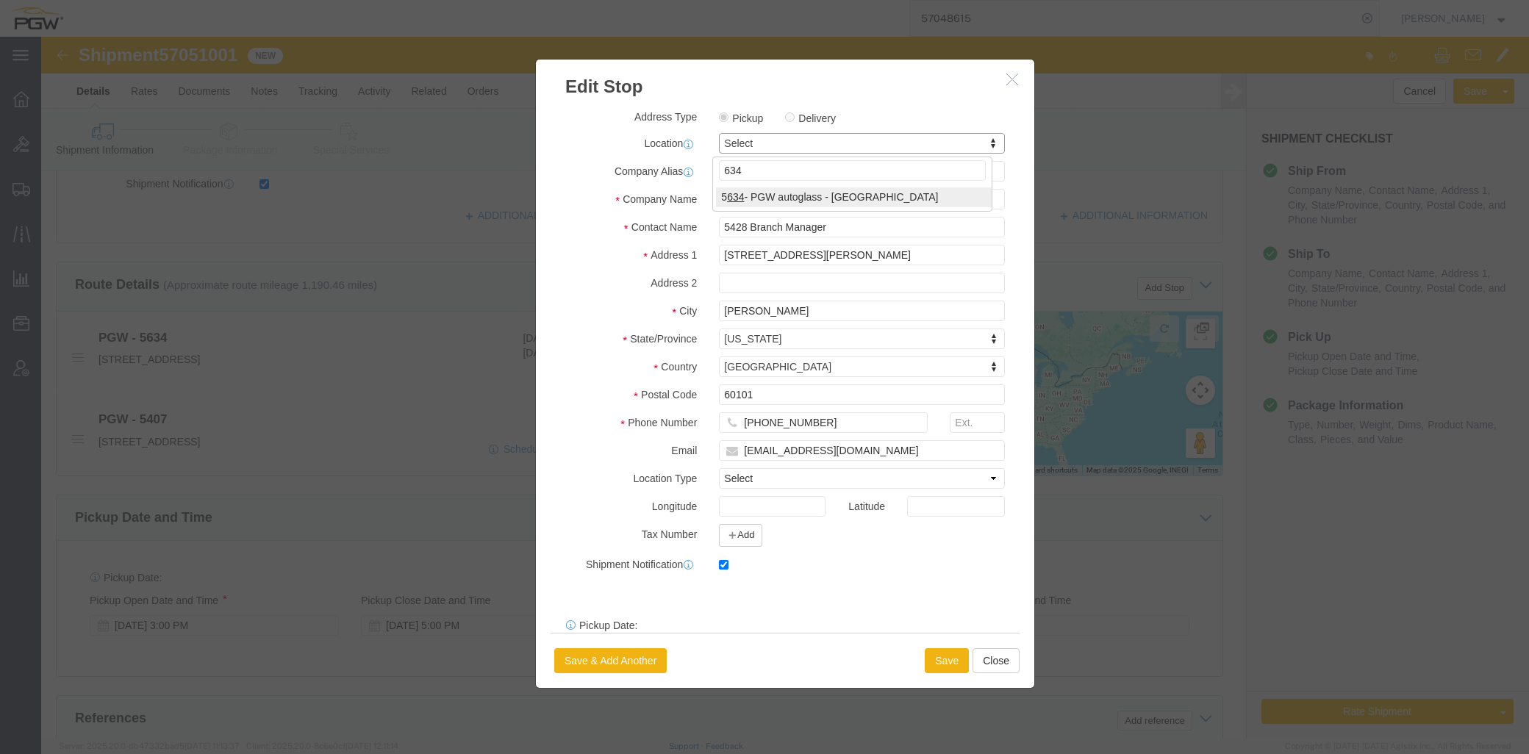
type input "634"
select select "28421"
type input "5634"
type input "5634 Branch Manager"
type input "[STREET_ADDRESS]"
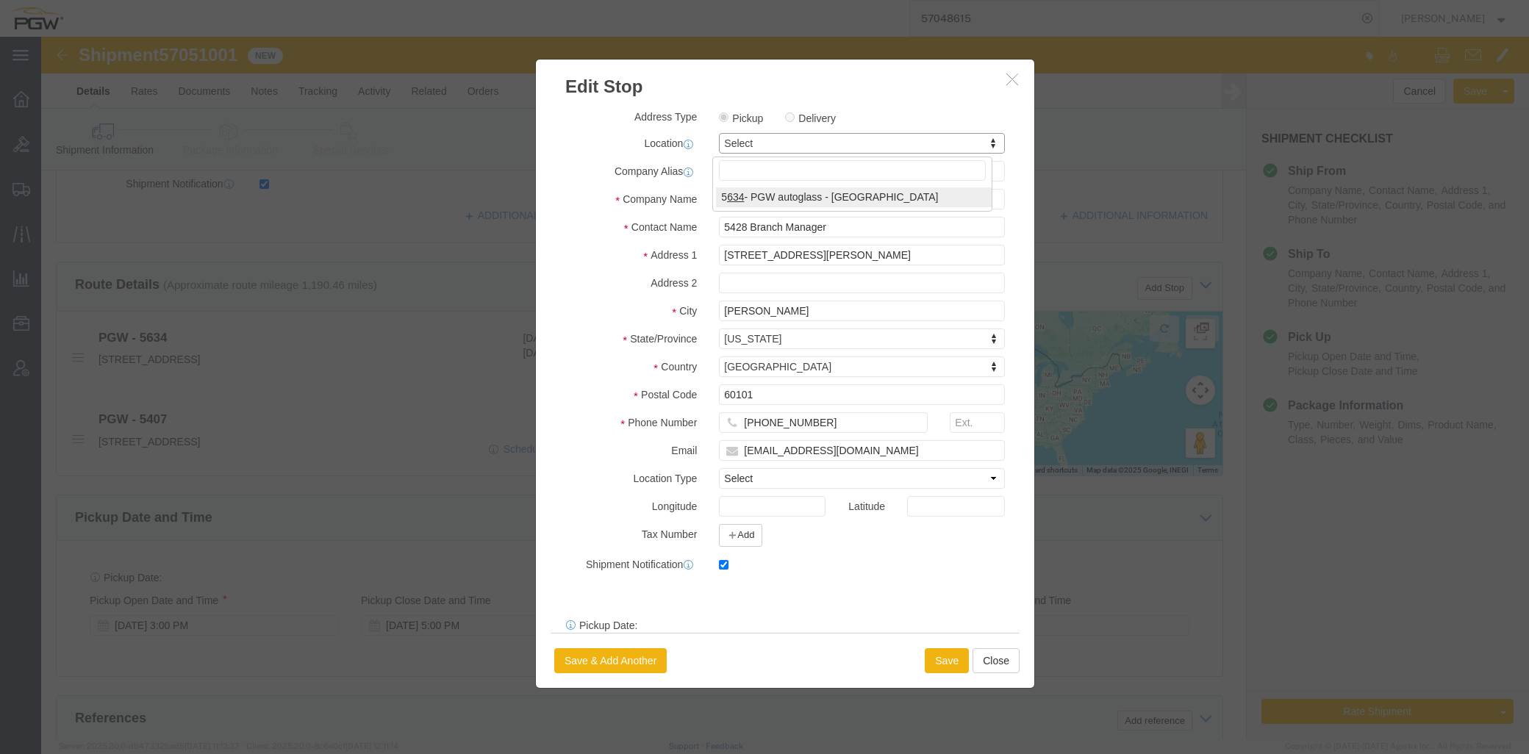
type input "Missoula"
type input "59808"
type input "[PHONE_NUMBER]"
type input "[EMAIL_ADDRESS][DOMAIN_NAME]"
select select "MT"
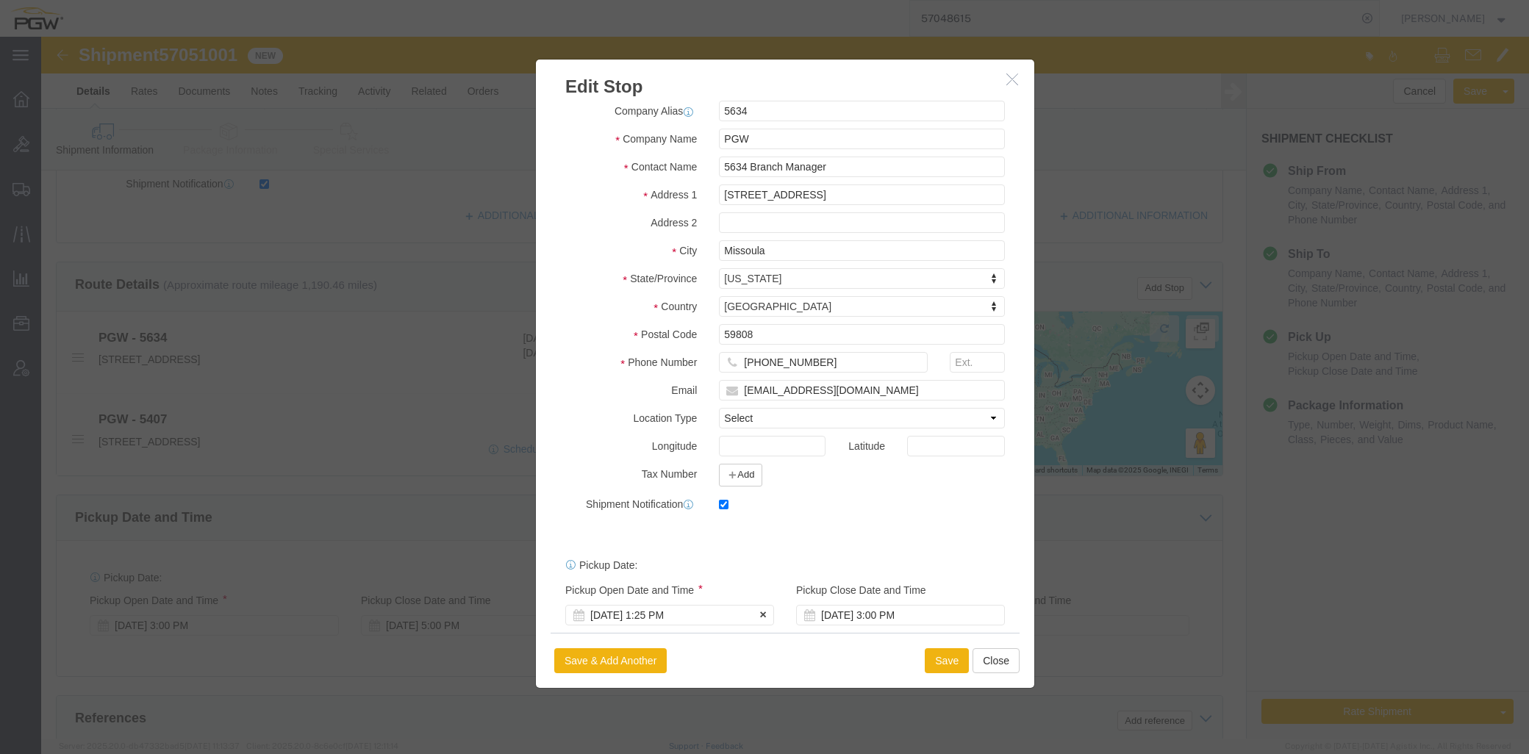
scroll to position [79, 0]
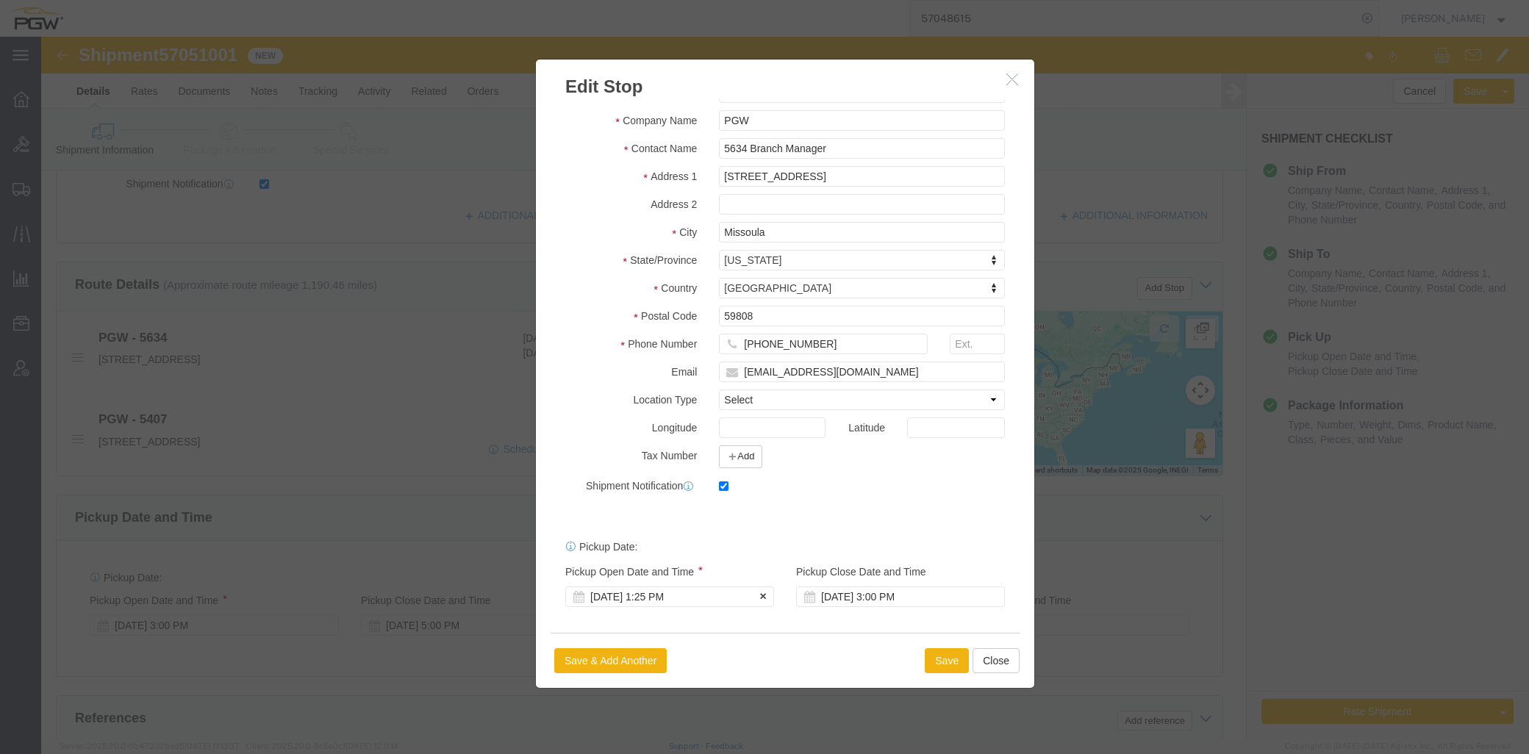
click div "[DATE] 1:25 PM"
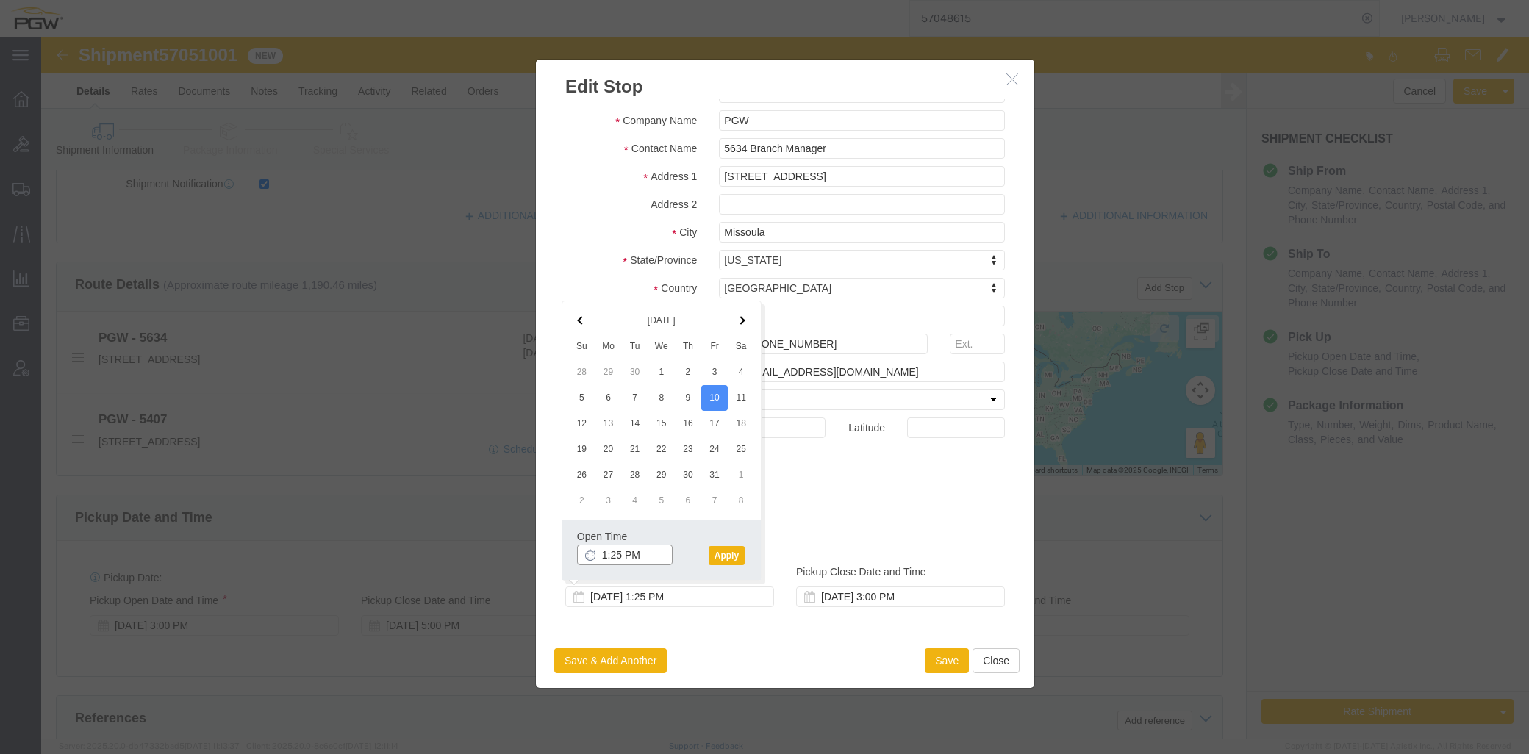
click input "1:25 PM"
type input "8:30 am"
click button "Apply"
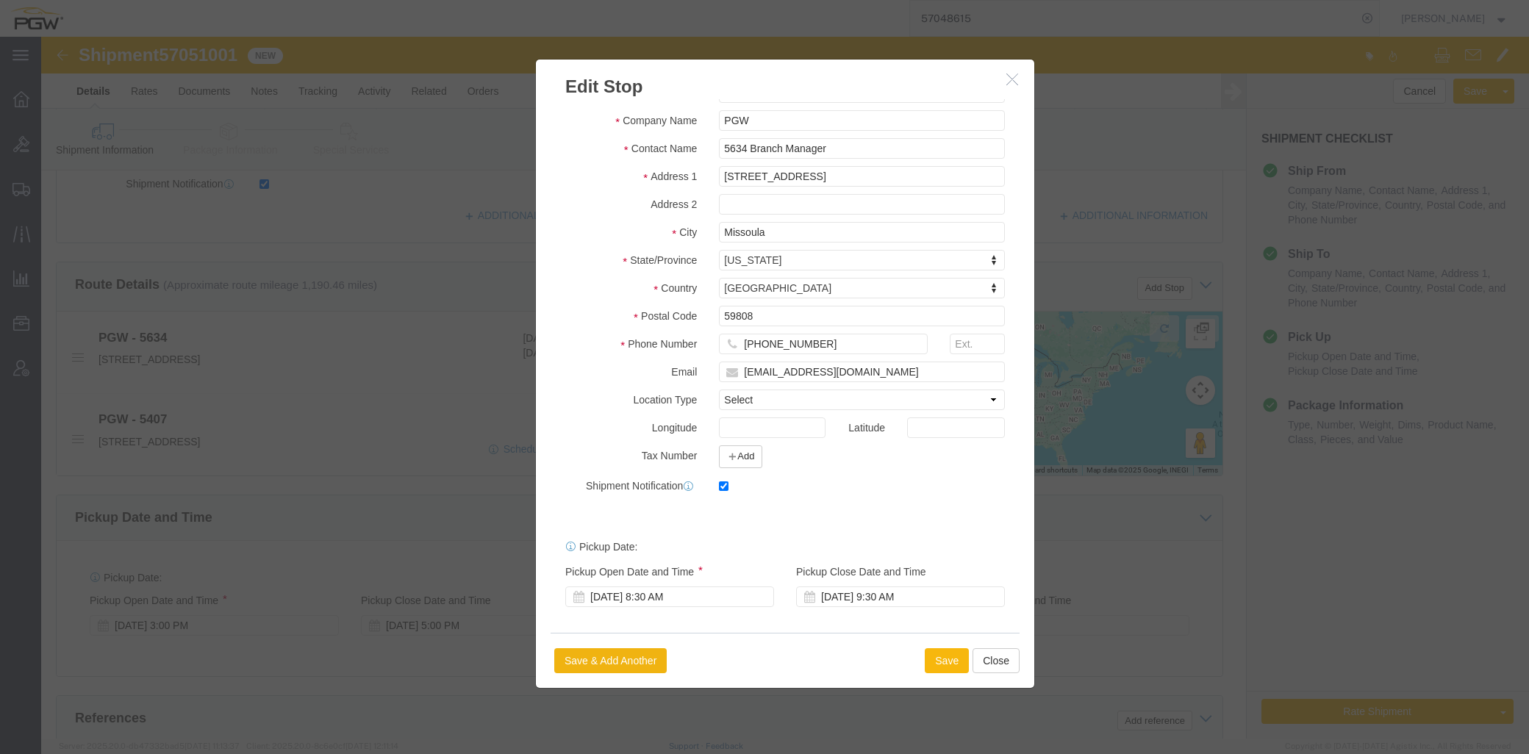
click button "Save"
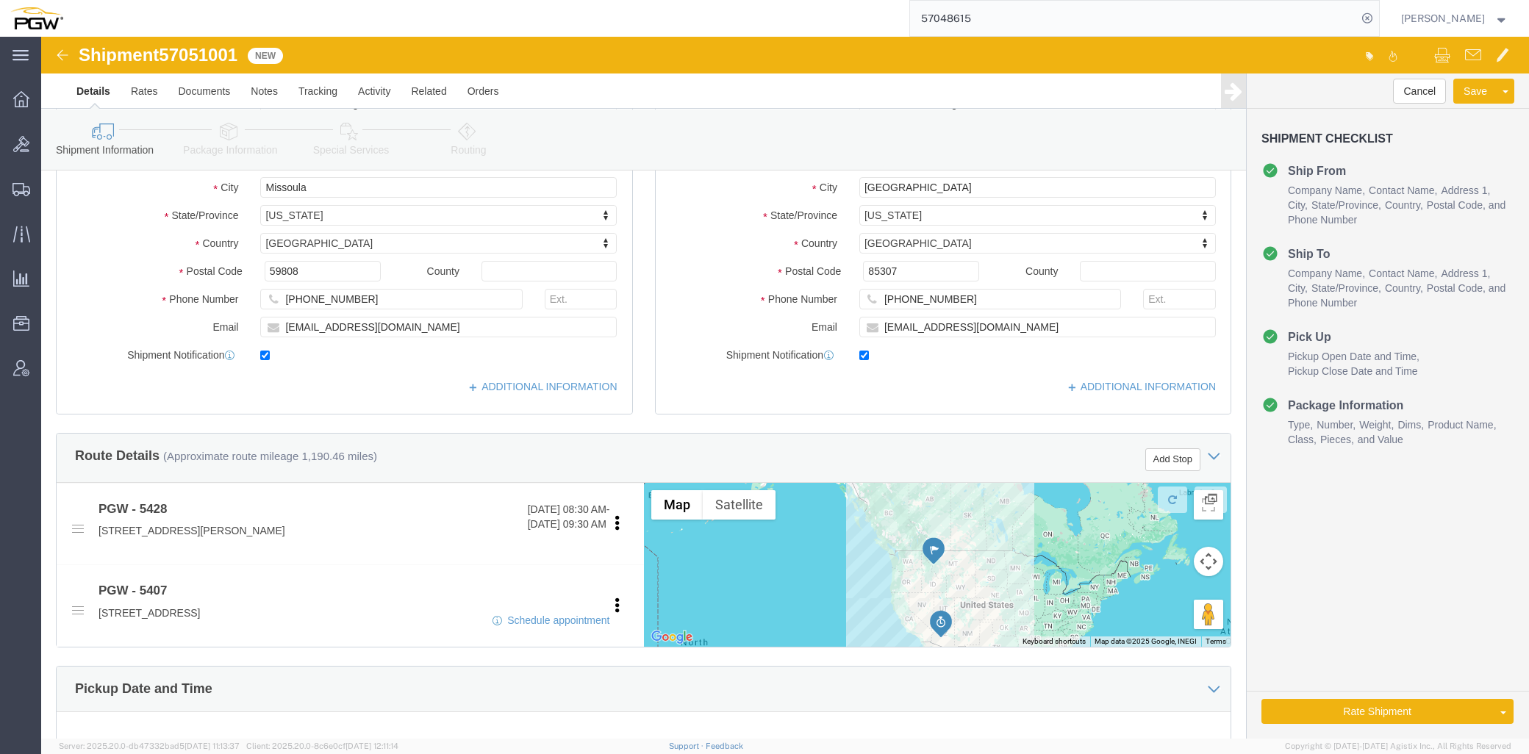
scroll to position [326, 0]
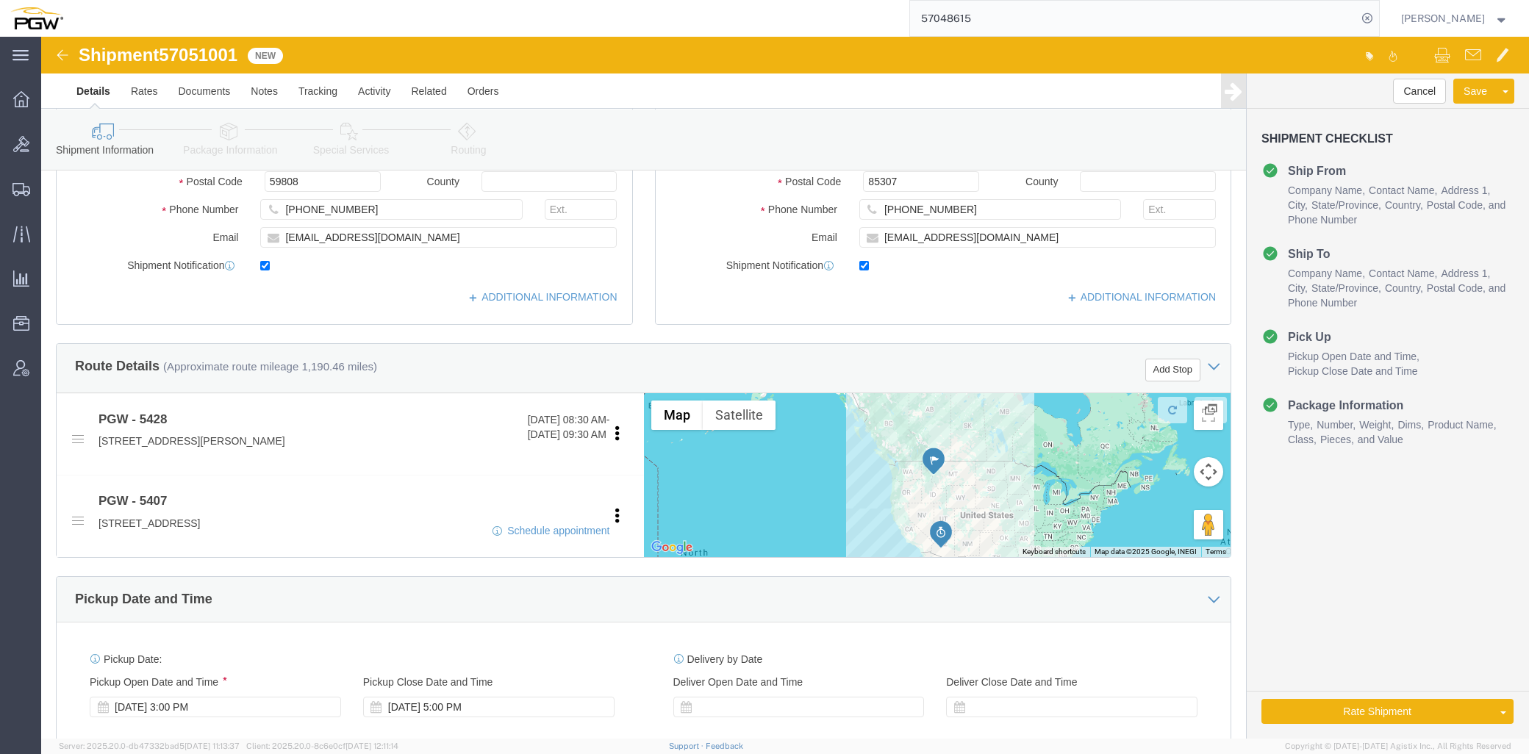
click div "Ship From Location Location 5634 - PGW autoglass - [GEOGRAPHIC_DATA] My Profile…"
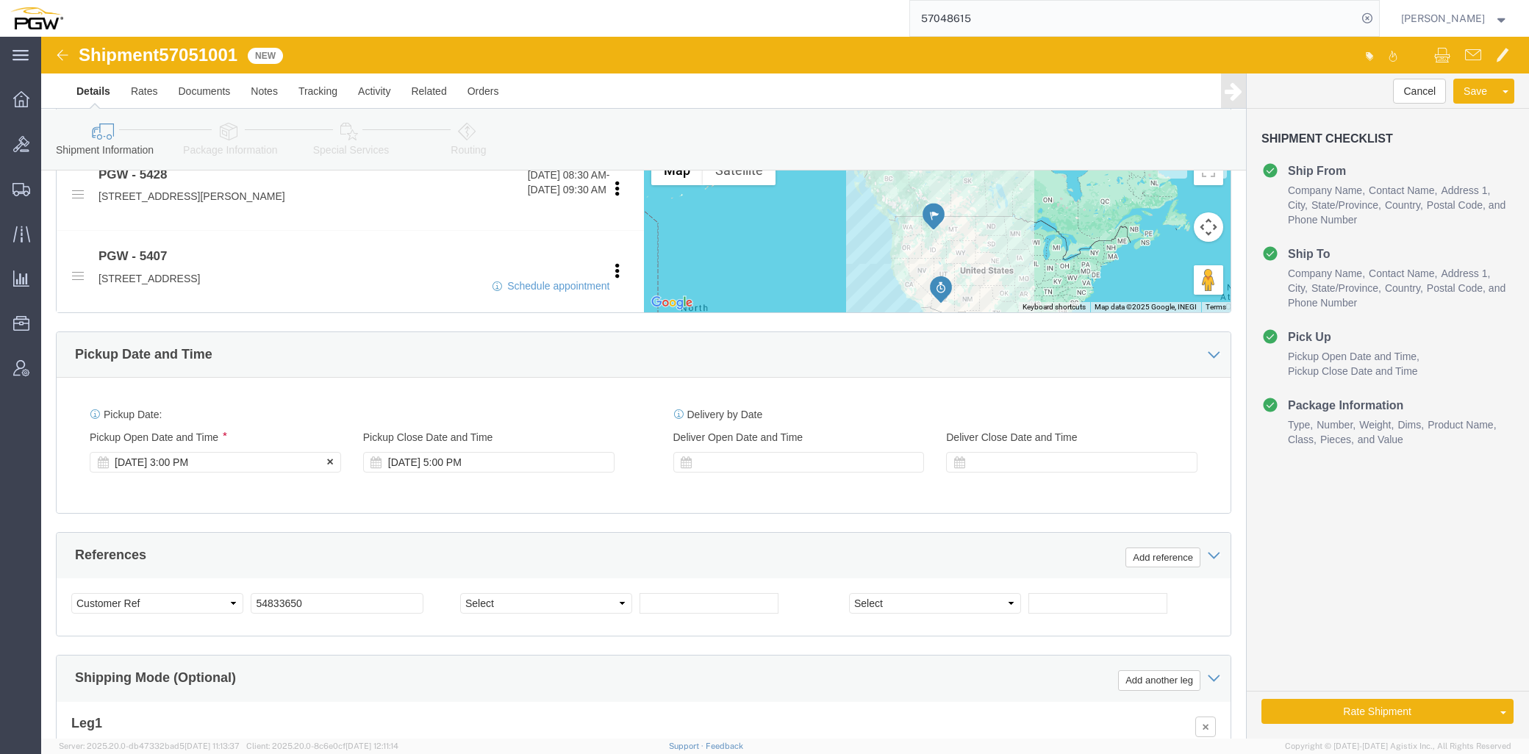
click div "[DATE] 3:00 PM"
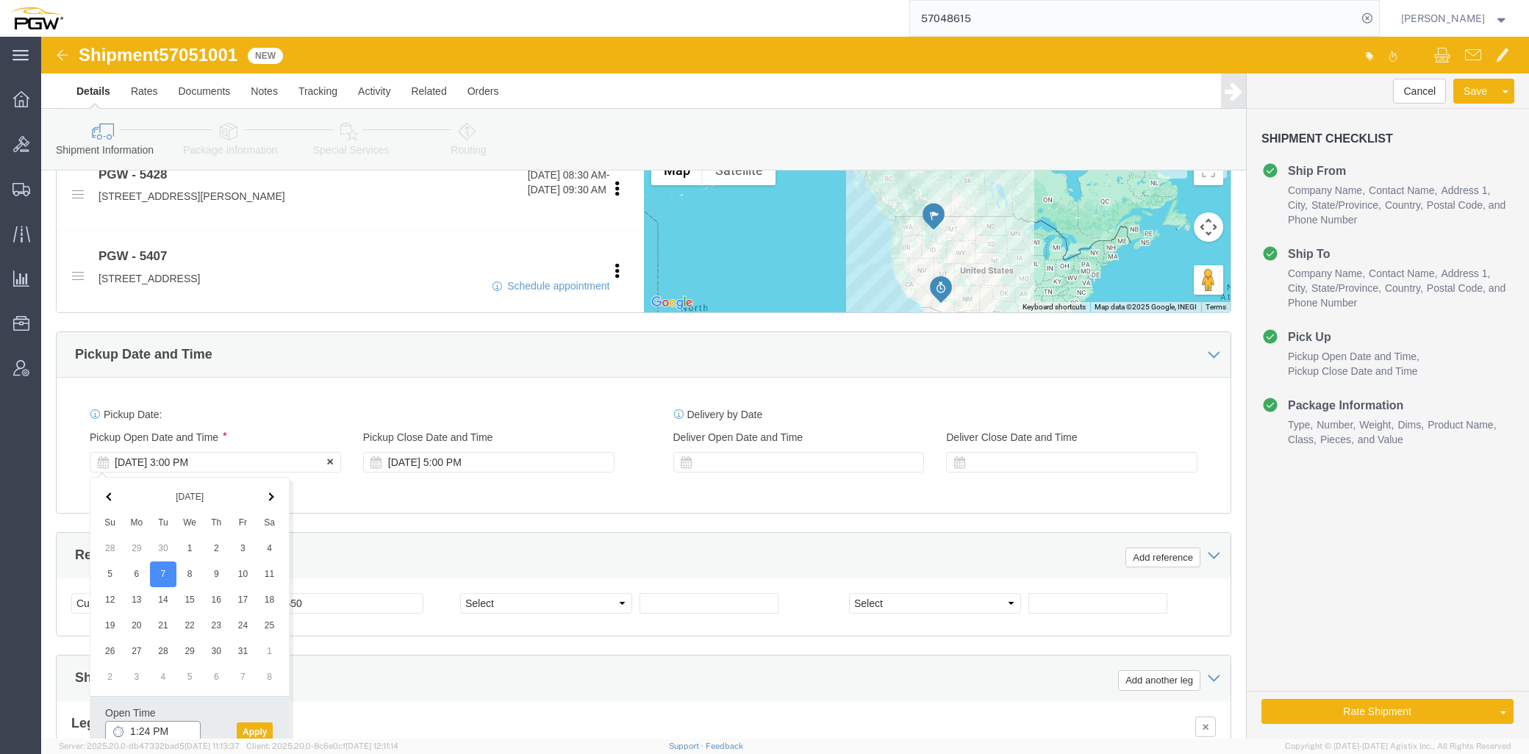
scroll to position [574, 0]
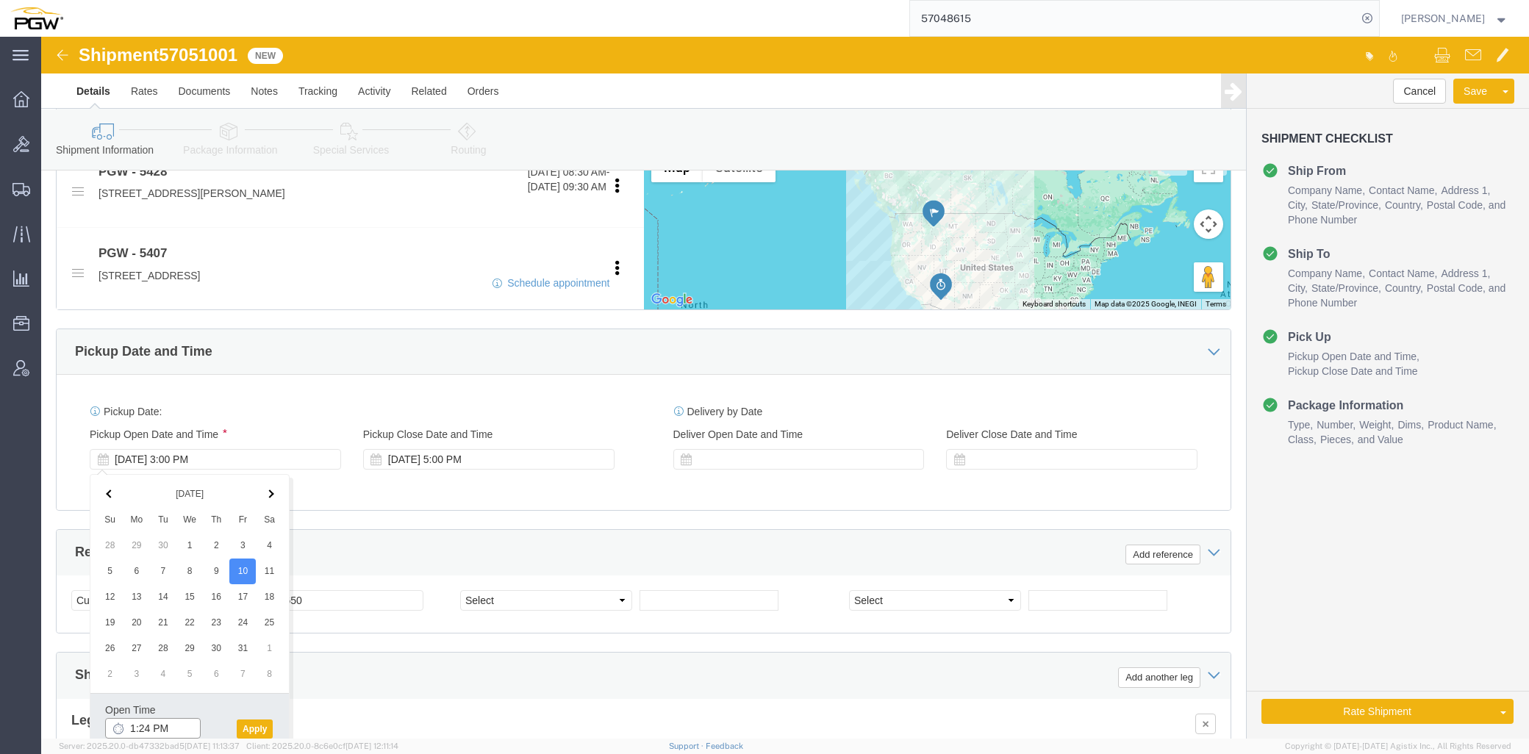
click input "1:24 PM"
type input "8:30 AM"
click button "Apply"
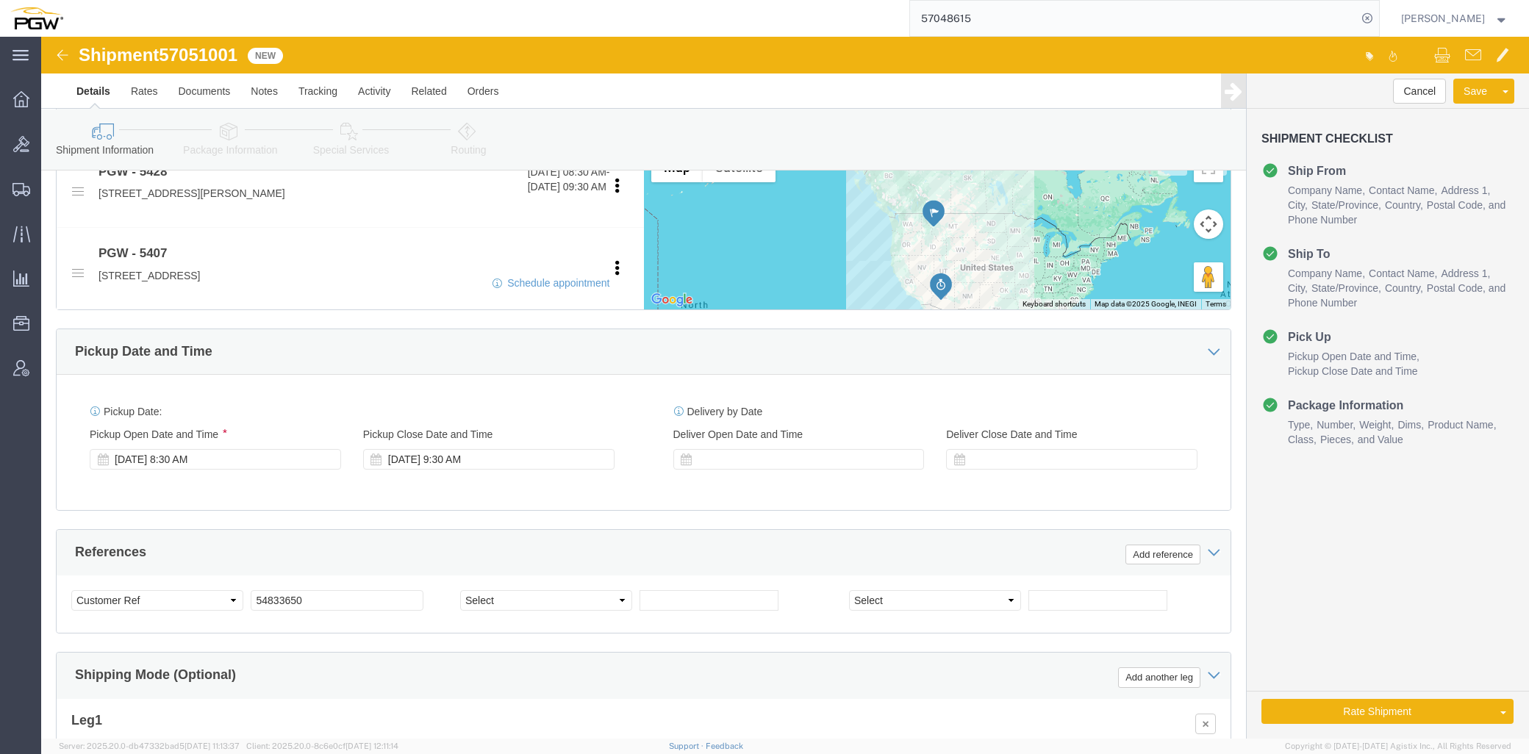
click span "57051001"
copy span "57051001"
click input "54833650"
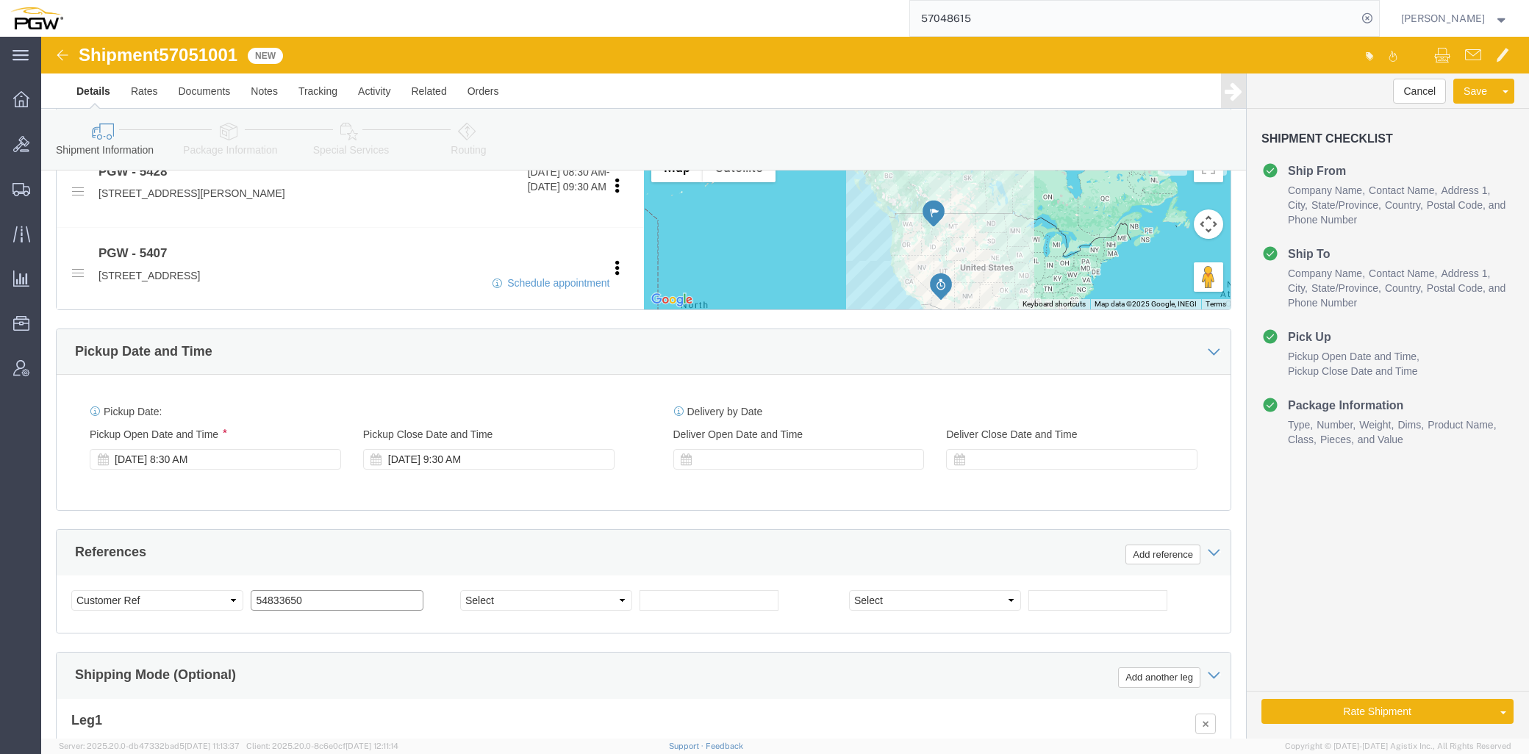
paste input "7051001"
type input "57051001"
click div
type input "8:30 AM"
click button "Apply"
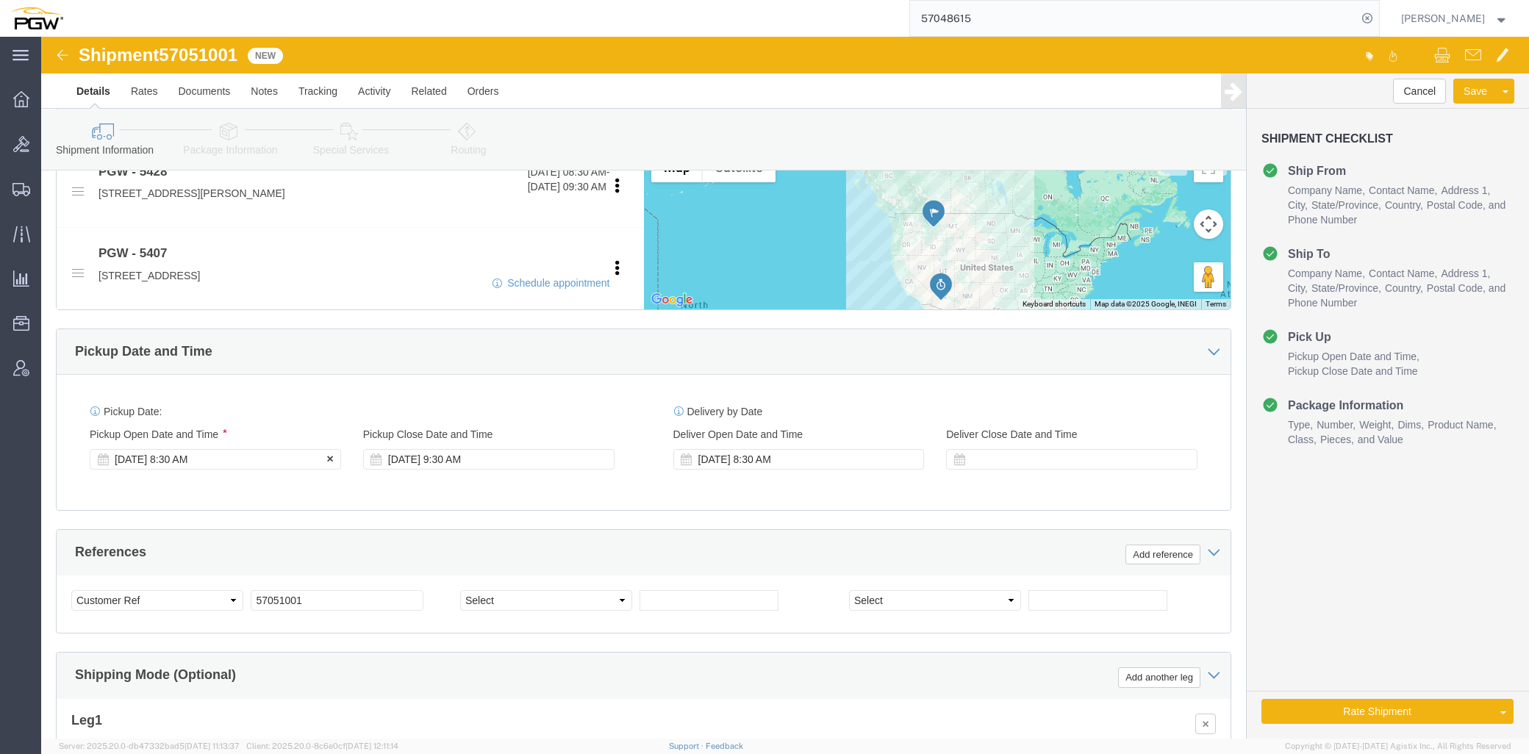
click div "[DATE] 8:30 AM"
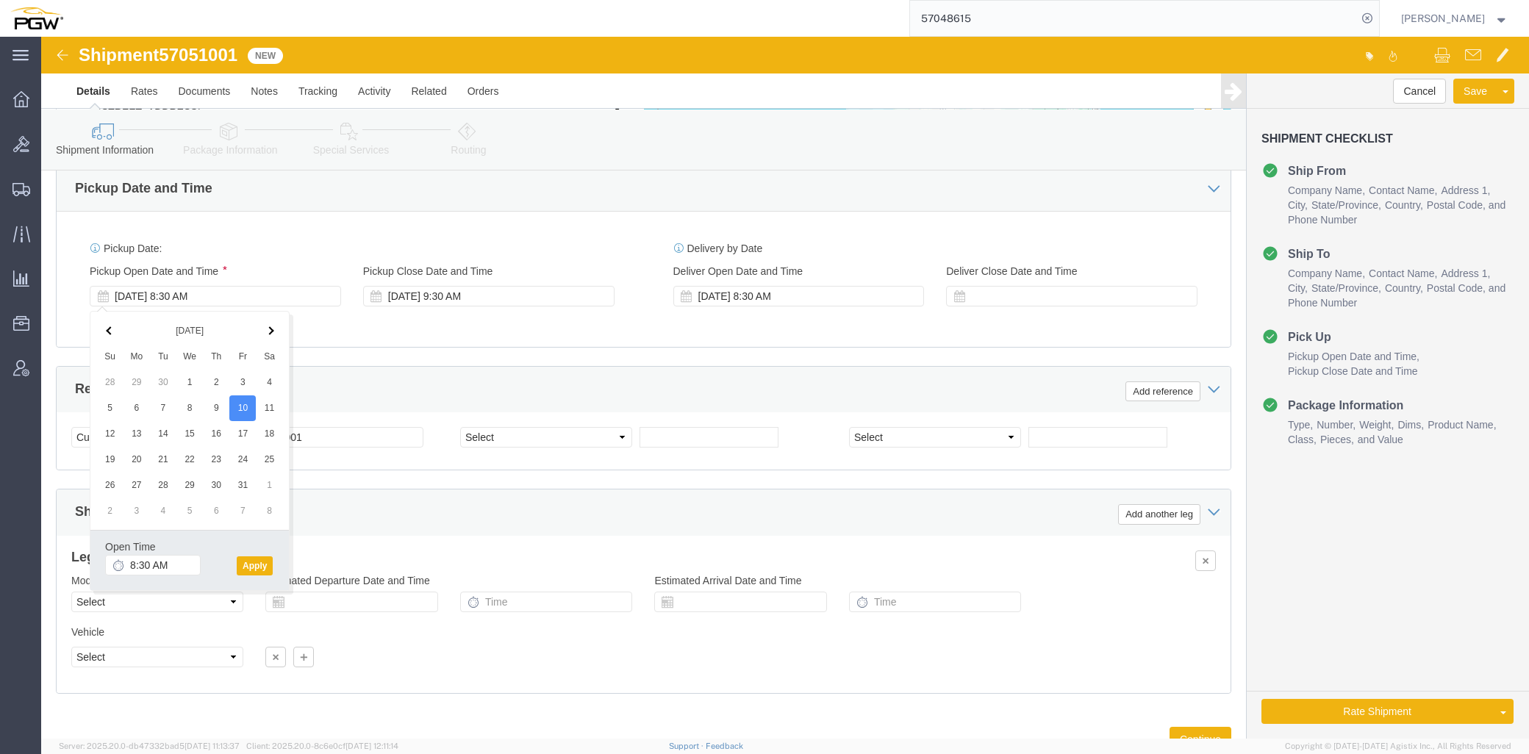
click div "Shipping Mode (Optional) Add another leg"
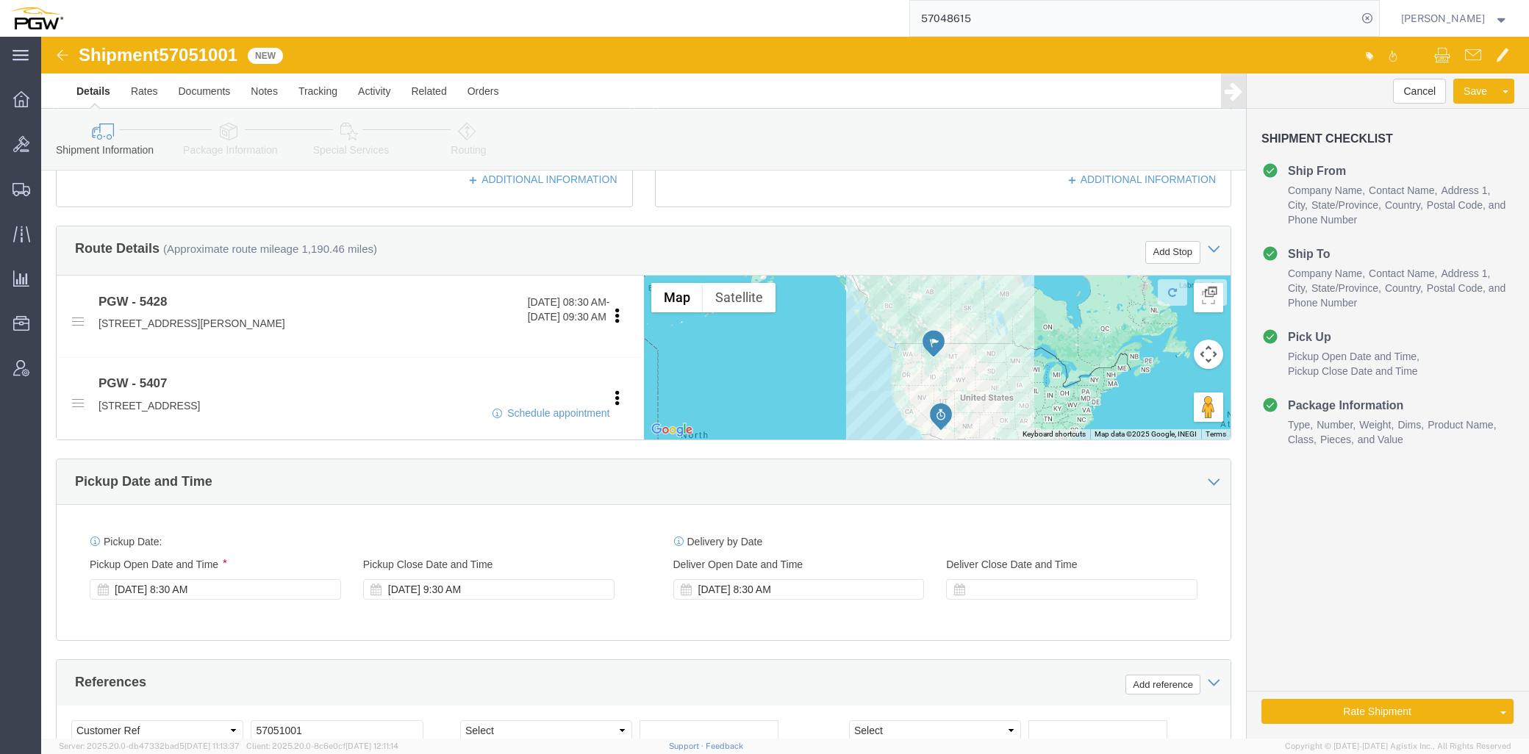
scroll to position [144, 0]
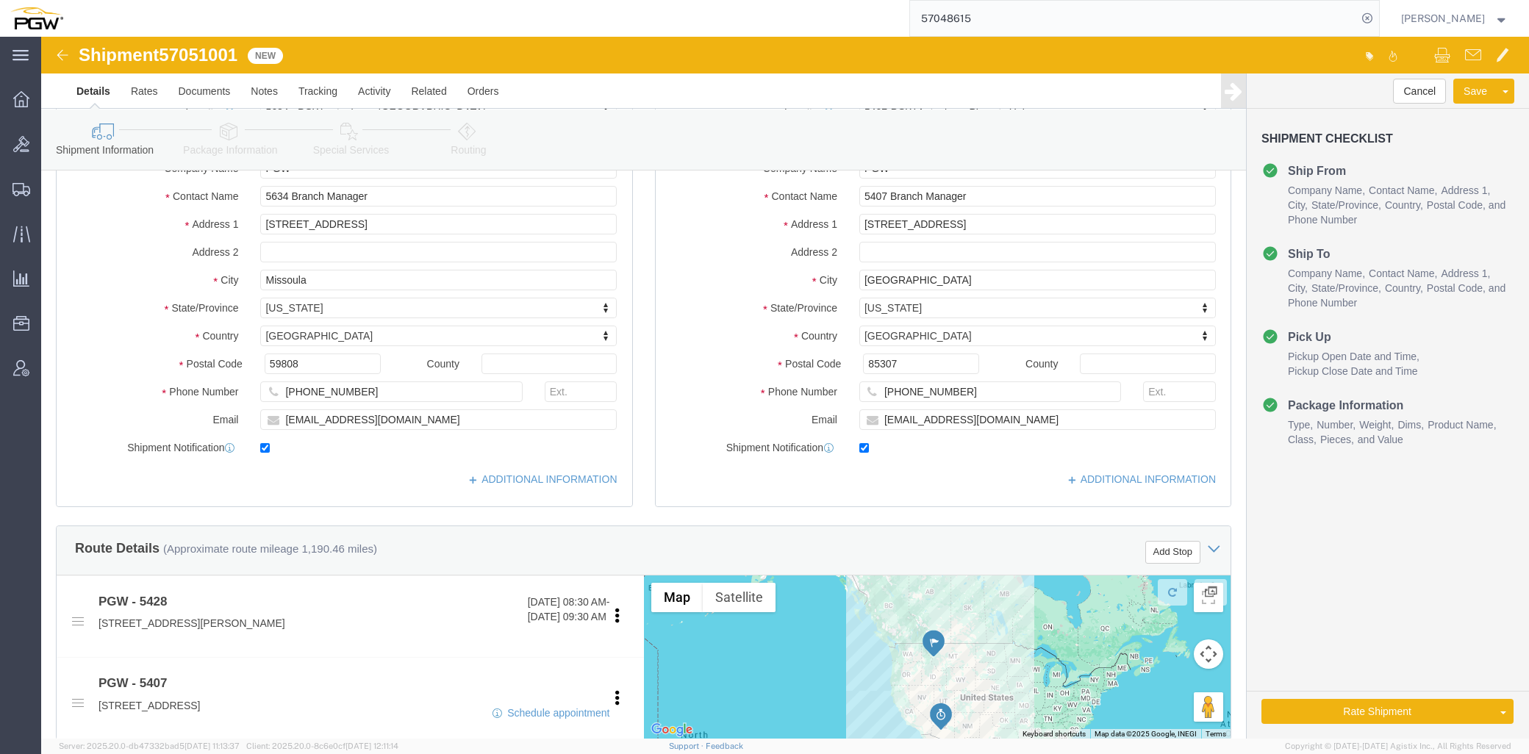
click icon
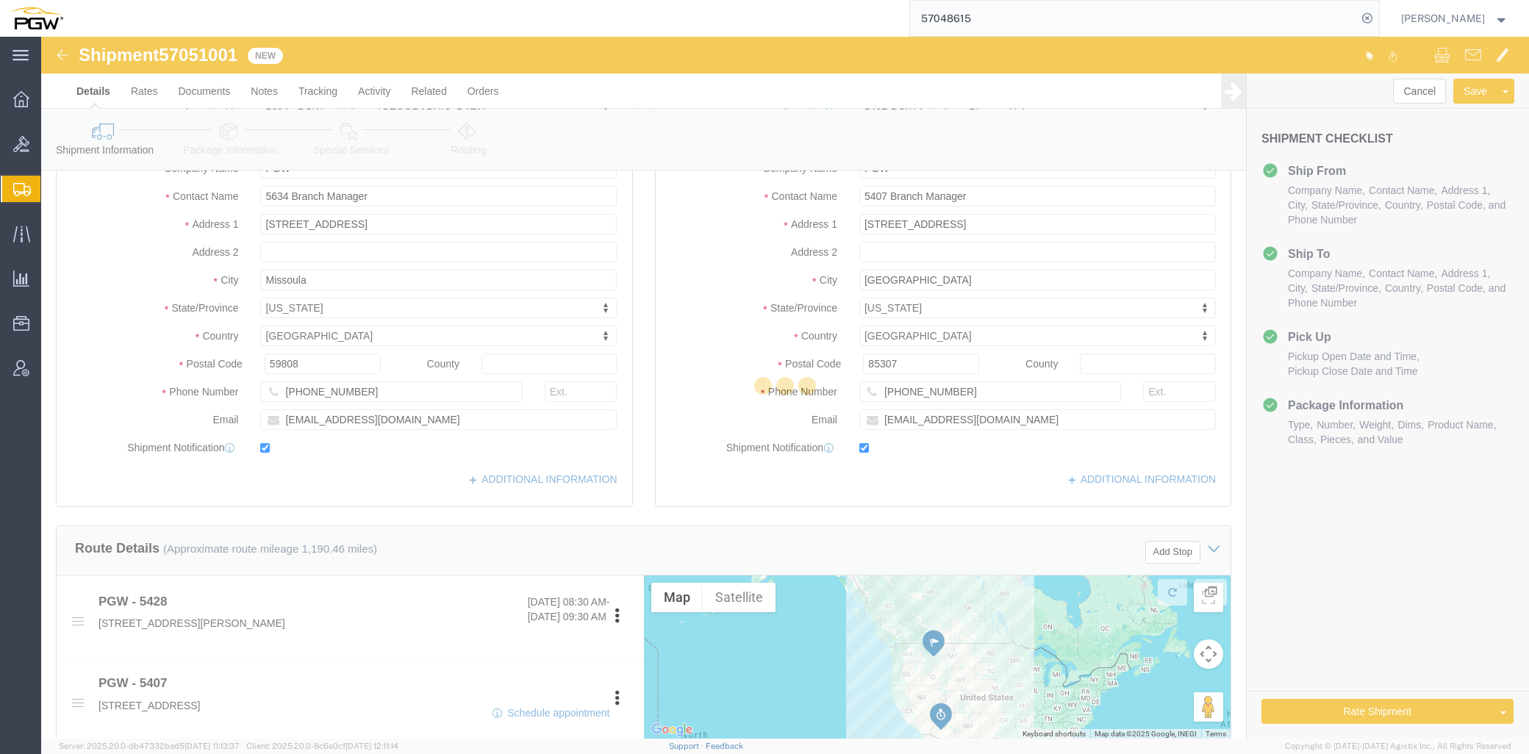
select select
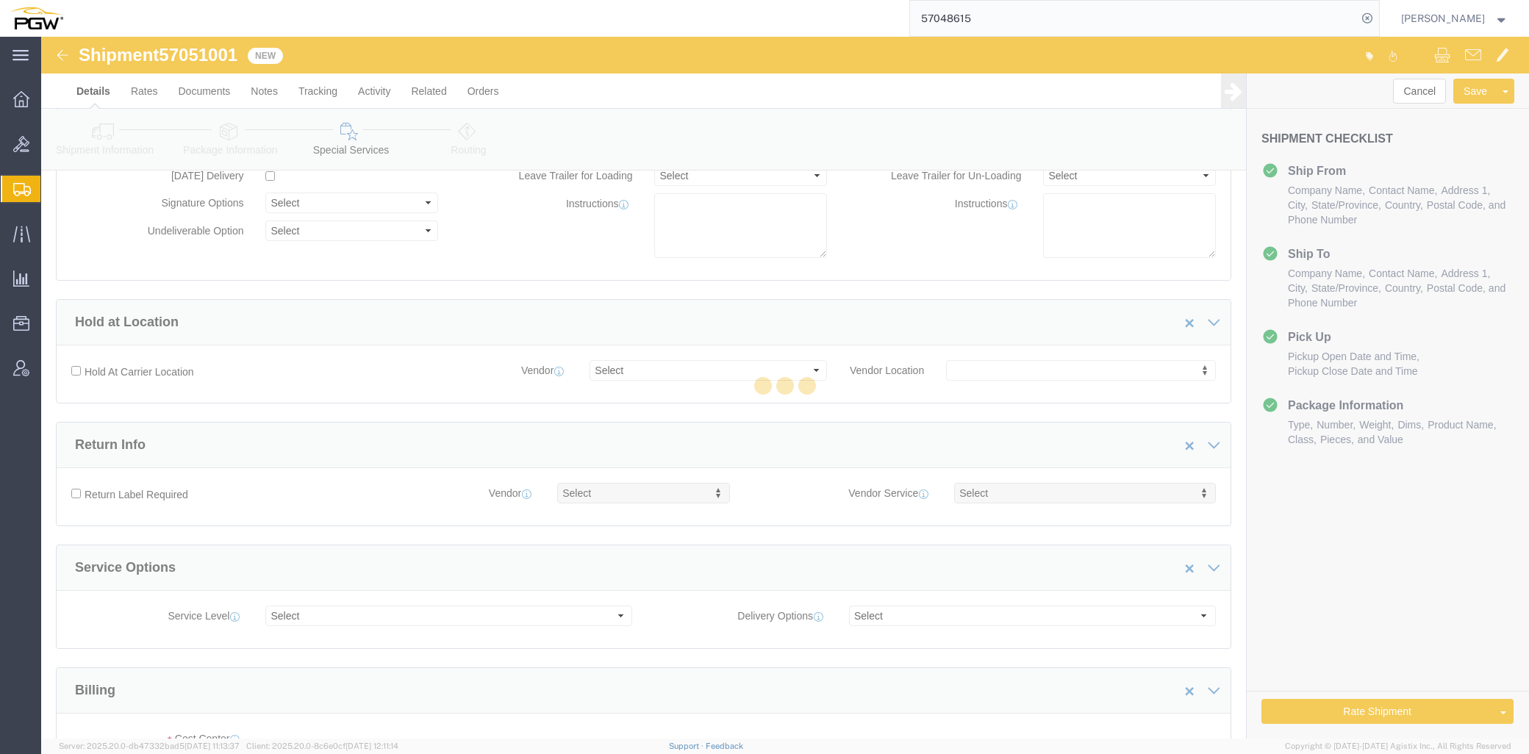
select select "COSTCENTER"
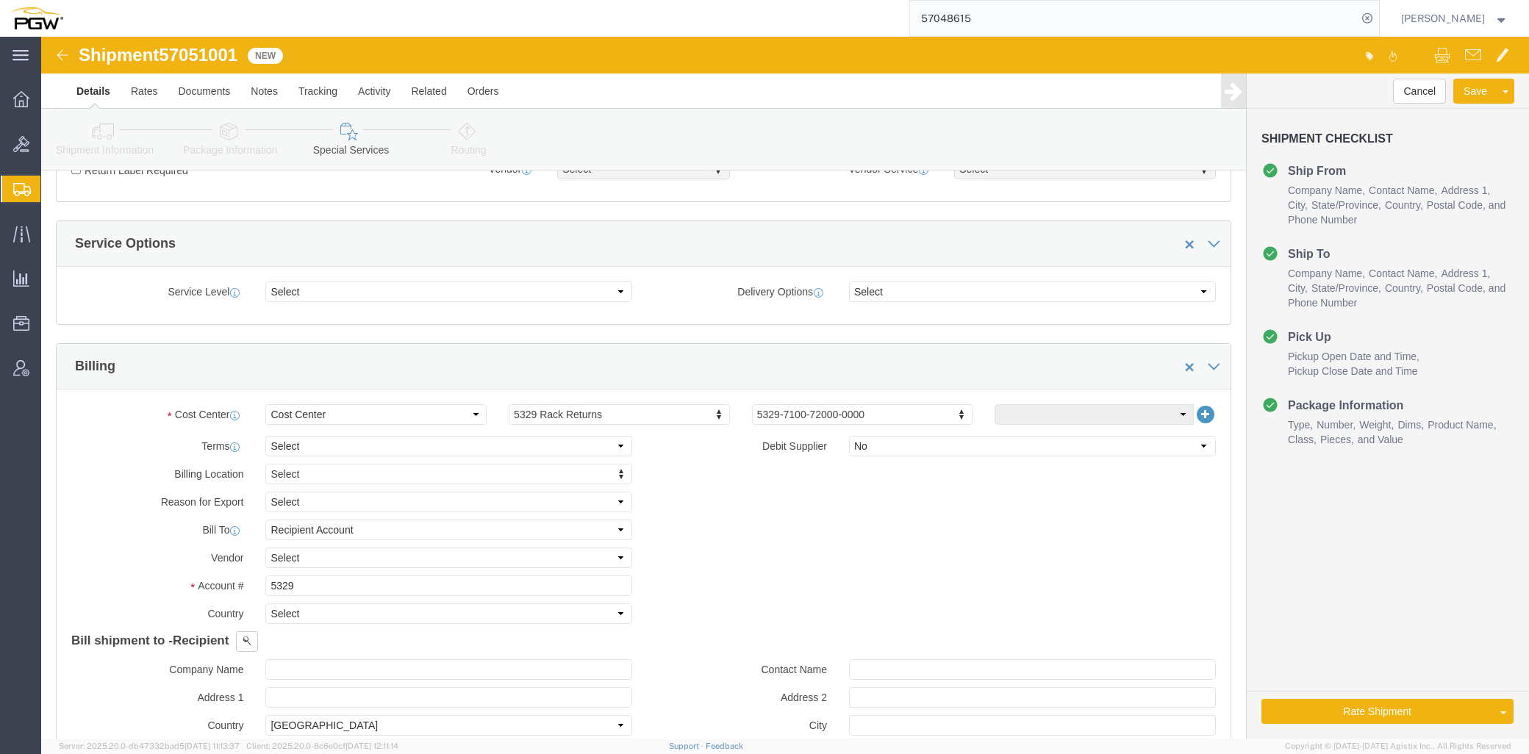
scroll to position [490, 0]
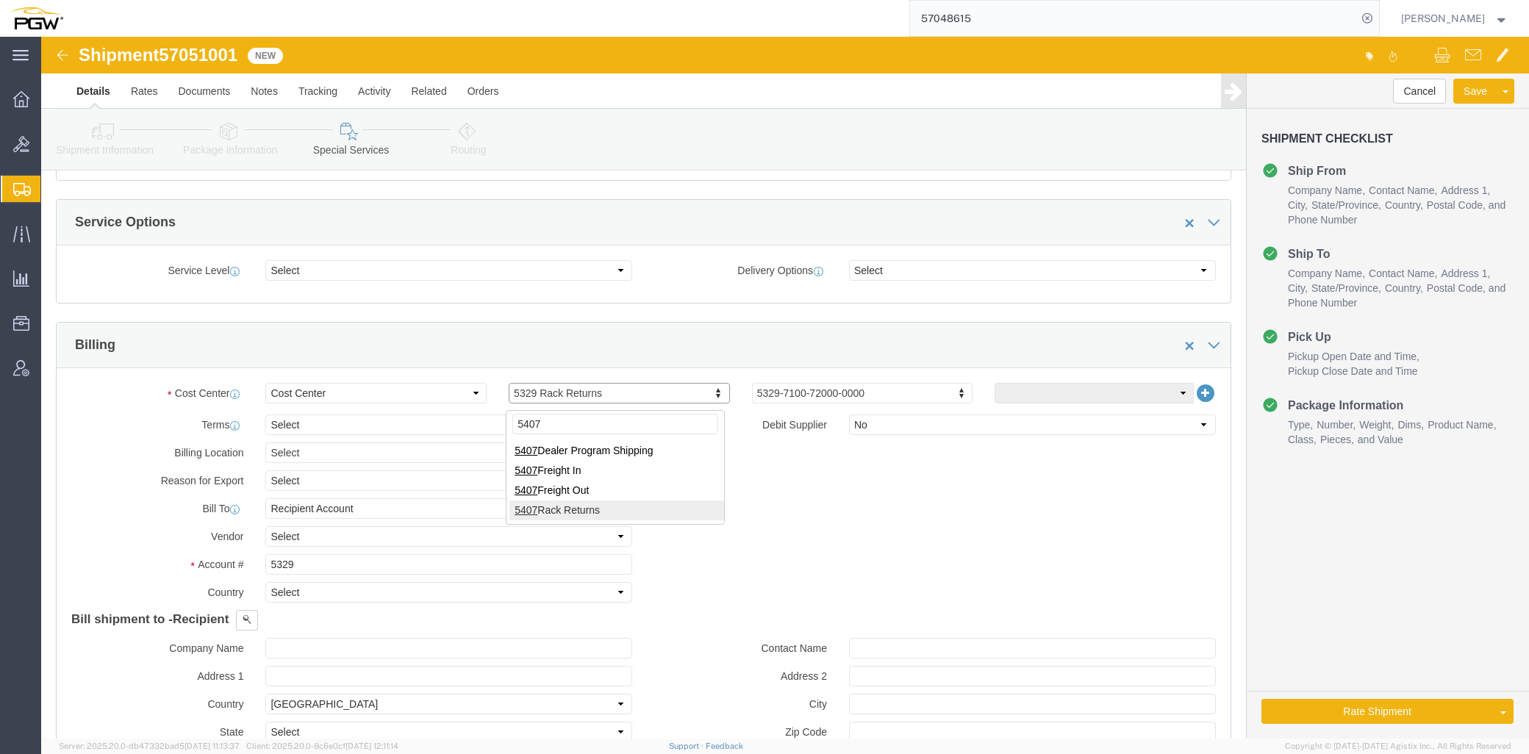
type input "5407"
click input "5329"
drag, startPoint x: 271, startPoint y: 533, endPoint x: 45, endPoint y: 523, distance: 226.6
click div "Account # 5329"
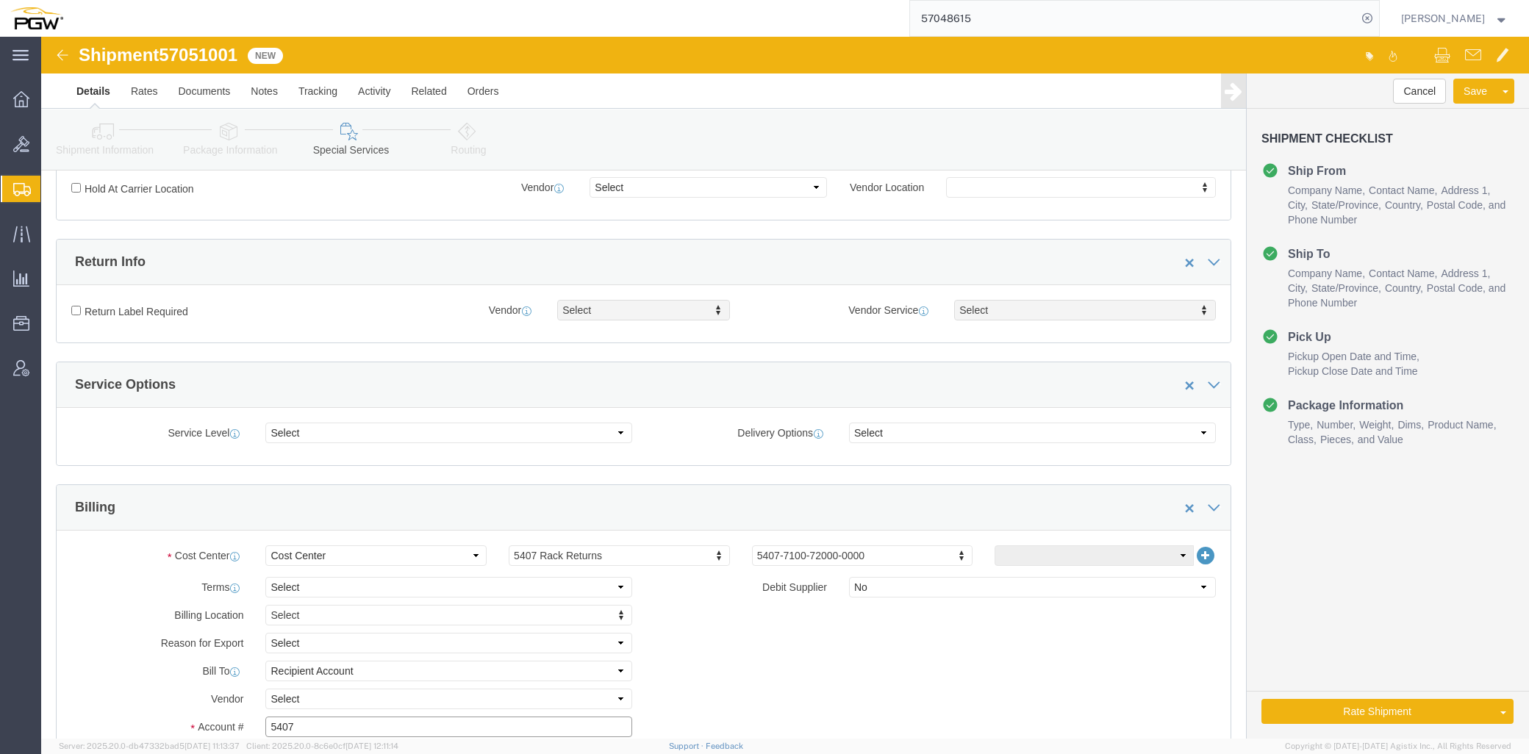
scroll to position [326, 0]
type input "5407"
click link "Send To Bid"
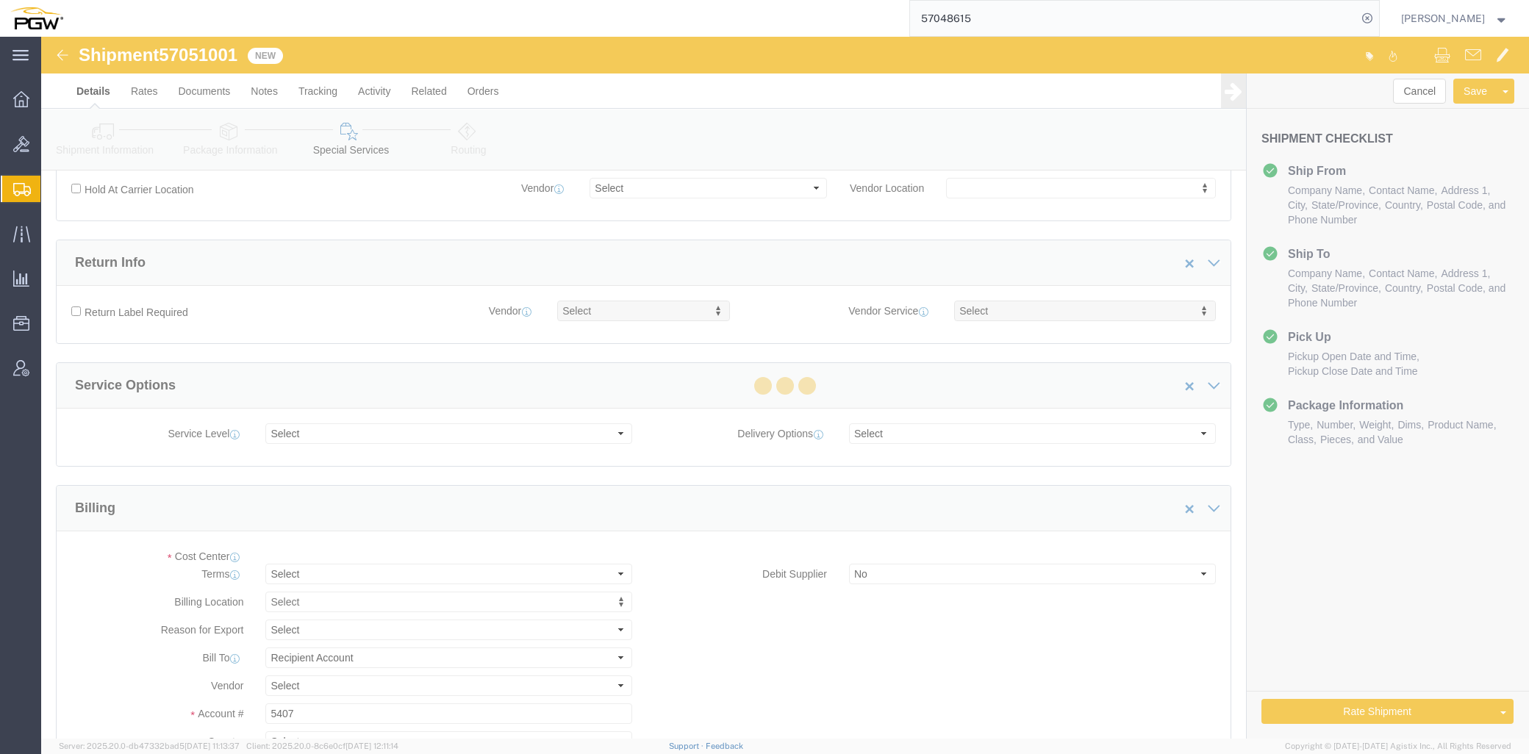
select select "COSTCENTER"
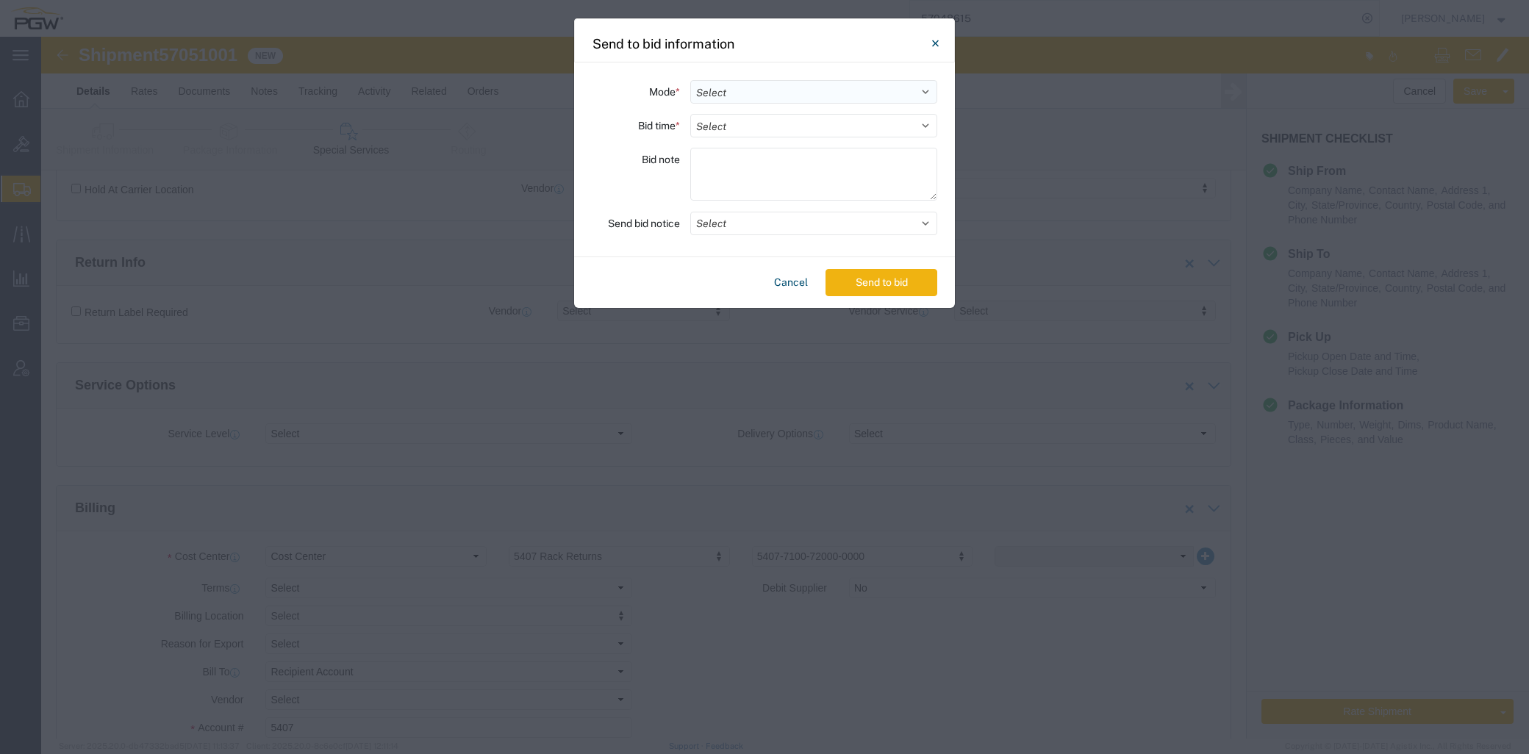
click at [770, 83] on select "Select Small Parcel Truckload Air Rail Less than Truckload Ocean Freight Multi-…" at bounding box center [813, 92] width 247 height 24
select select "TL"
click at [690, 80] on select "Select Small Parcel Truckload Air Rail Less than Truckload Ocean Freight Multi-…" at bounding box center [813, 92] width 247 height 24
click at [763, 132] on select "Select 30 Min (Rush) 1 Hour (Rush) 2 Hours (Rush) 4 Hours (Rush) 8 Hours (Rush)…" at bounding box center [813, 126] width 247 height 24
select select "24"
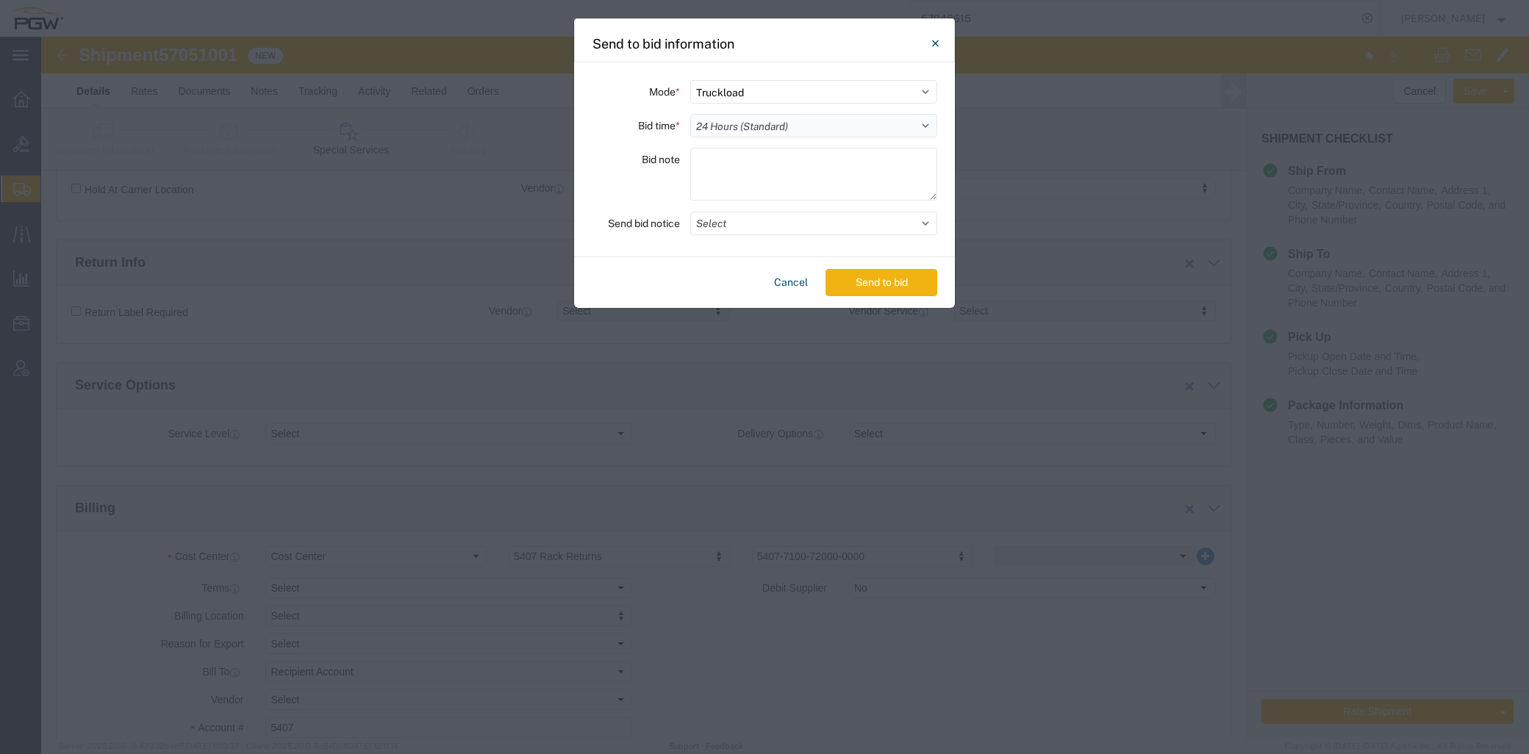
click at [690, 114] on select "Select 30 Min (Rush) 1 Hour (Rush) 2 Hours (Rush) 4 Hours (Rush) 8 Hours (Rush)…" at bounding box center [813, 126] width 247 height 24
click at [772, 232] on button "Select" at bounding box center [813, 224] width 247 height 24
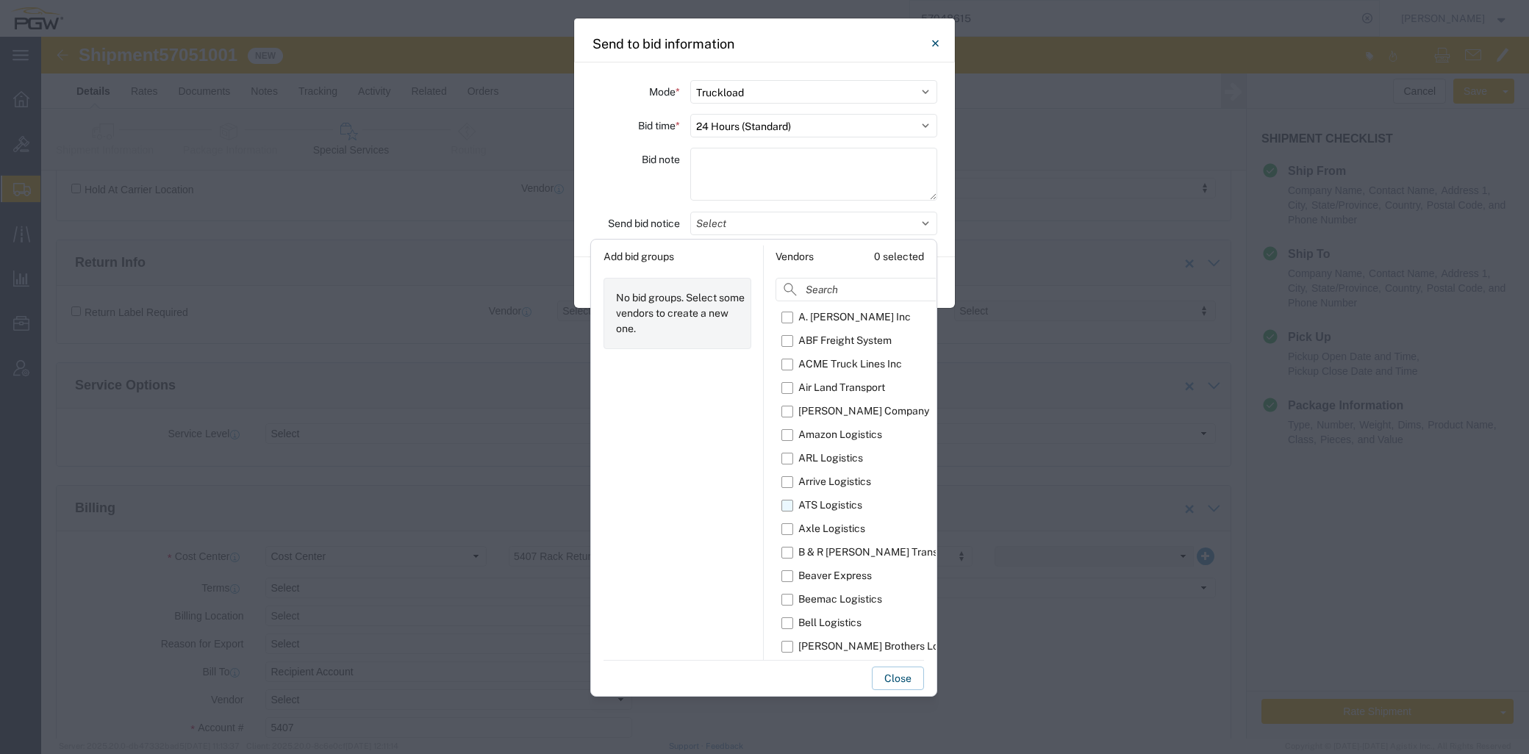
click at [792, 460] on label "ATS Logistics" at bounding box center [894, 506] width 226 height 24
click at [0, 0] on input "ATS Logistics" at bounding box center [0, 0] width 0 height 0
click at [899, 460] on button "Close" at bounding box center [898, 679] width 52 height 24
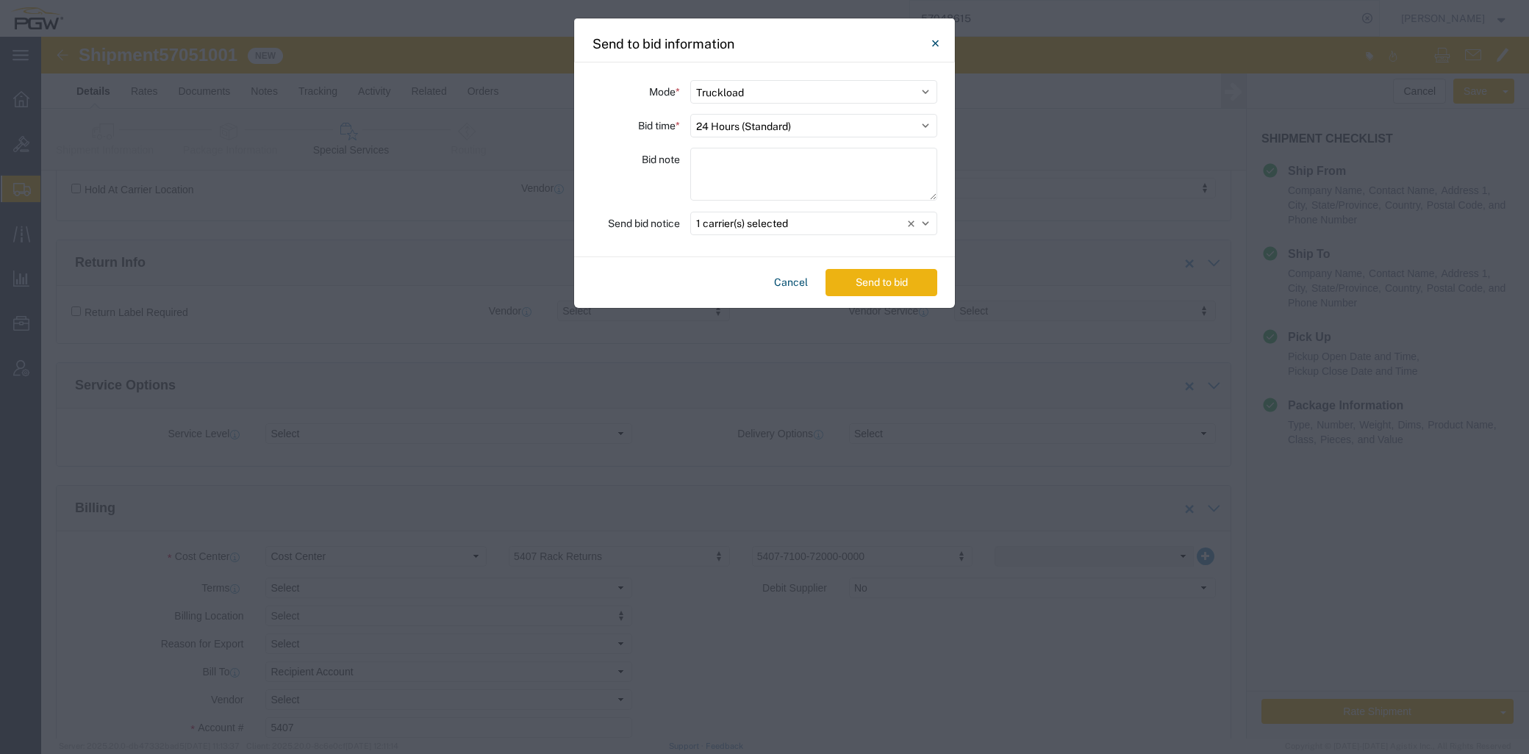
click at [893, 284] on button "Send to bid" at bounding box center [881, 282] width 112 height 27
